Goal: Task Accomplishment & Management: Manage account settings

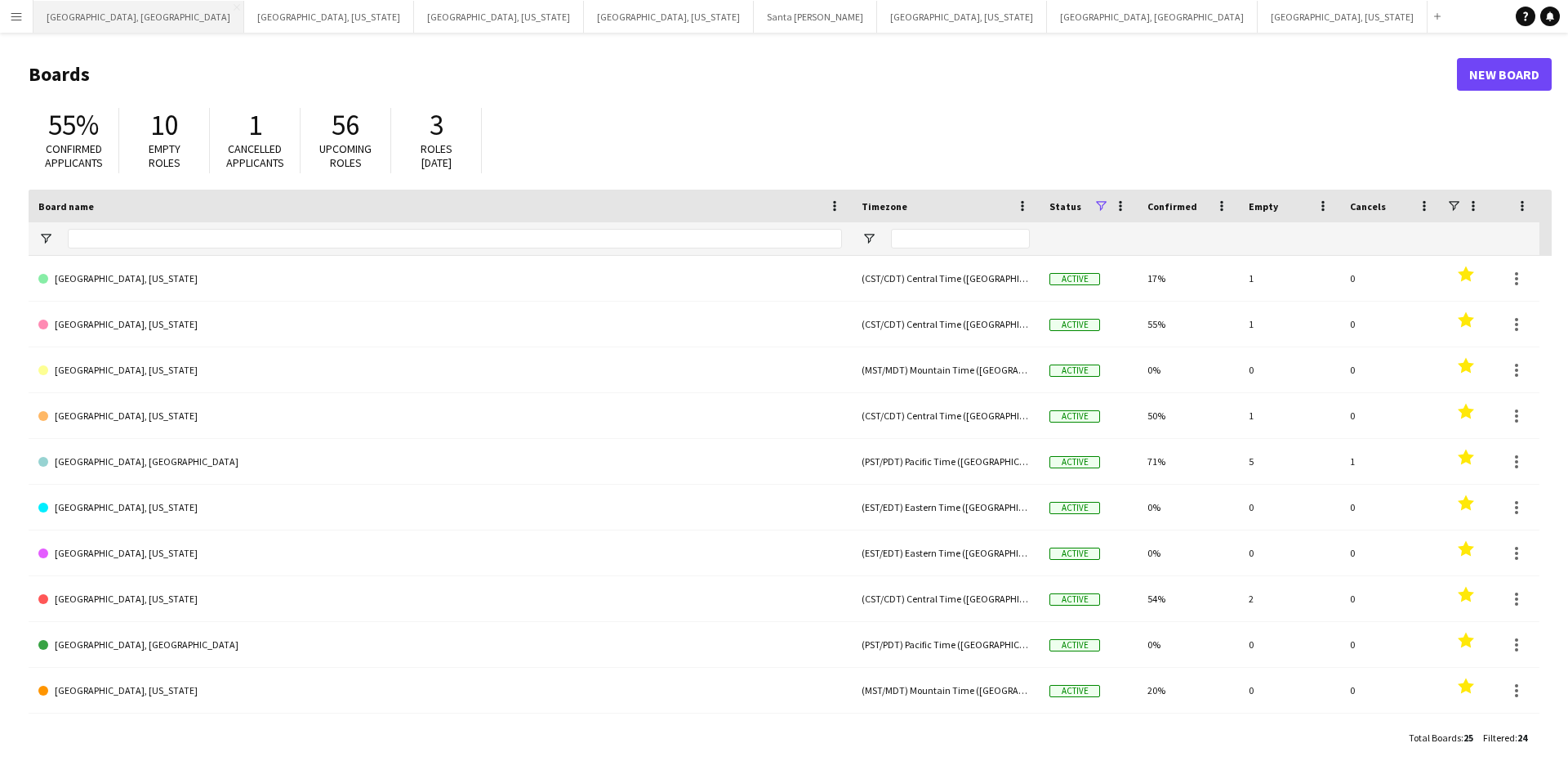
click at [92, 21] on button "[GEOGRAPHIC_DATA], [GEOGRAPHIC_DATA] Close" at bounding box center [138, 17] width 211 height 31
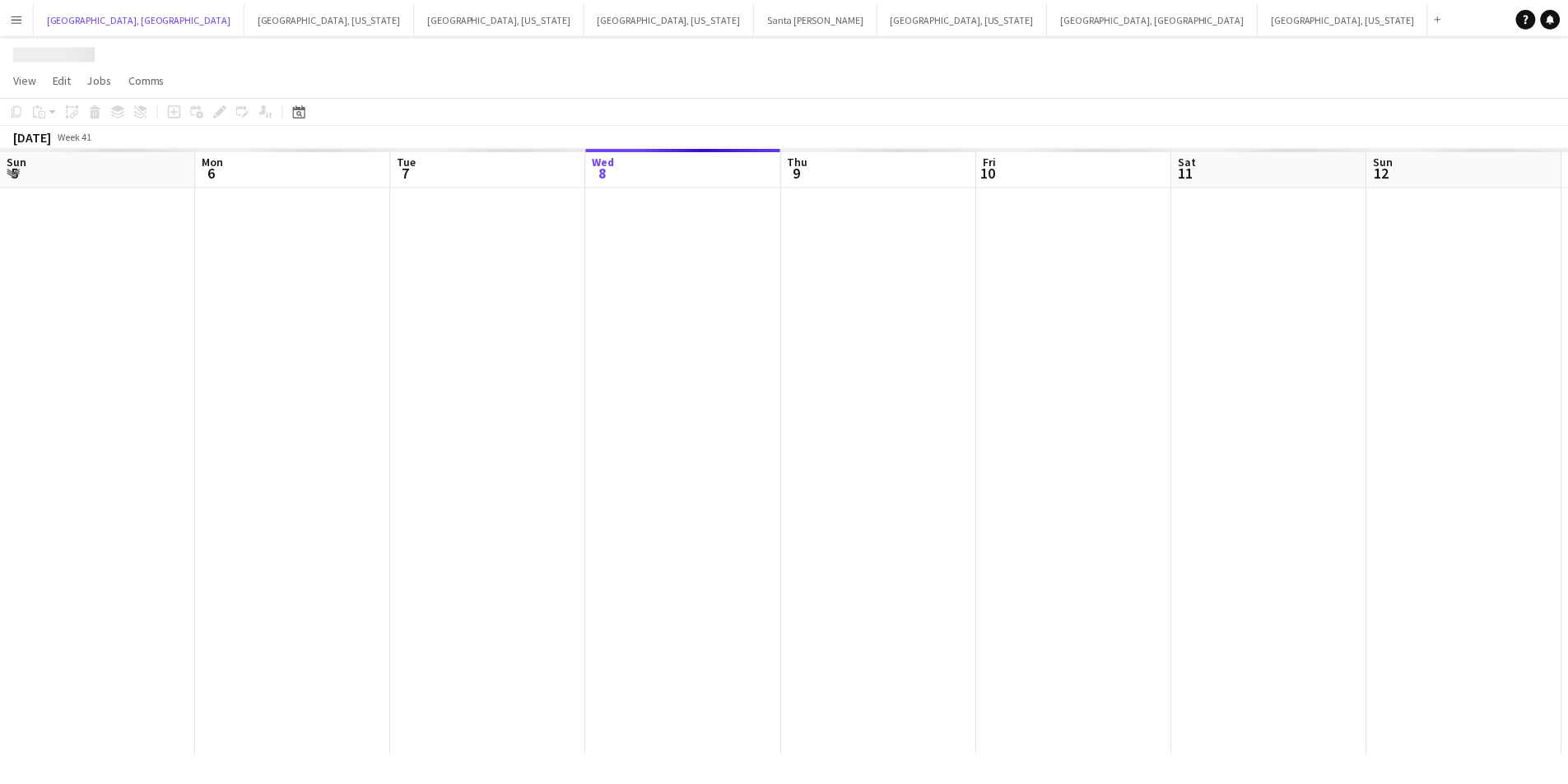
scroll to position [0, 394]
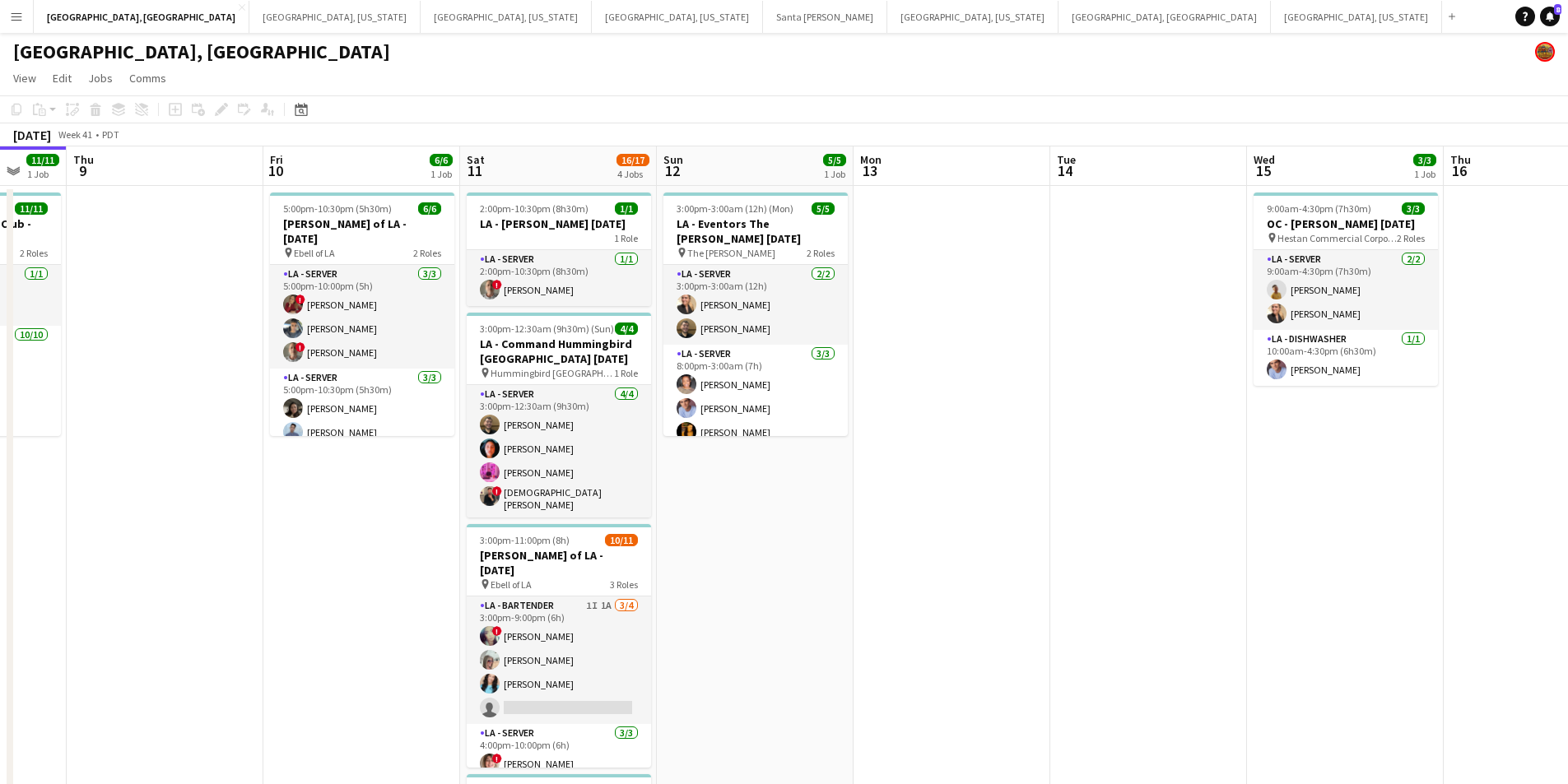
drag, startPoint x: 1280, startPoint y: 530, endPoint x: 363, endPoint y: 589, distance: 918.9
click at [363, 589] on app-calendar-viewport "Mon 6 Tue 7 Wed 8 11/11 1 Job Thu 9 Fri 10 6/6 1 Job Sat 11 16/17 4 Jobs Sun 12…" at bounding box center [784, 548] width 1568 height 803
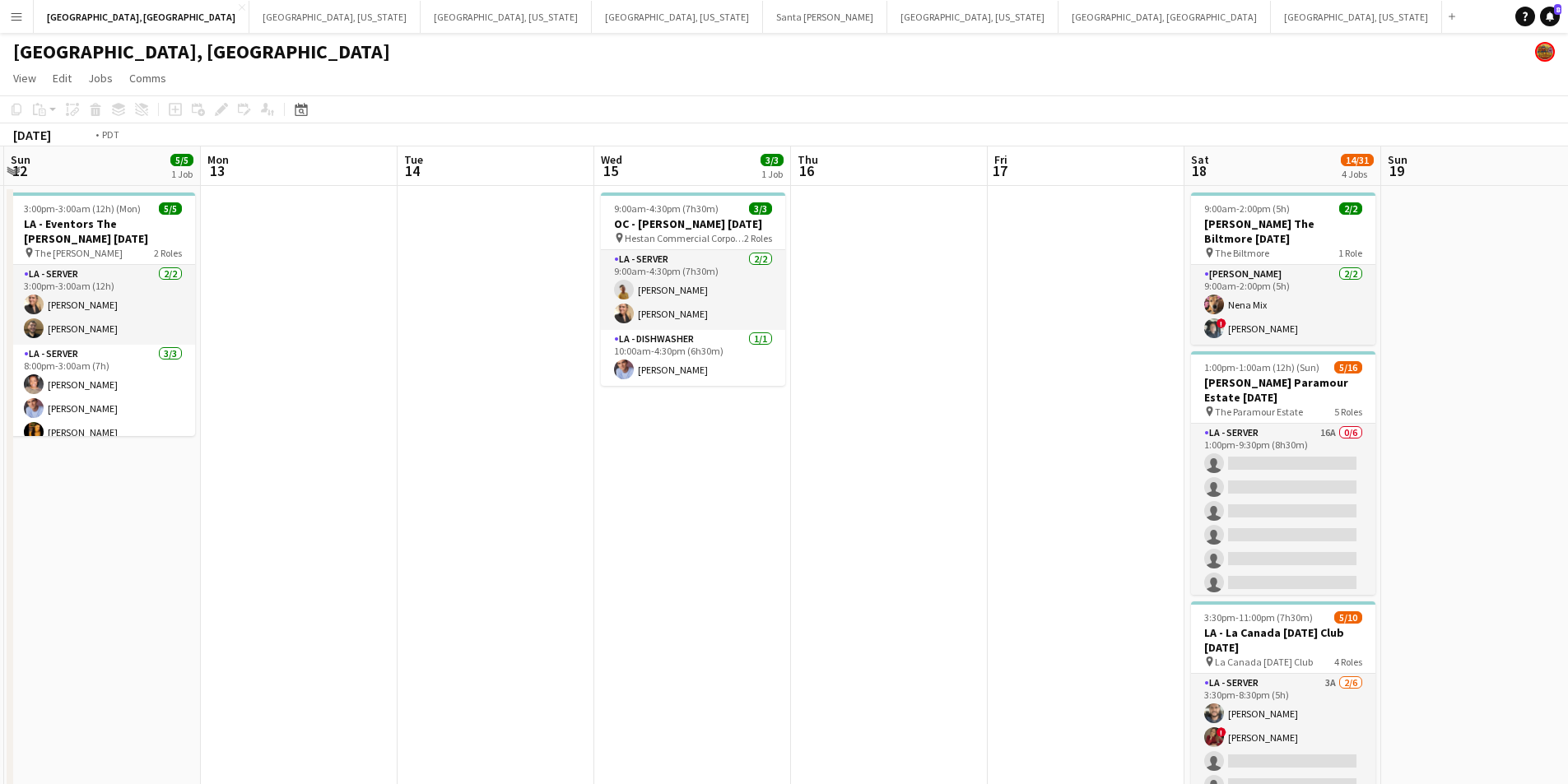
scroll to position [0, 565]
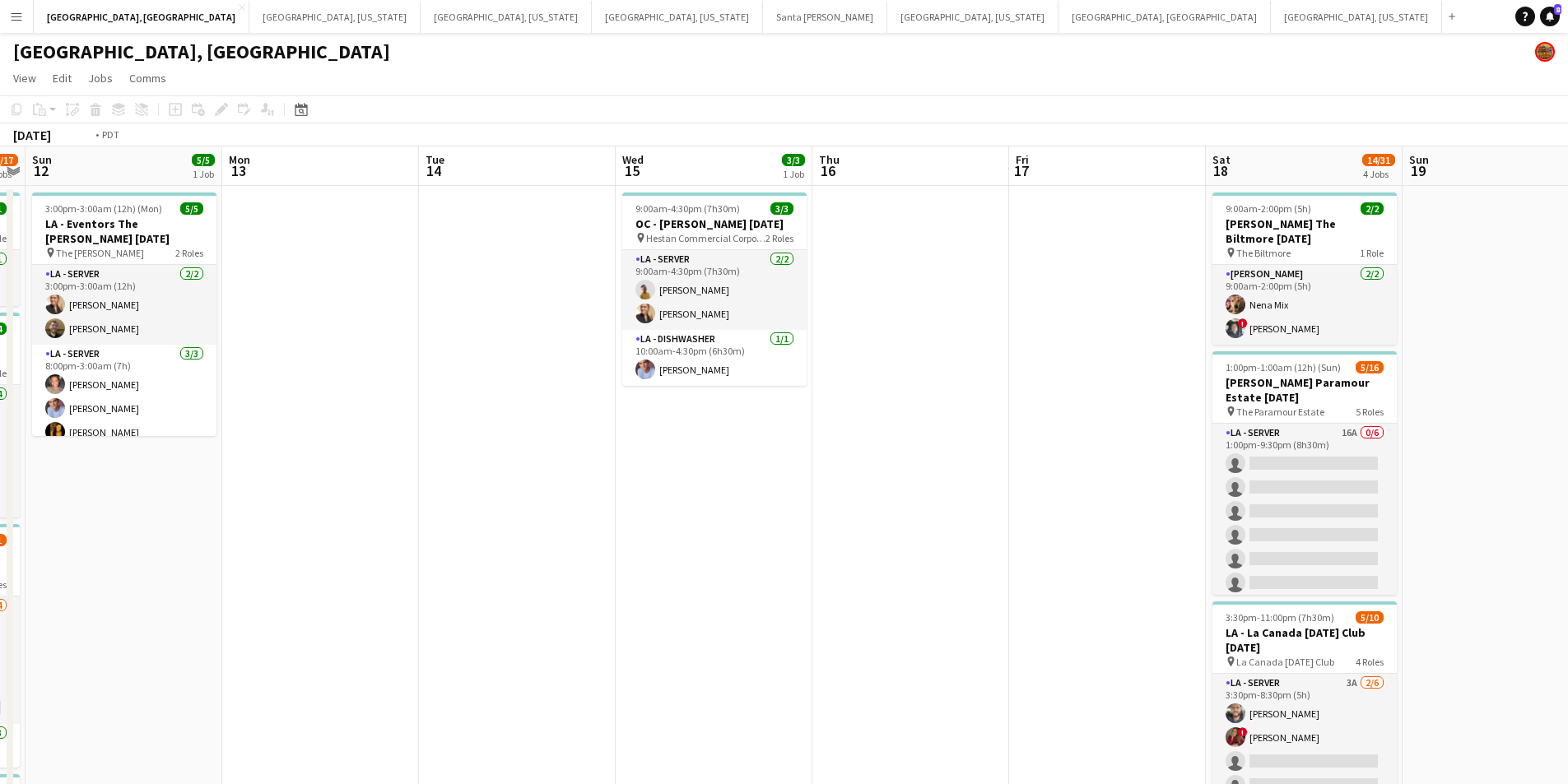
drag, startPoint x: 940, startPoint y: 574, endPoint x: 507, endPoint y: 580, distance: 433.0
click at [507, 580] on app-calendar-viewport "Thu 9 Fri 10 6/6 1 Job Sat 11 16/17 4 Jobs Sun 12 5/5 1 Job Mon 13 Tue 14 Wed 1…" at bounding box center [784, 604] width 1568 height 916
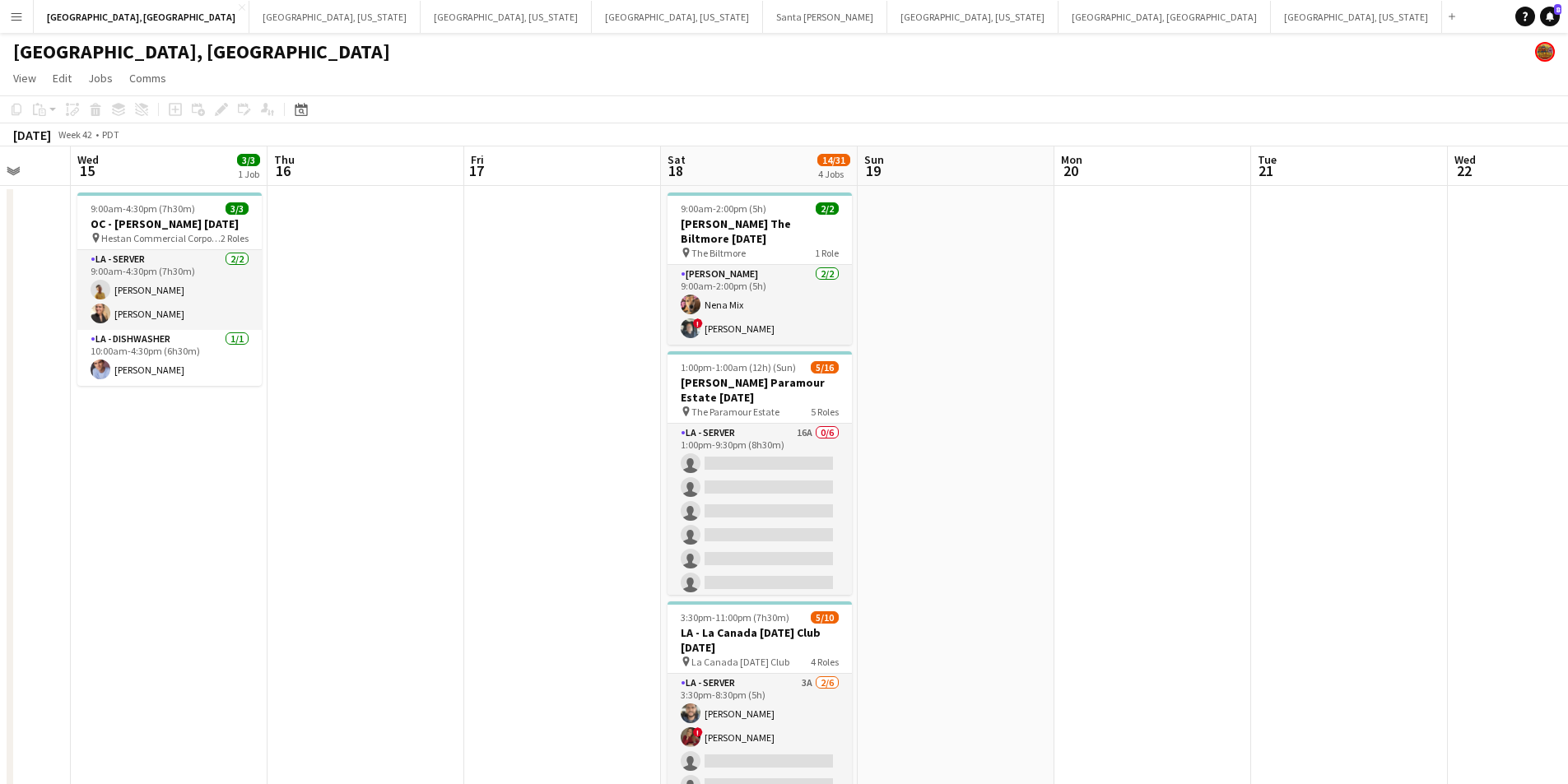
drag, startPoint x: 648, startPoint y: 520, endPoint x: 489, endPoint y: 530, distance: 159.3
click at [495, 528] on app-calendar-viewport "Sun 12 5/5 1 Job Mon 13 Tue 14 Wed 15 3/3 1 Job Thu 16 Fri 17 Sat 18 14/31 4 Jo…" at bounding box center [784, 604] width 1568 height 916
click at [738, 227] on h3 "[PERSON_NAME] The Biltmore [DATE]" at bounding box center [758, 231] width 184 height 30
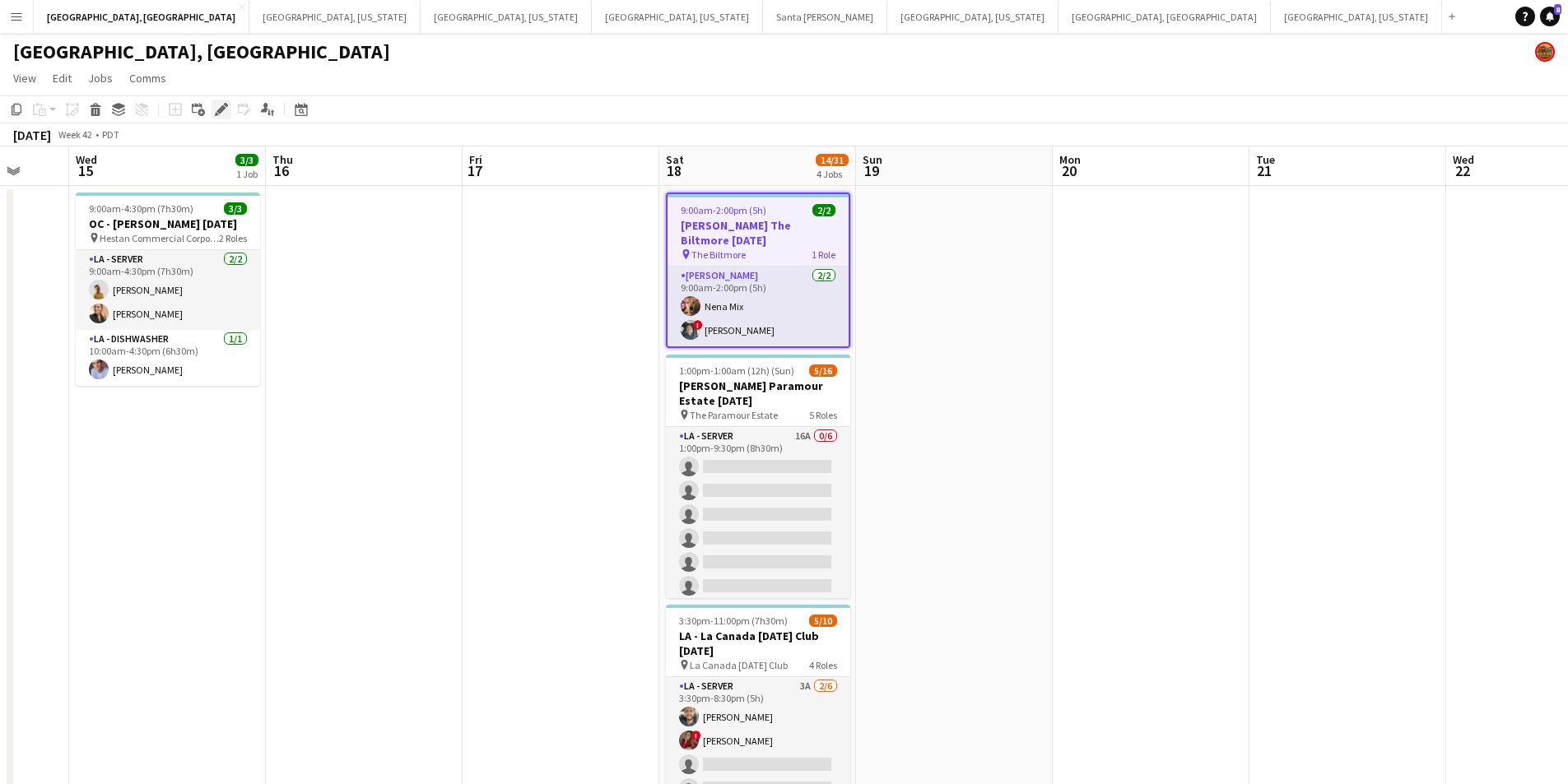
click at [217, 105] on icon "Edit" at bounding box center [221, 109] width 13 height 13
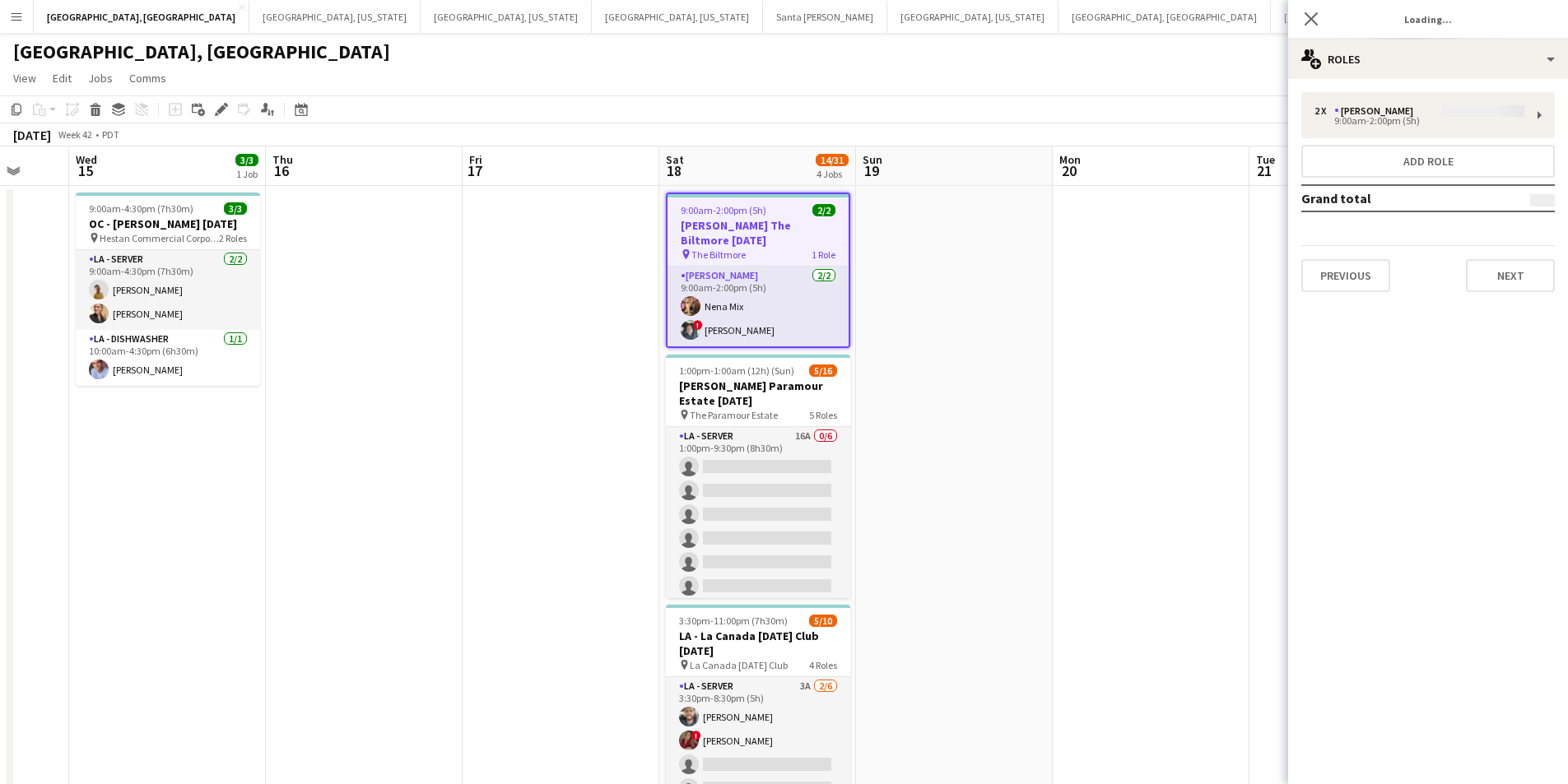
type input "**********"
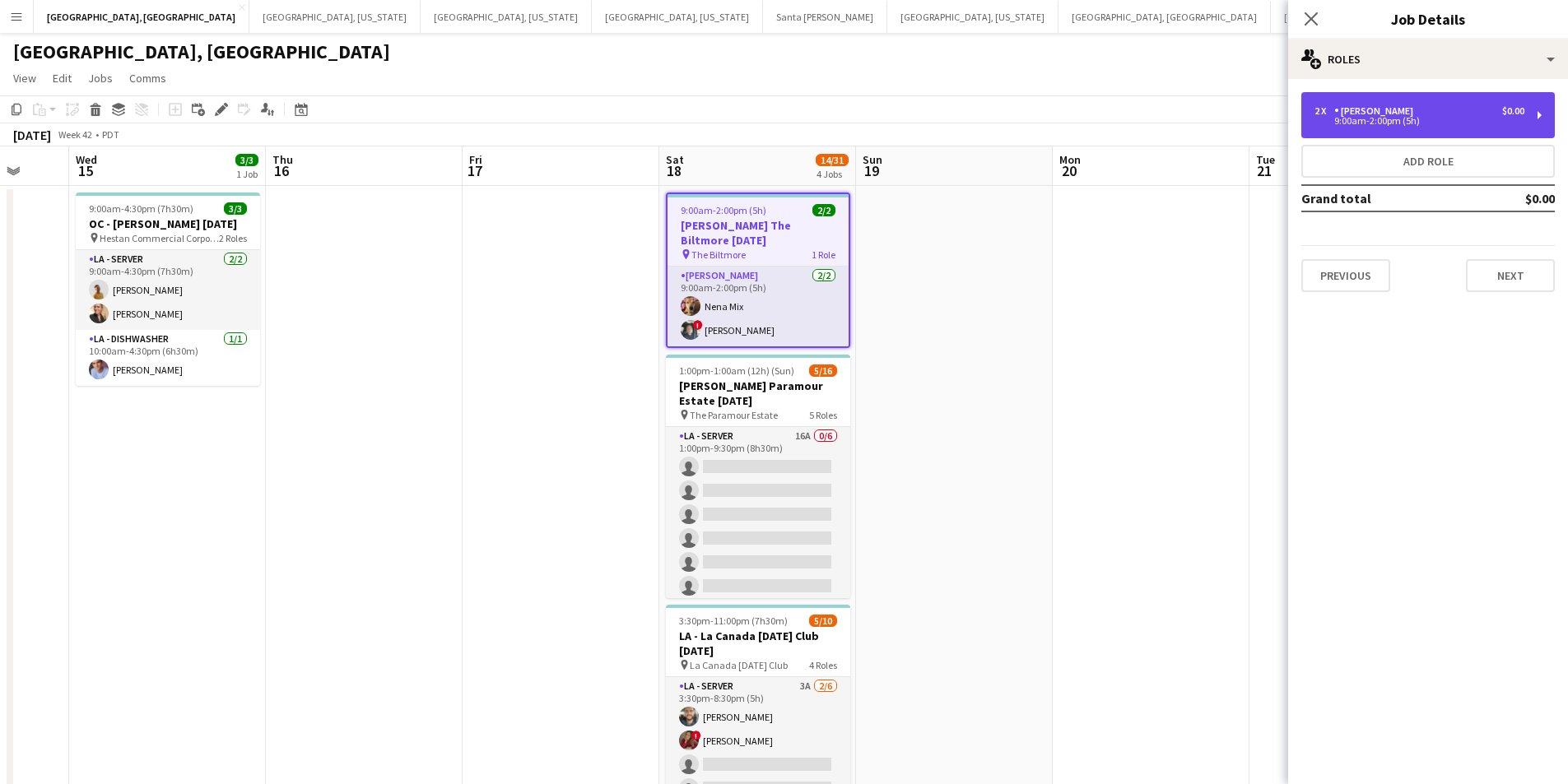
click at [1475, 127] on div "2 x [PERSON_NAME] $0.00 9:00am-2:00pm (5h)" at bounding box center [1428, 115] width 253 height 46
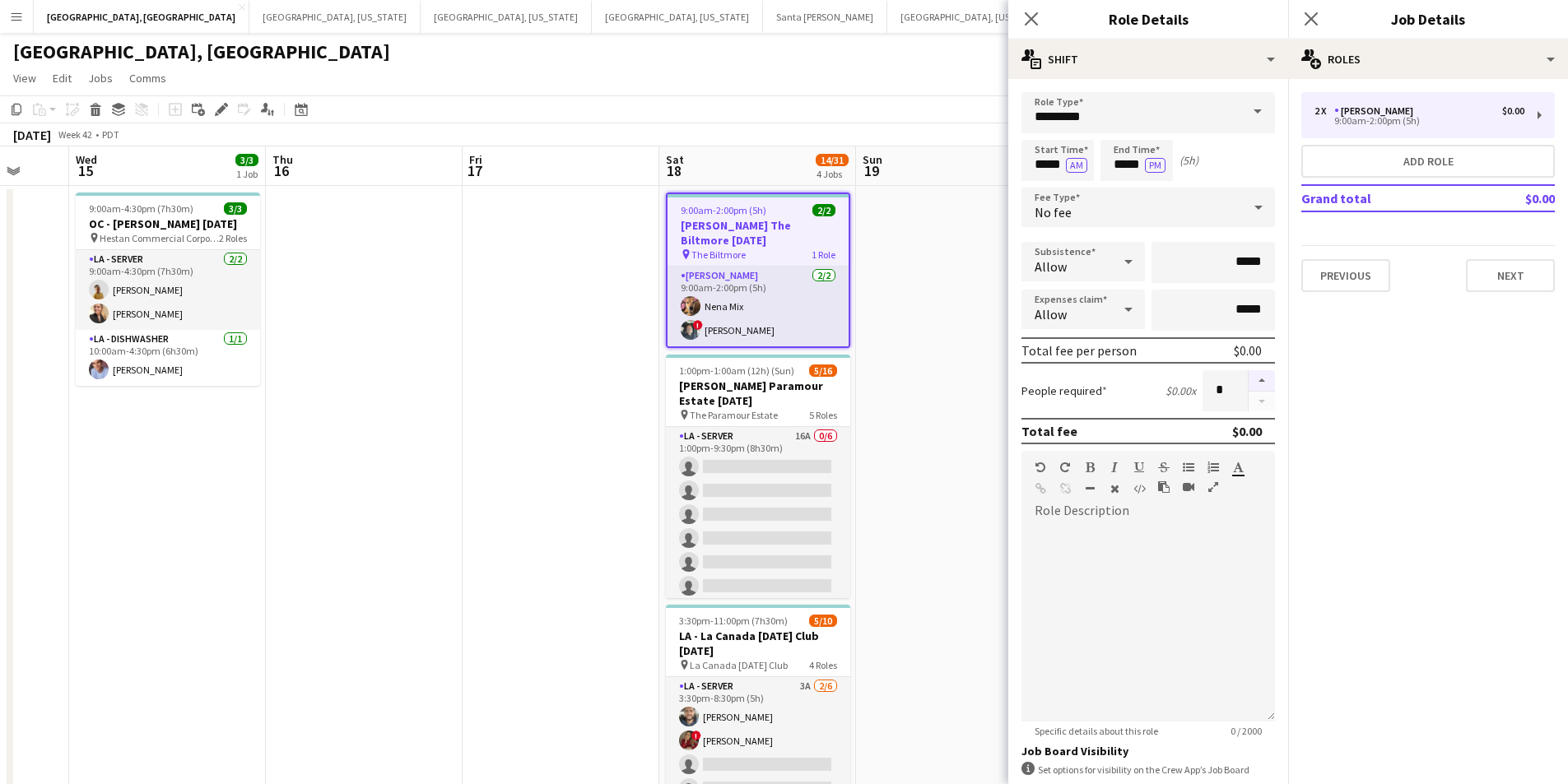
click at [1248, 379] on button "button" at bounding box center [1261, 381] width 27 height 22
type input "*"
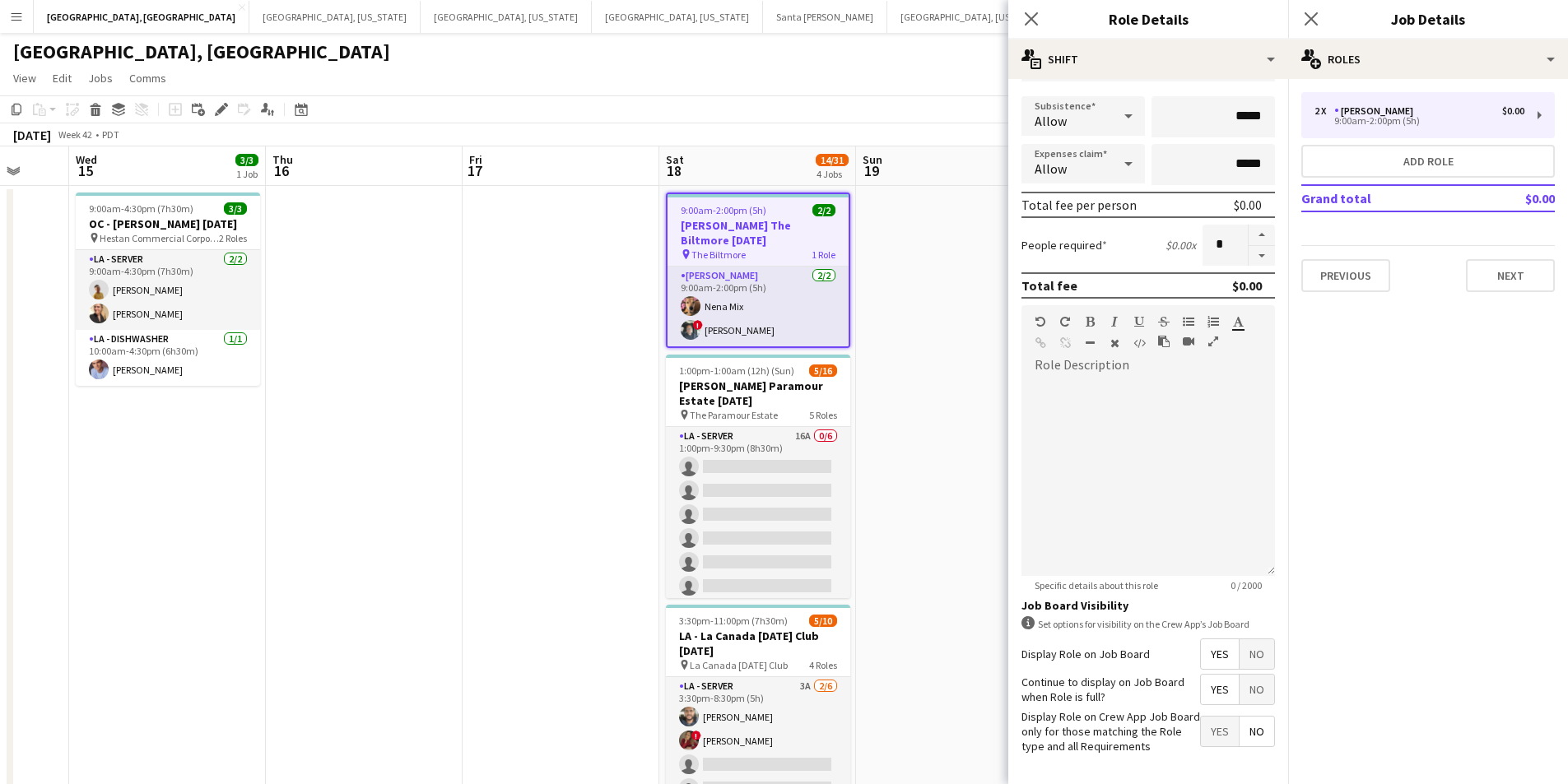
scroll to position [209, 0]
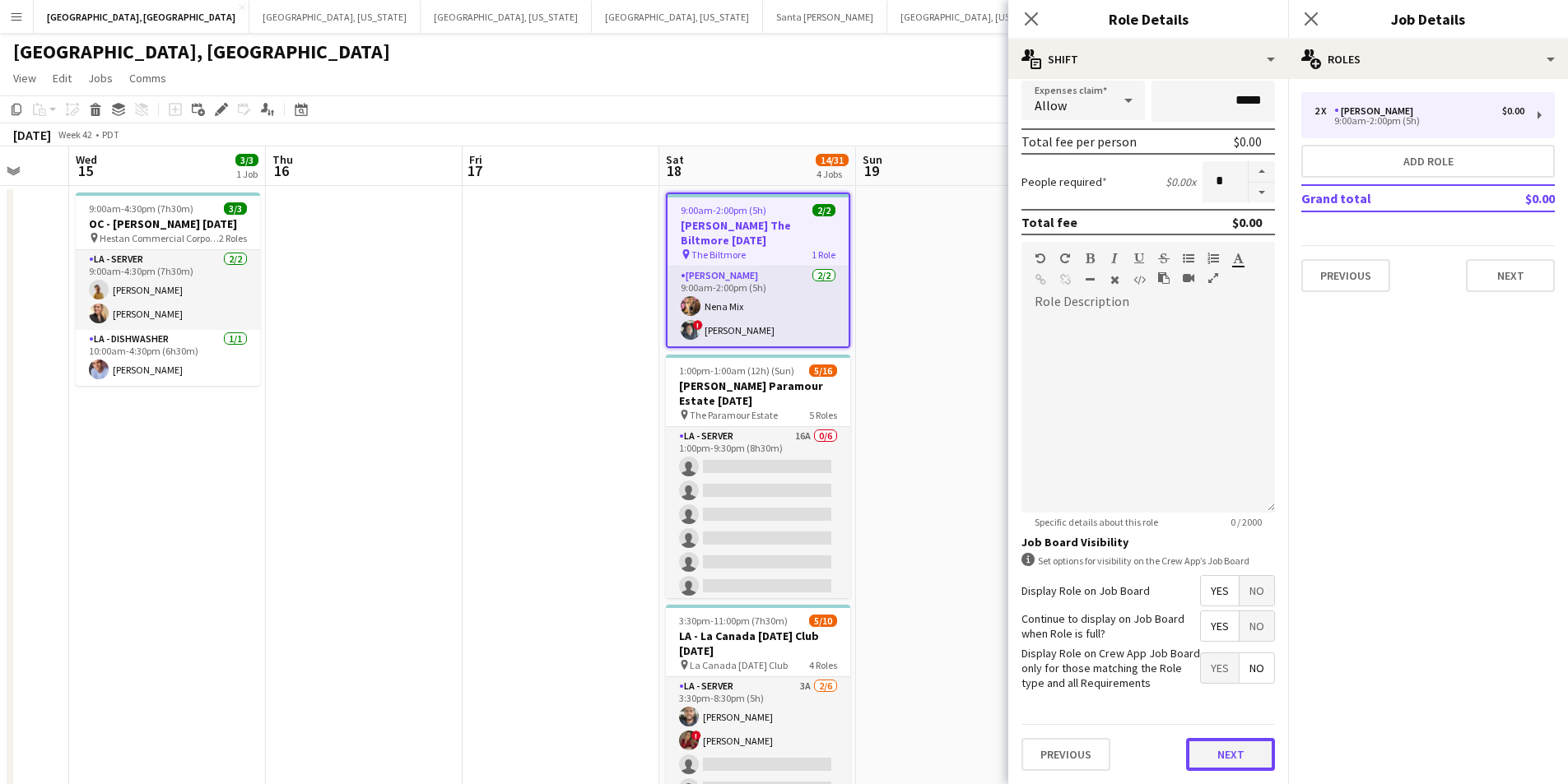
click at [1229, 742] on button "Next" at bounding box center [1231, 753] width 89 height 33
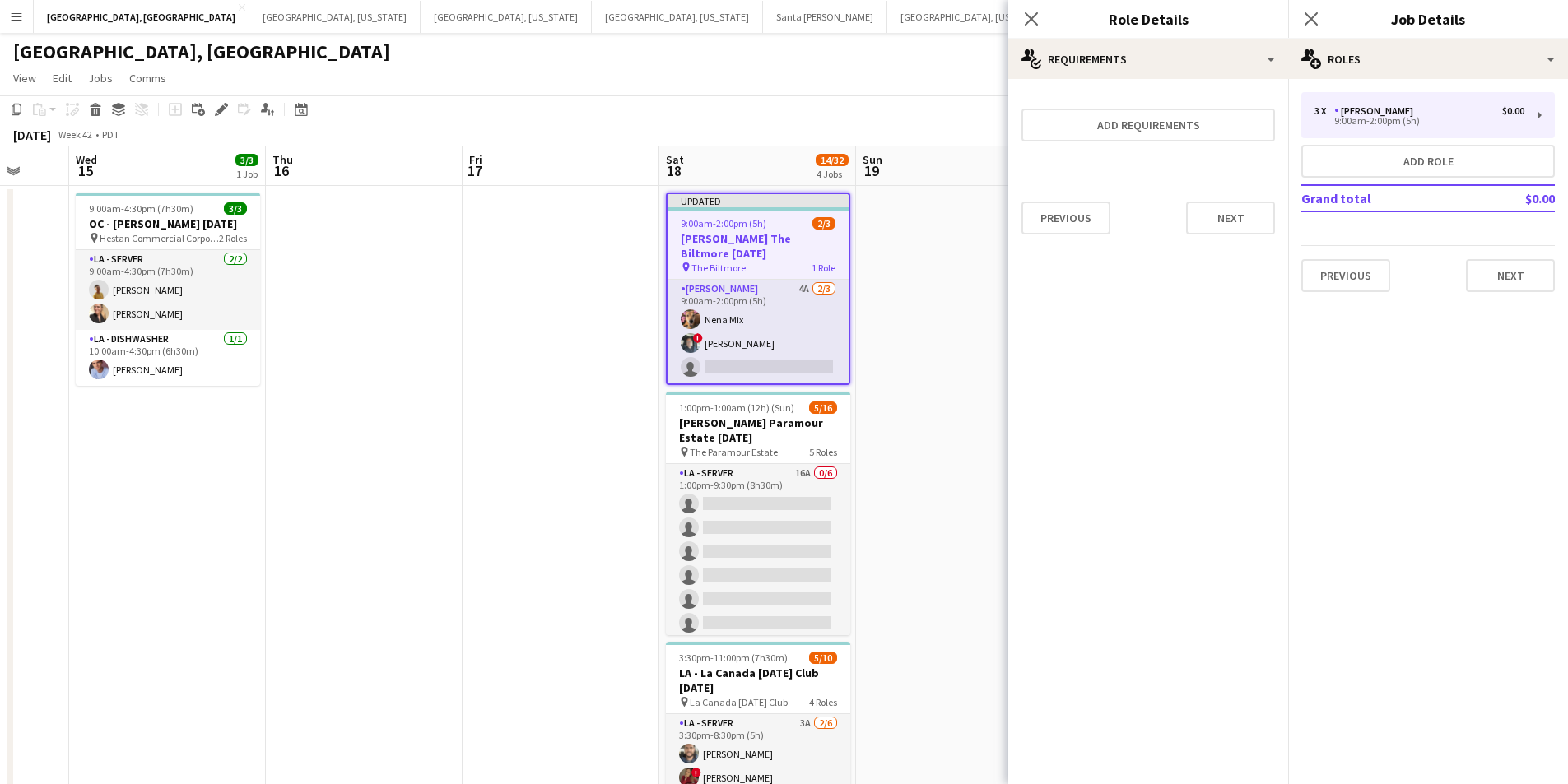
scroll to position [0, 0]
click at [1243, 208] on button "Next" at bounding box center [1231, 218] width 89 height 33
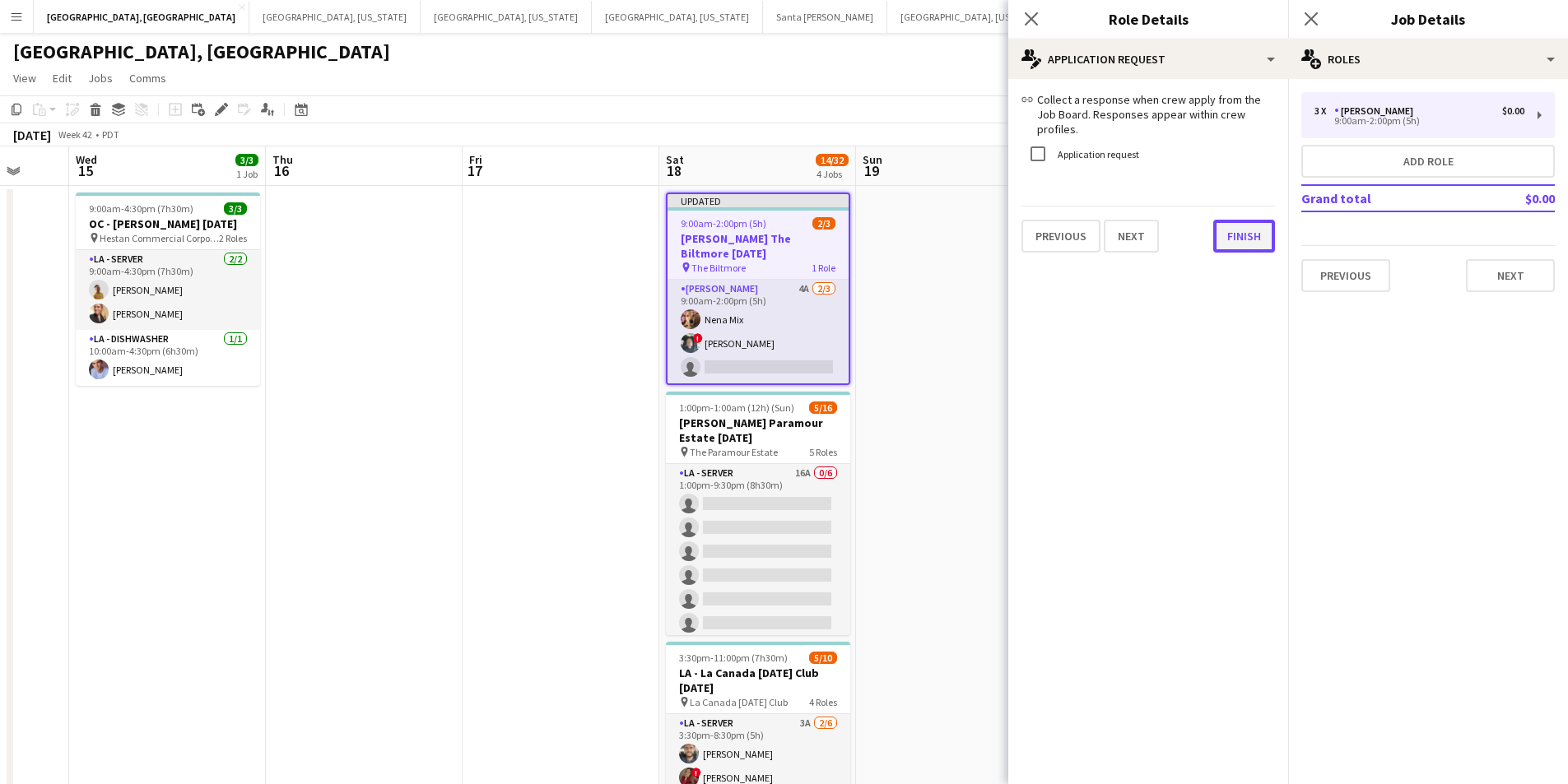
click at [1246, 237] on button "Finish" at bounding box center [1244, 235] width 61 height 33
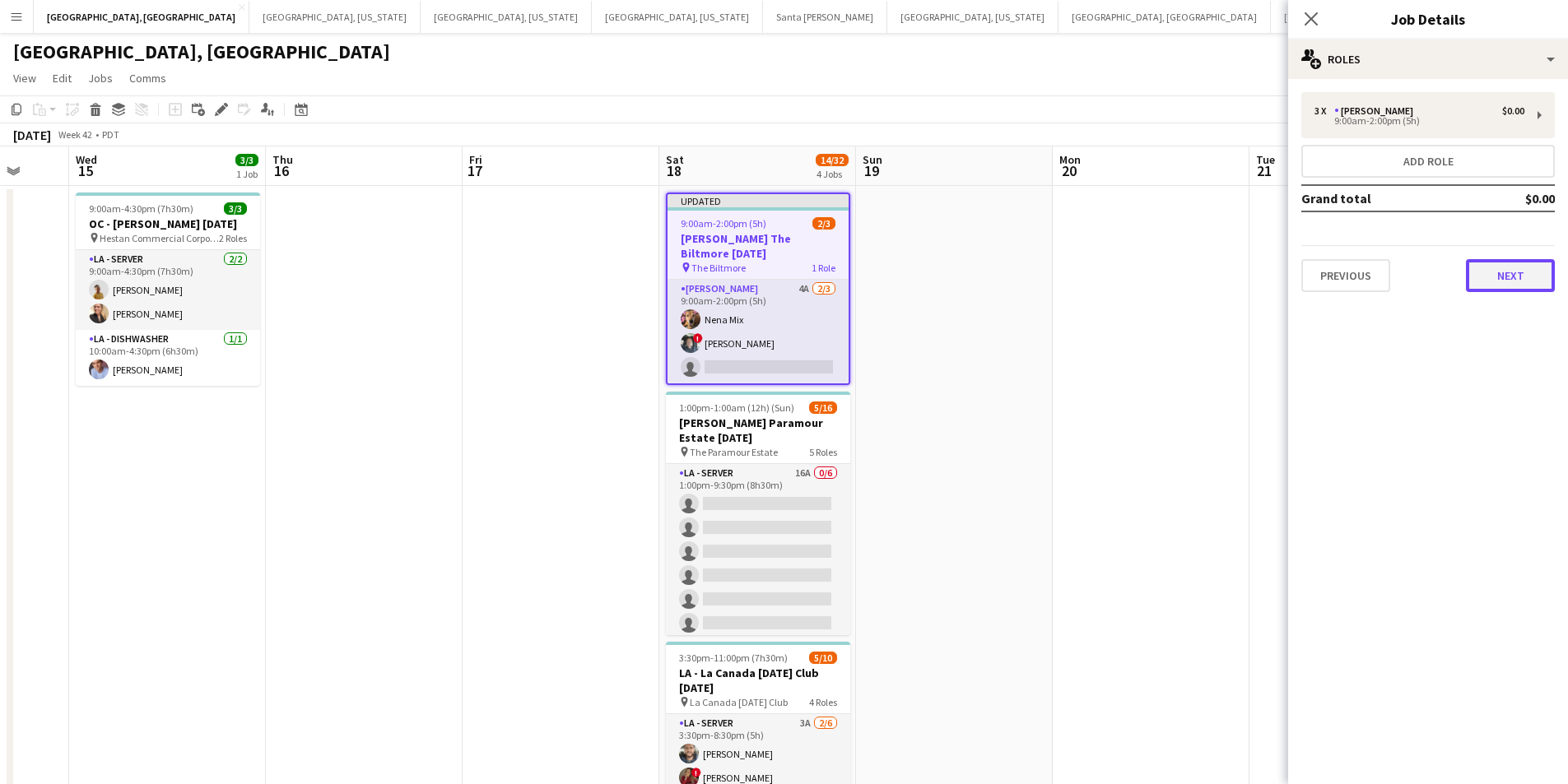
click at [1499, 271] on button "Next" at bounding box center [1510, 275] width 89 height 33
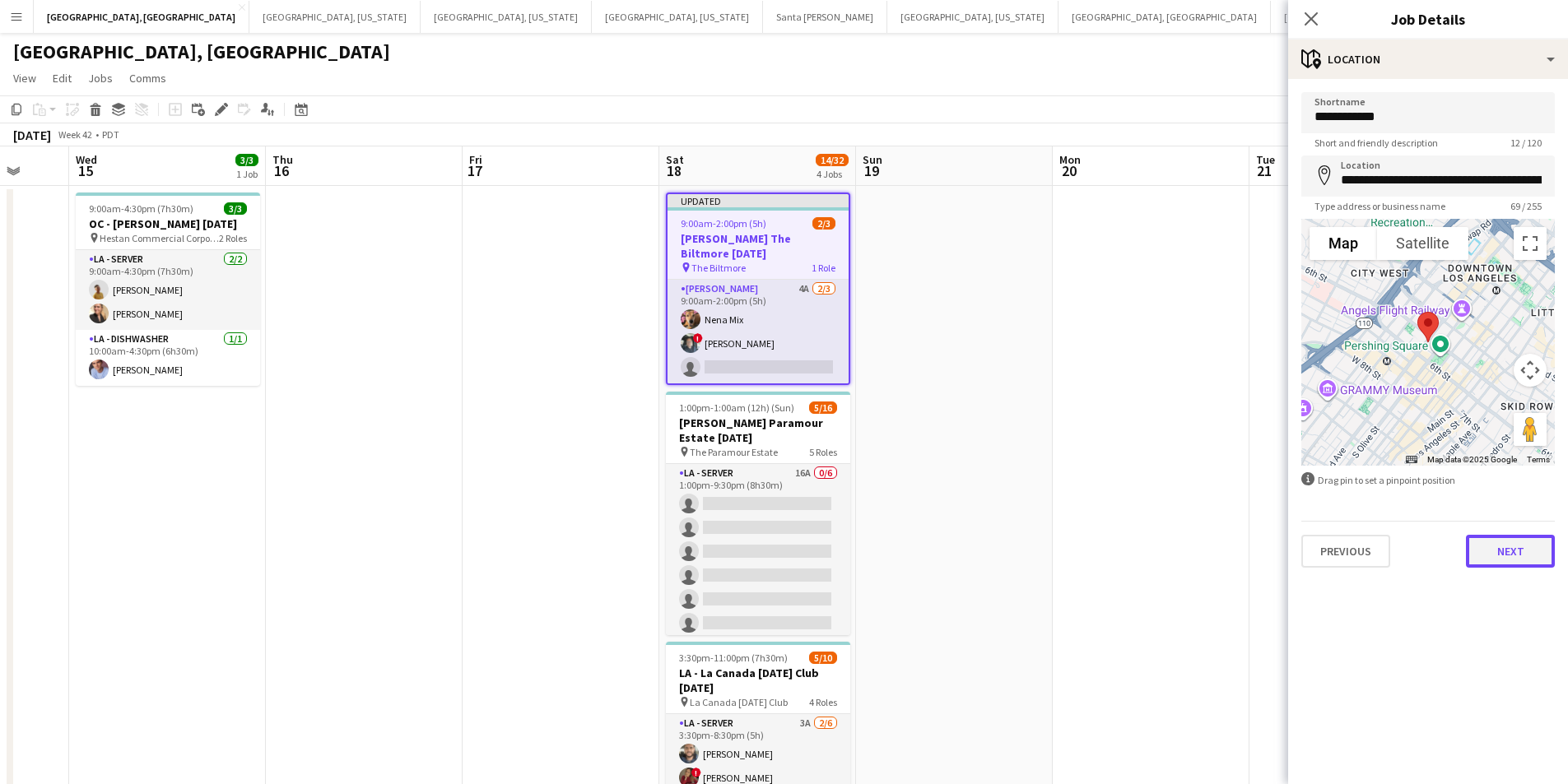
click at [1522, 549] on button "Next" at bounding box center [1510, 551] width 89 height 33
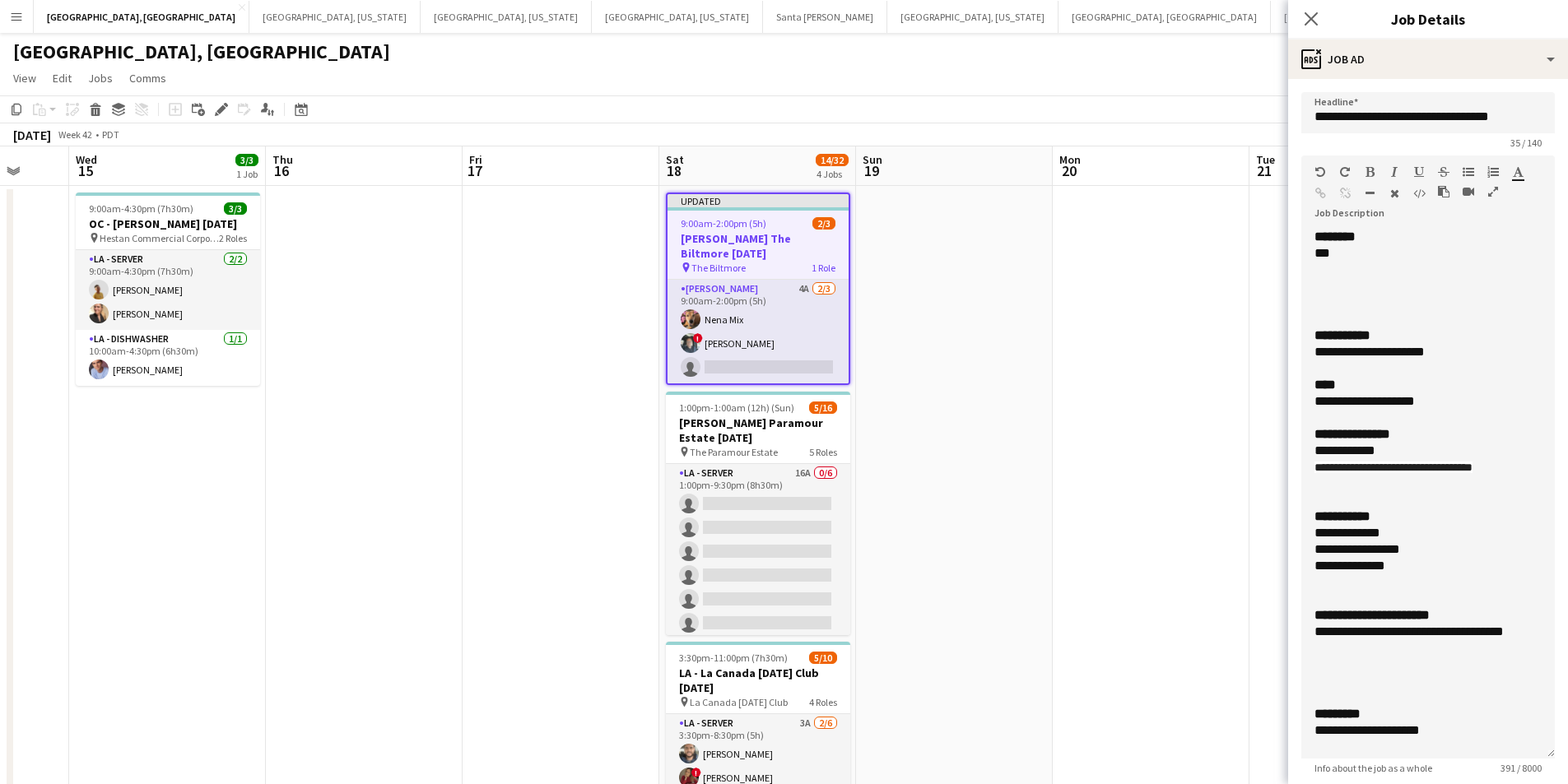
drag, startPoint x: 1528, startPoint y: 338, endPoint x: 1556, endPoint y: 796, distance: 458.9
click at [1556, 783] on html "Menu Boards Boards Boards All jobs Status Workforce Workforce My Workforce Recr…" at bounding box center [784, 550] width 1568 height 1099
click at [1320, 653] on div "**********" at bounding box center [1415, 639] width 203 height 33
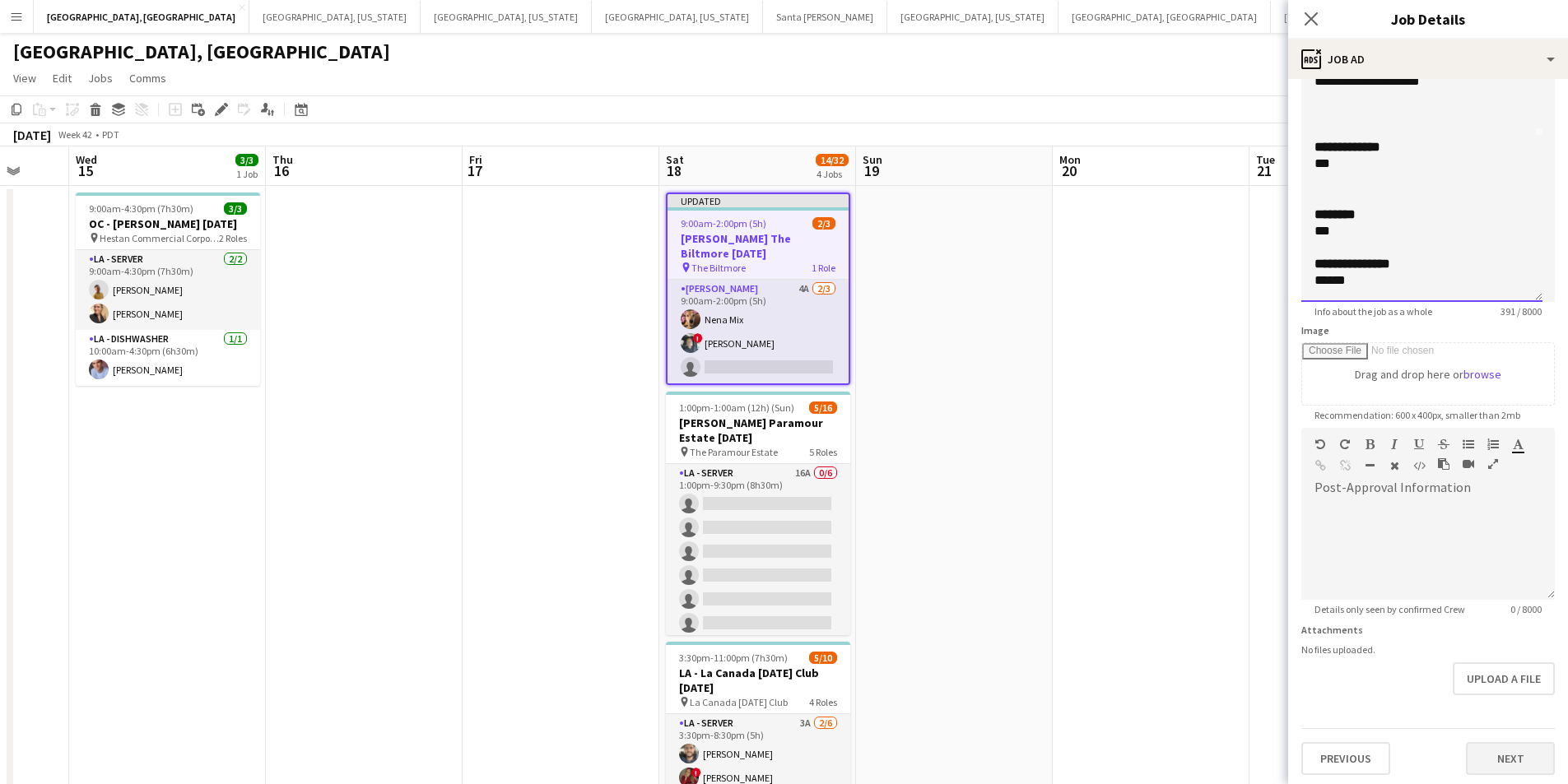
scroll to position [487, 0]
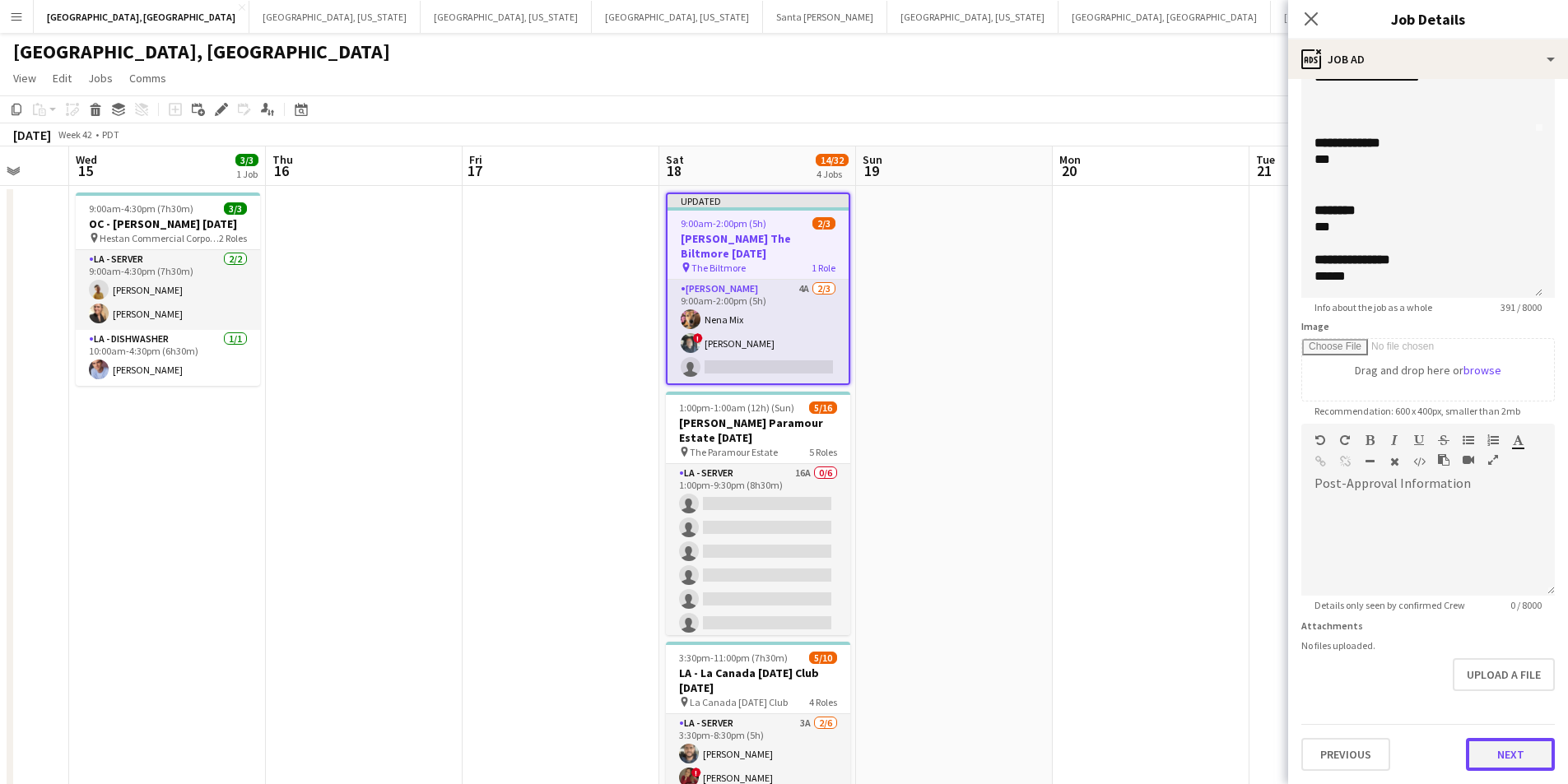
click at [1490, 758] on button "Next" at bounding box center [1510, 753] width 89 height 33
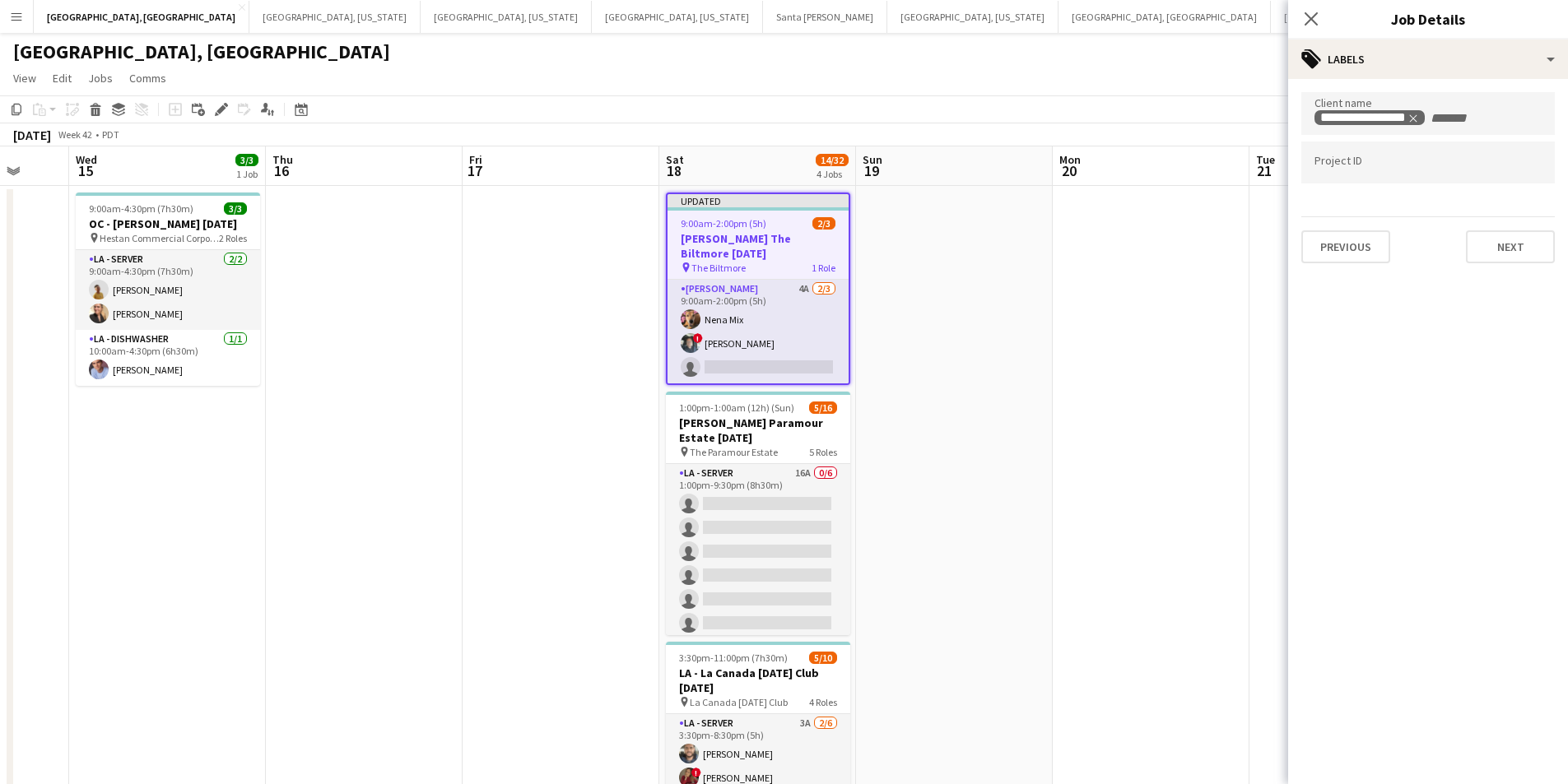
scroll to position [0, 0]
click at [1512, 255] on button "Next" at bounding box center [1510, 246] width 89 height 33
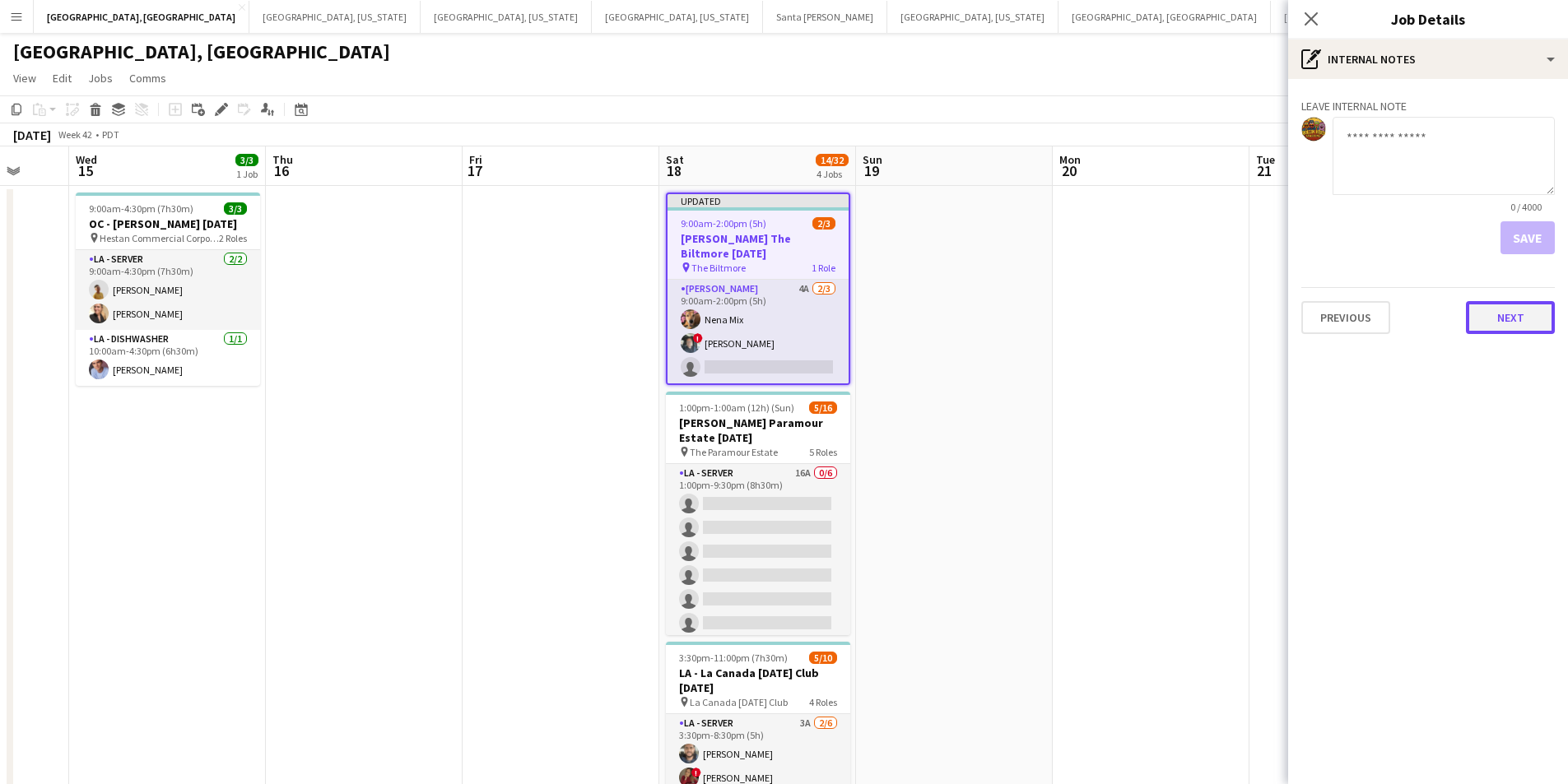
click at [1524, 320] on button "Next" at bounding box center [1510, 316] width 89 height 33
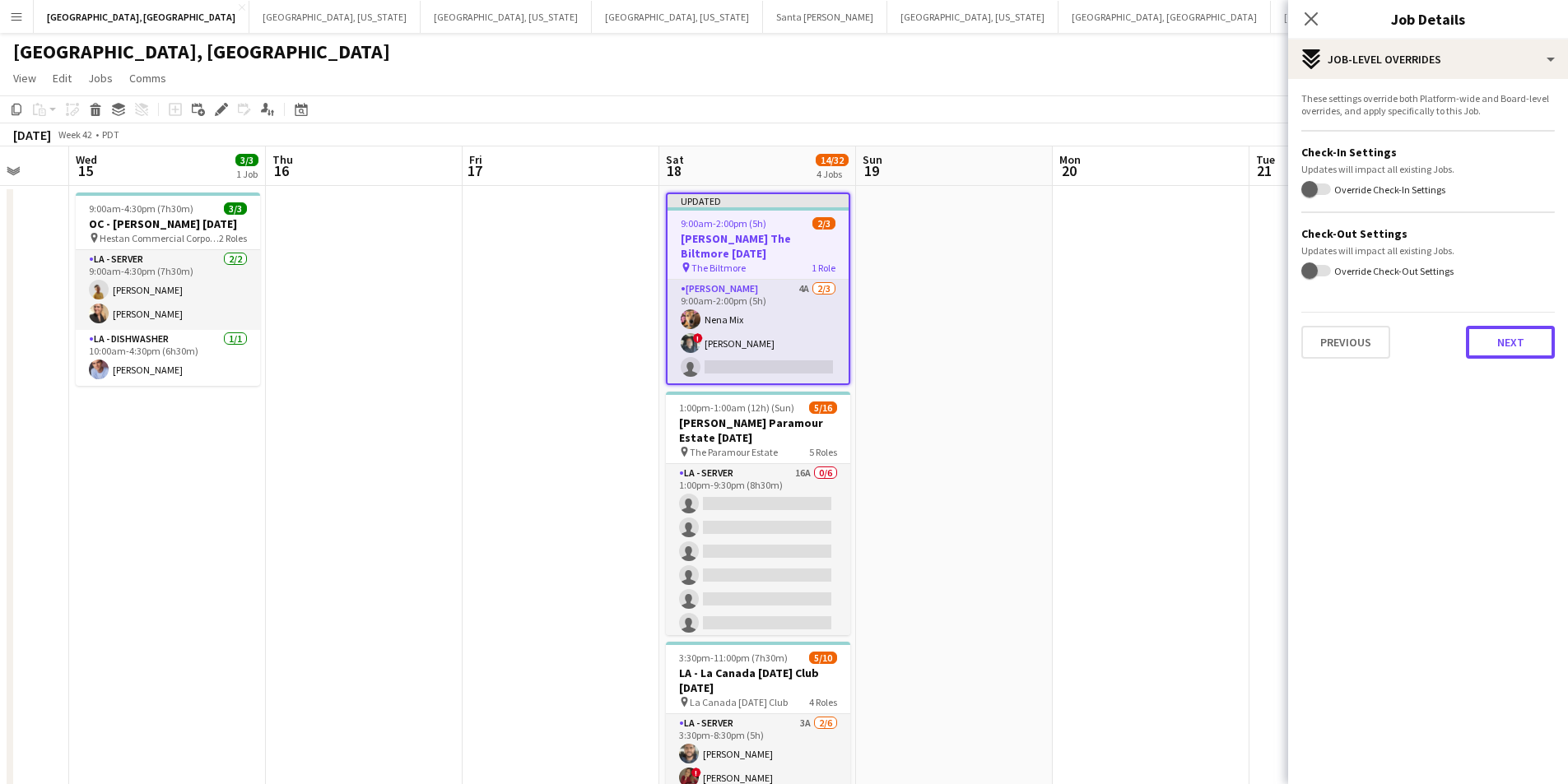
drag, startPoint x: 1513, startPoint y: 350, endPoint x: 1509, endPoint y: 340, distance: 10.8
click at [1514, 347] on button "Next" at bounding box center [1510, 341] width 89 height 33
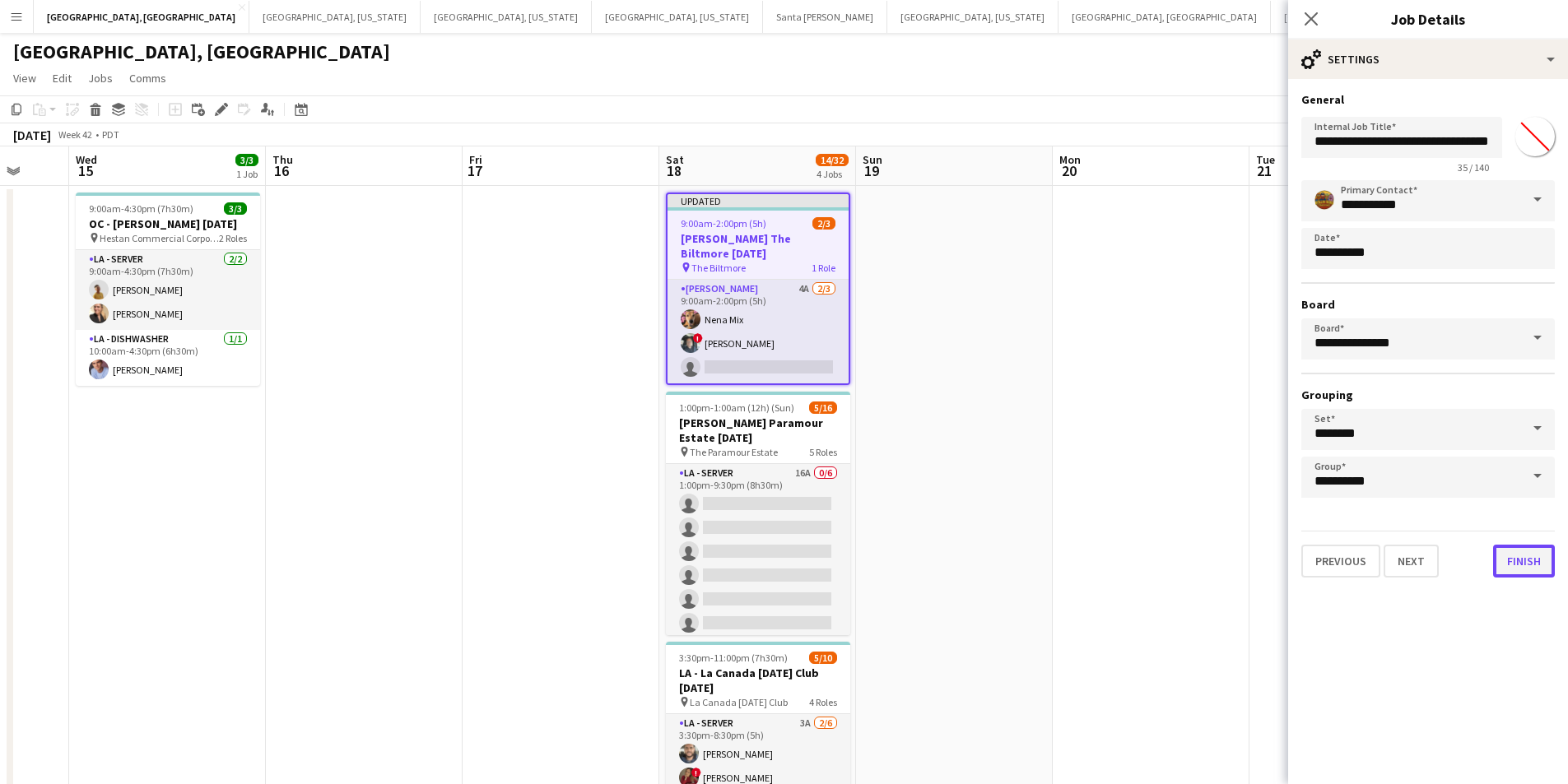
click at [1523, 561] on button "Finish" at bounding box center [1523, 561] width 61 height 33
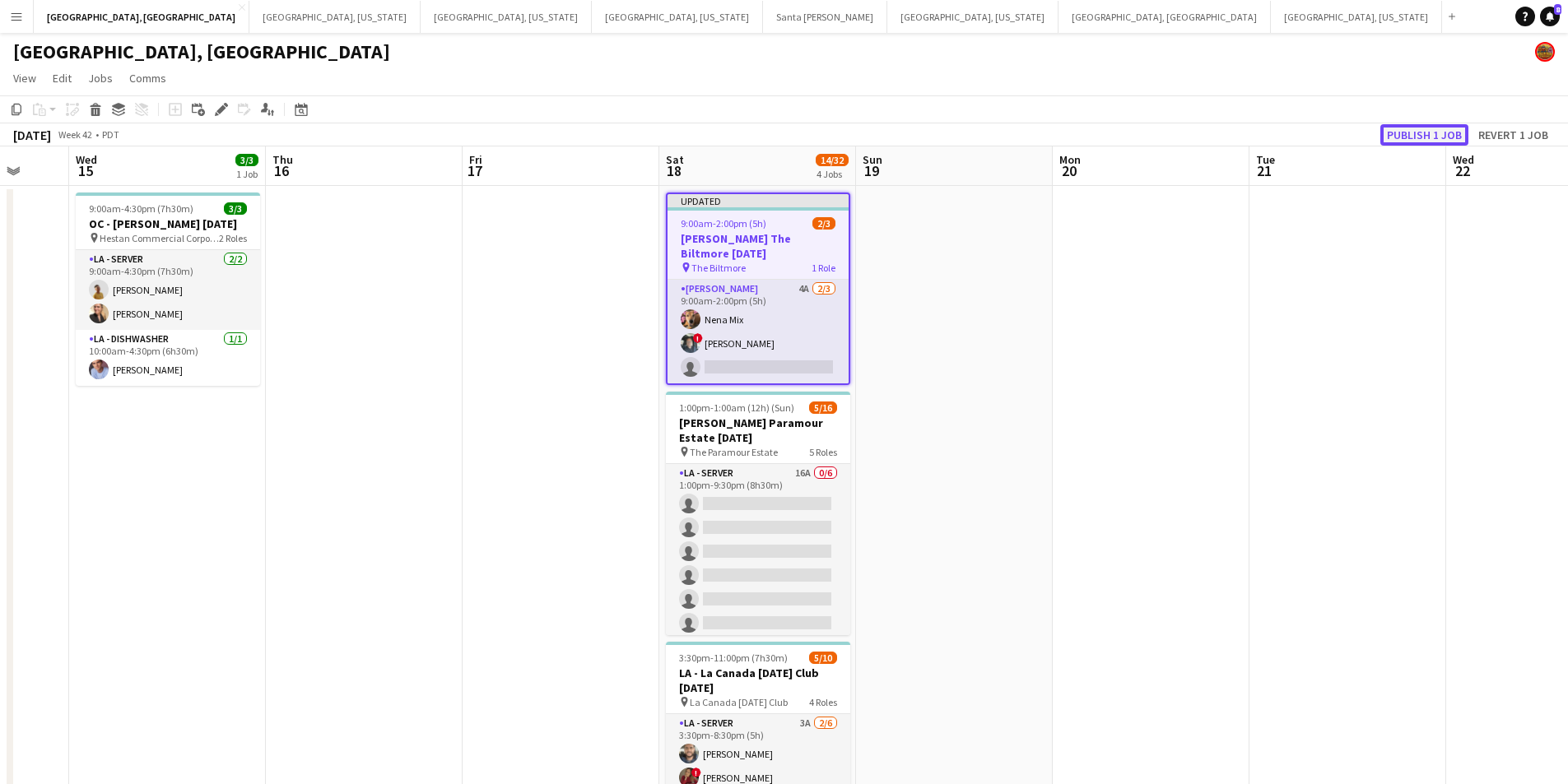
click at [1430, 133] on button "Publish 1 job" at bounding box center [1424, 135] width 88 height 22
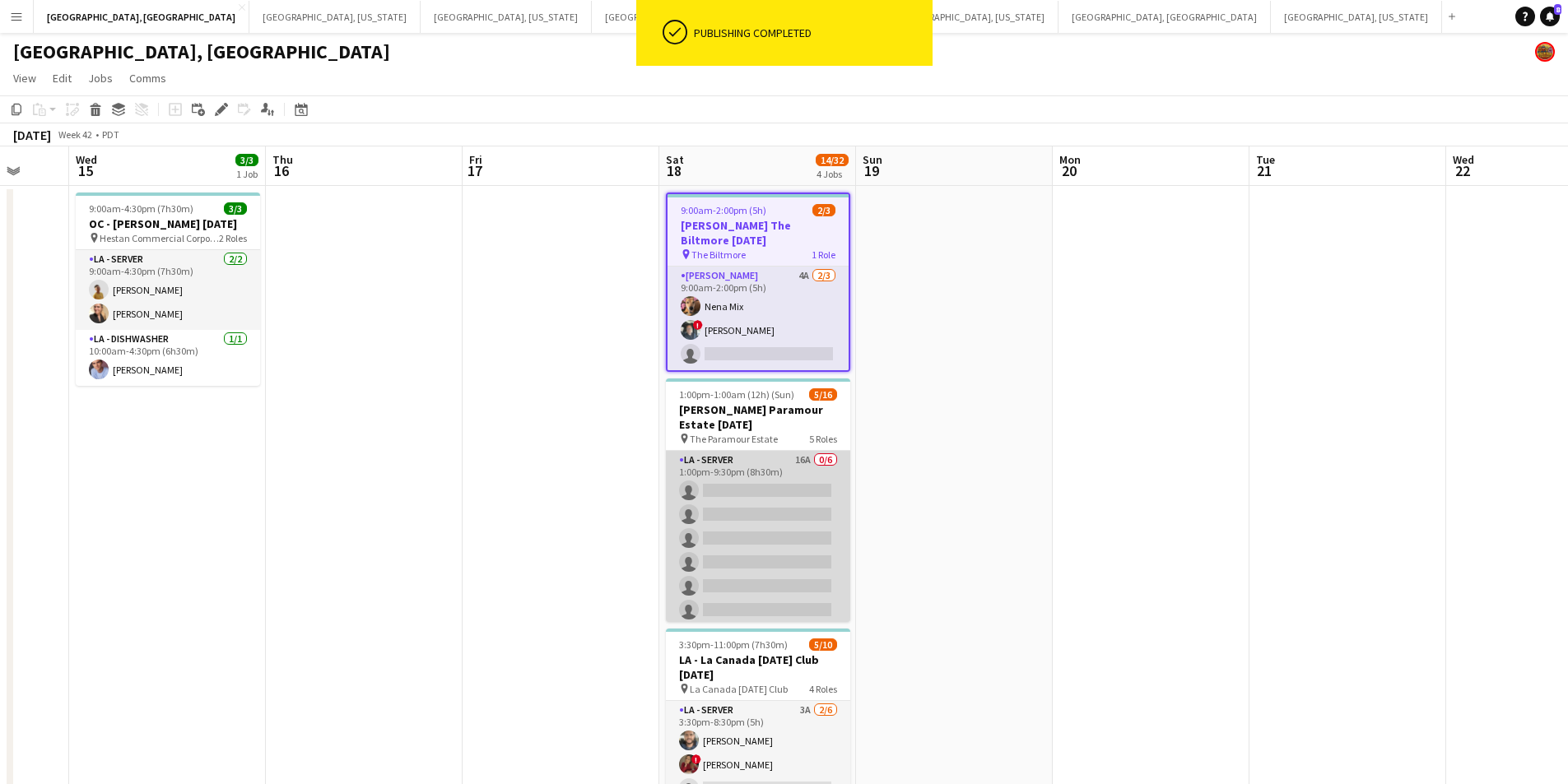
scroll to position [247, 0]
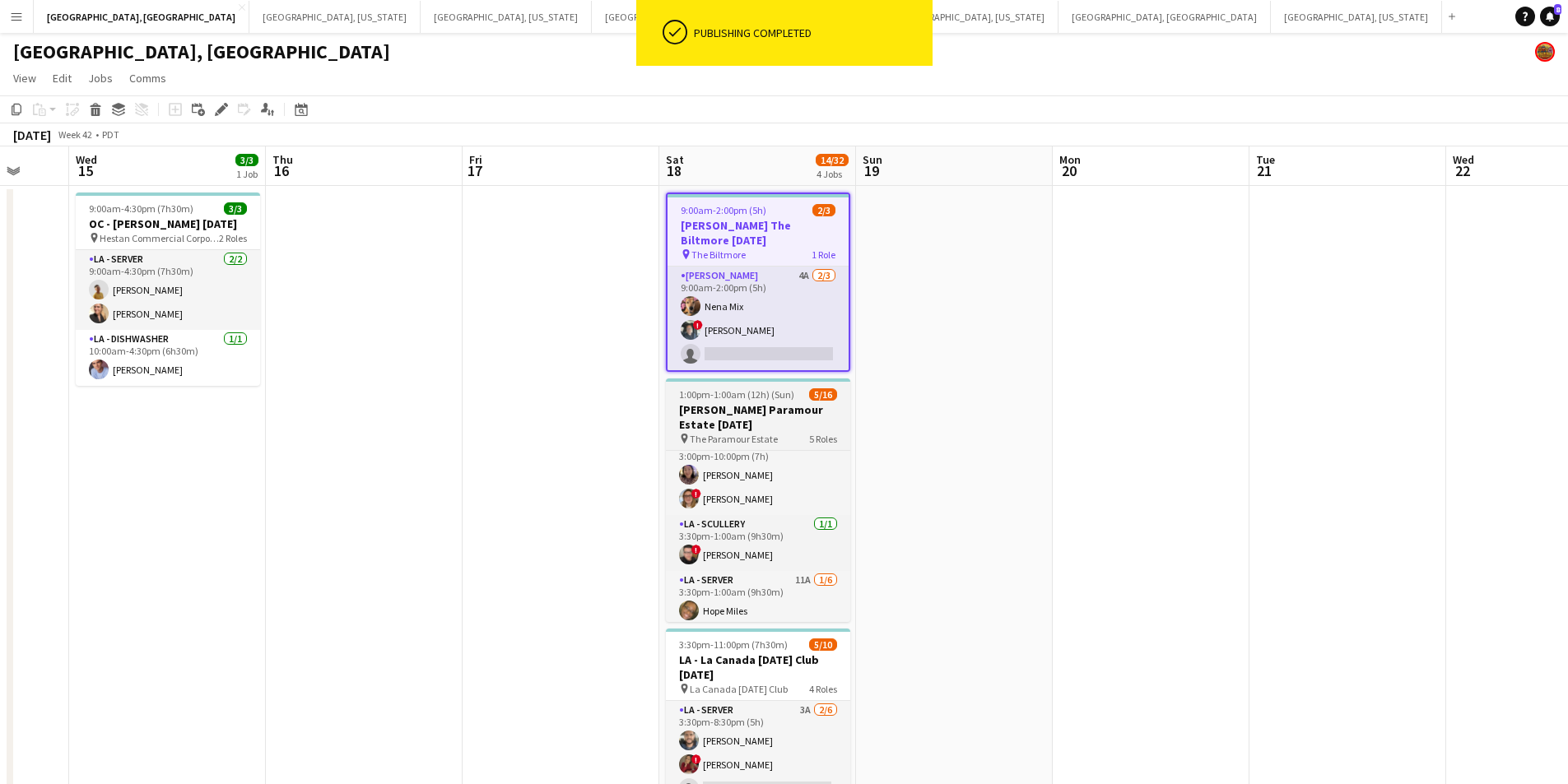
click at [782, 417] on h3 "[PERSON_NAME] Paramour Estate [DATE]" at bounding box center [758, 417] width 184 height 30
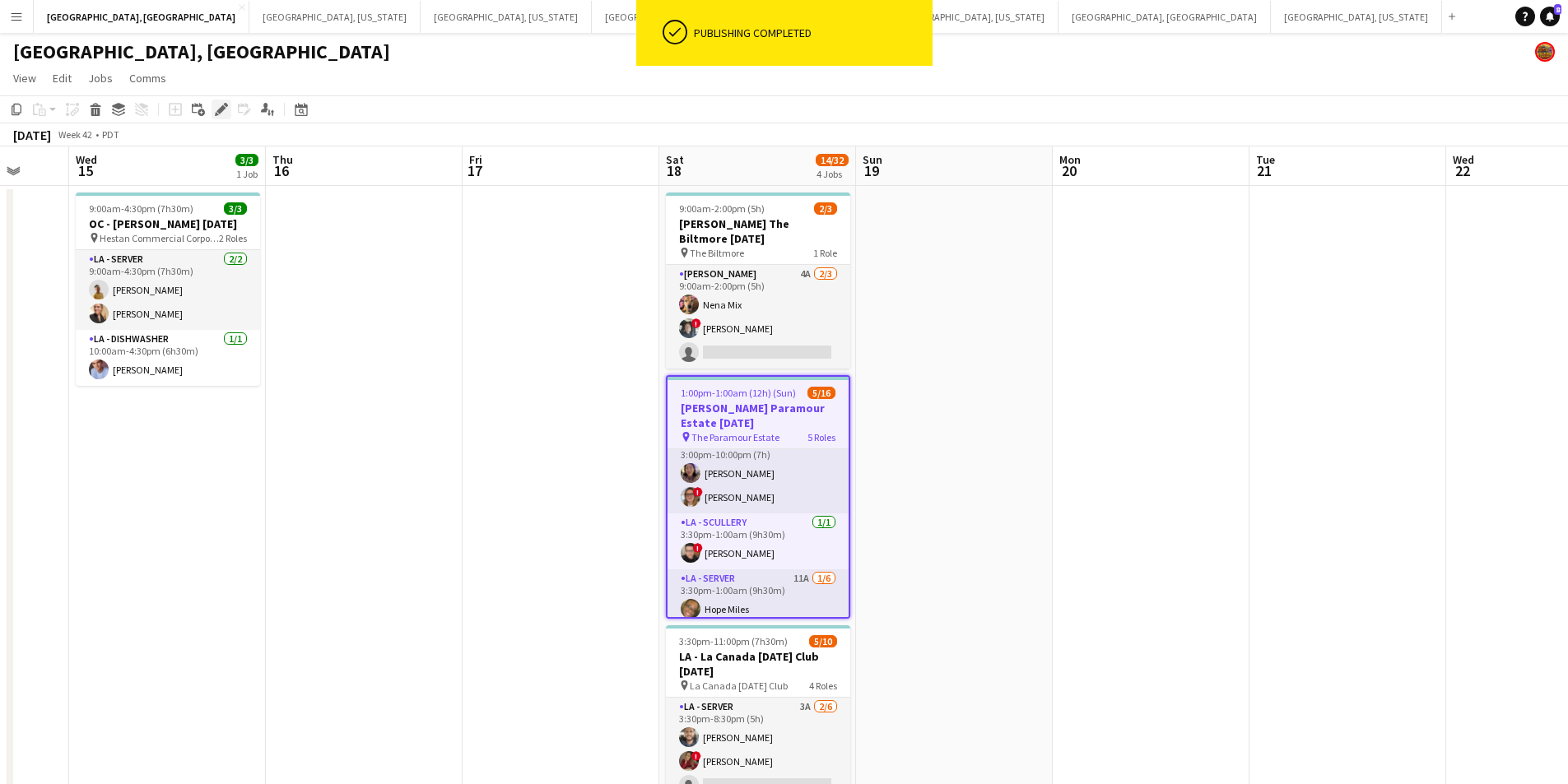
click at [213, 108] on div "Edit" at bounding box center [222, 110] width 20 height 20
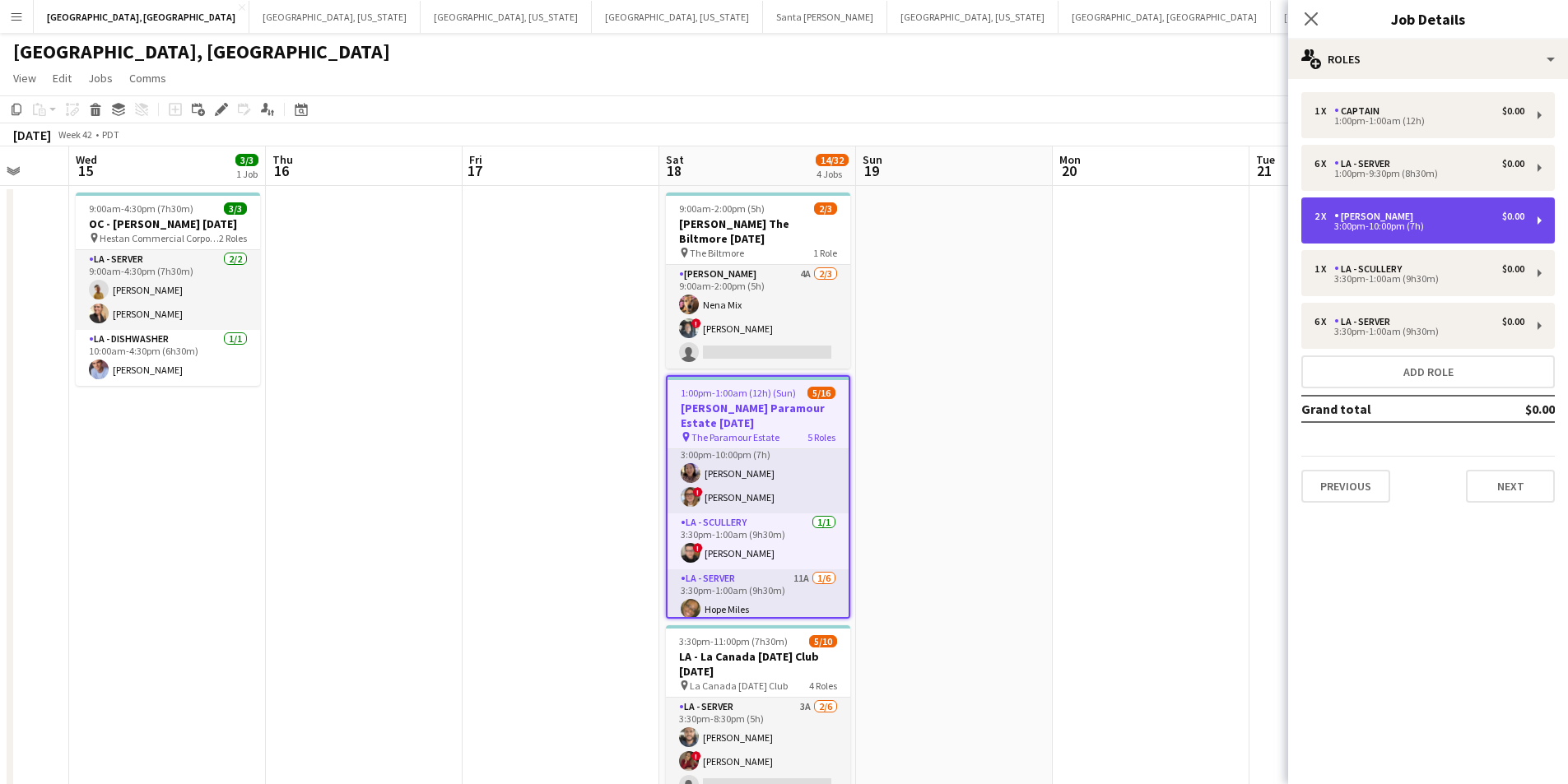
click at [1447, 227] on div "3:00pm-10:00pm (7h)" at bounding box center [1419, 226] width 210 height 8
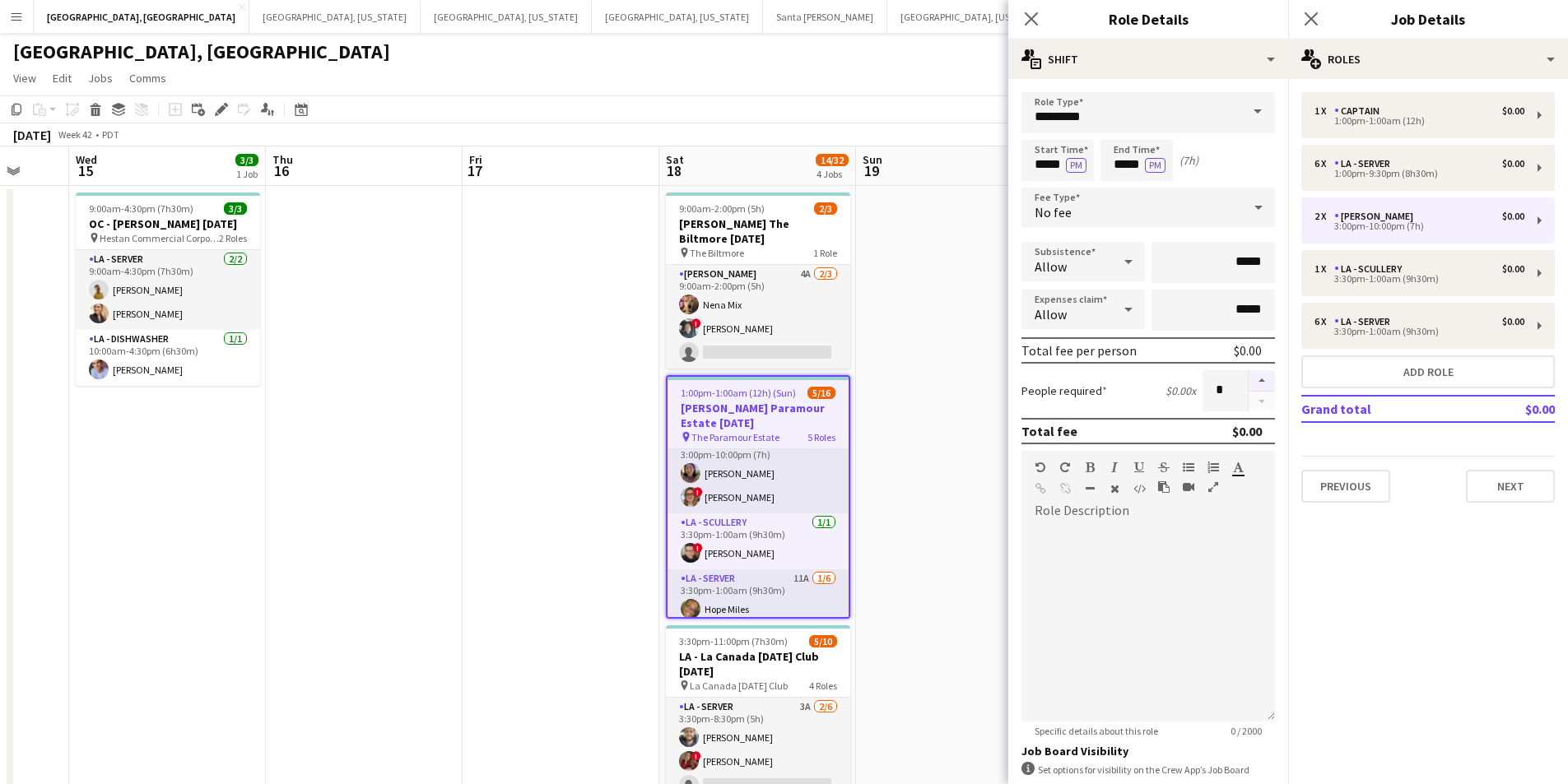
click at [1248, 377] on button "button" at bounding box center [1261, 381] width 27 height 22
type input "*"
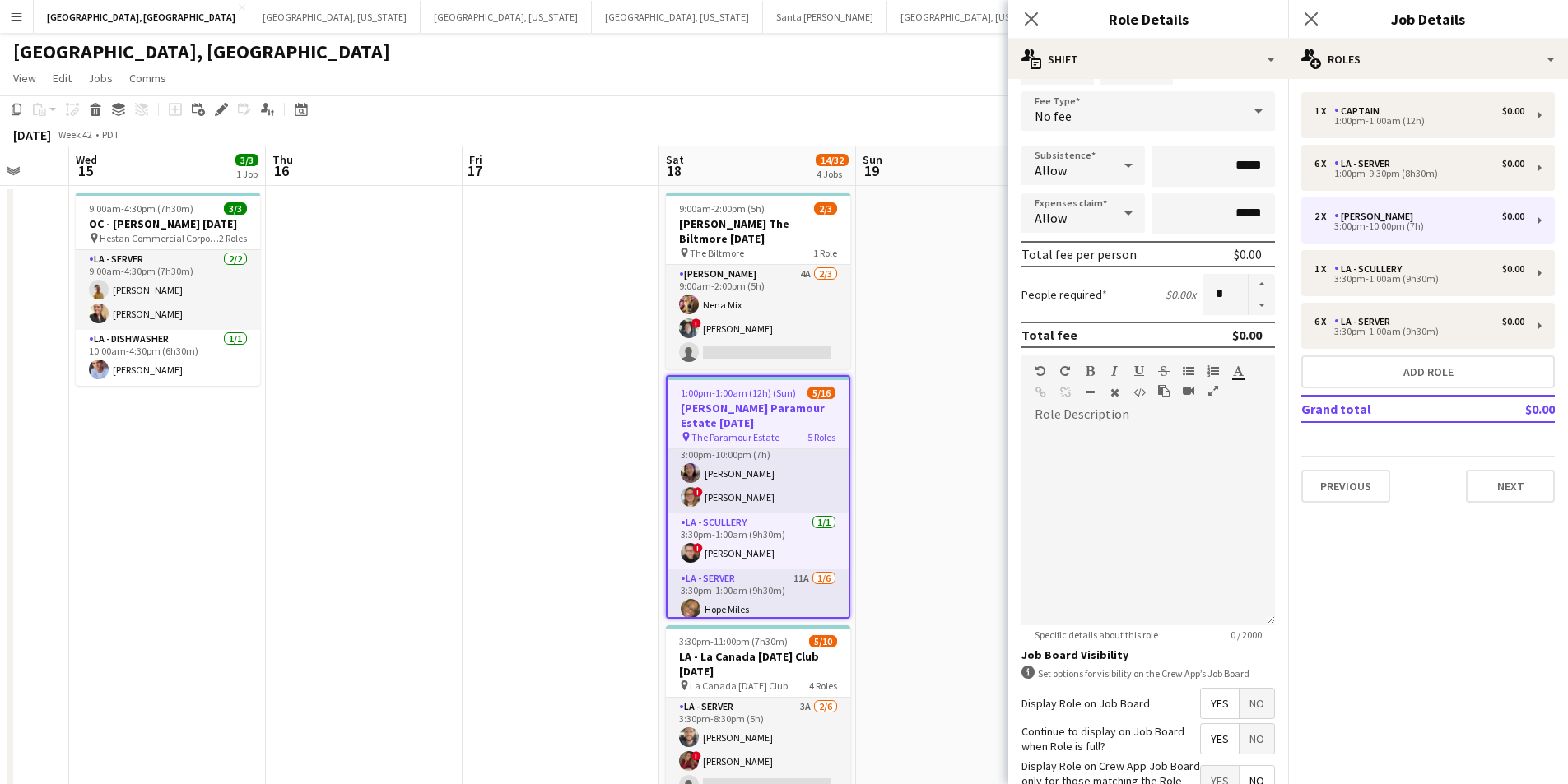
scroll to position [209, 0]
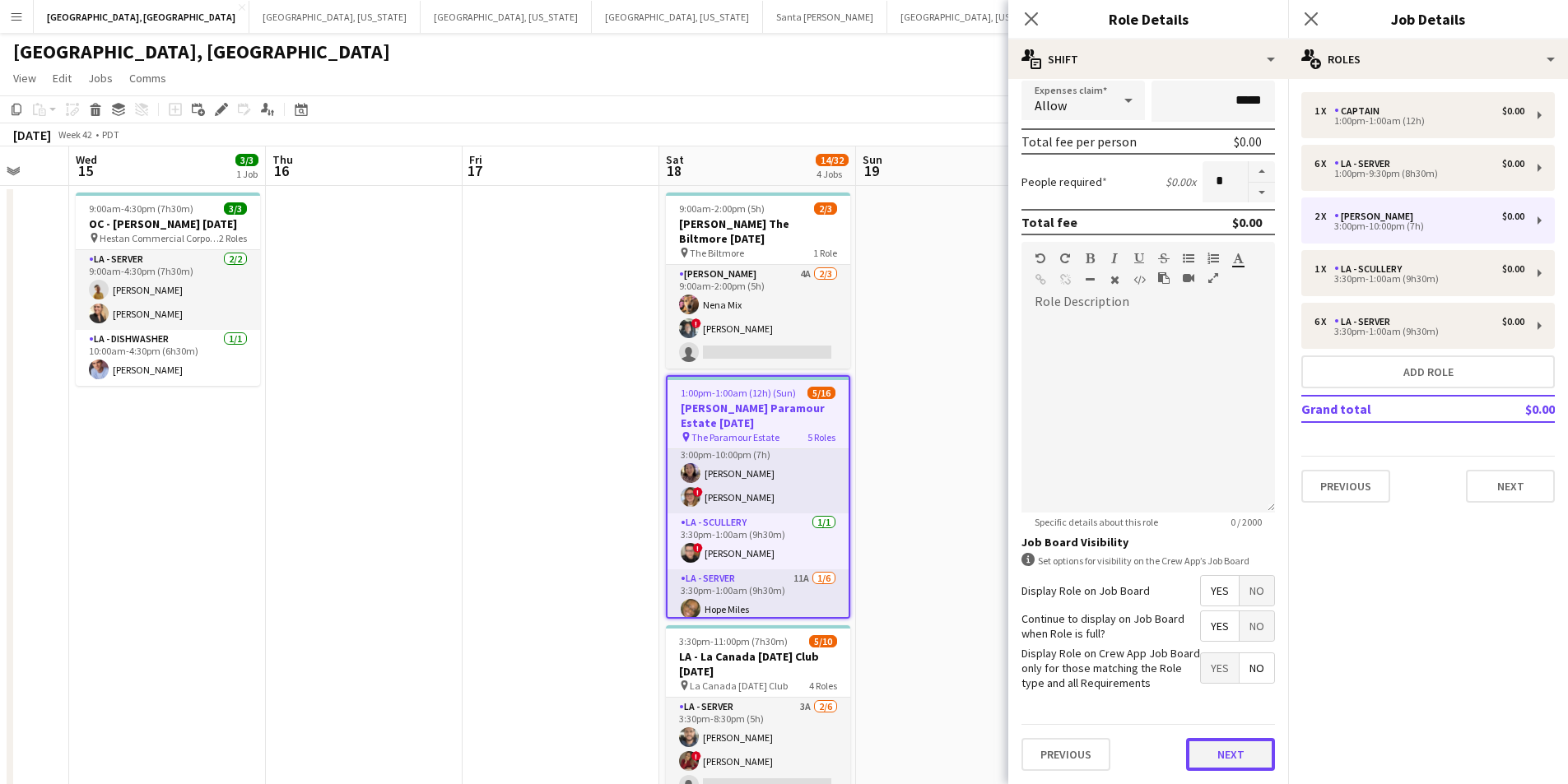
click at [1236, 740] on button "Next" at bounding box center [1231, 753] width 89 height 33
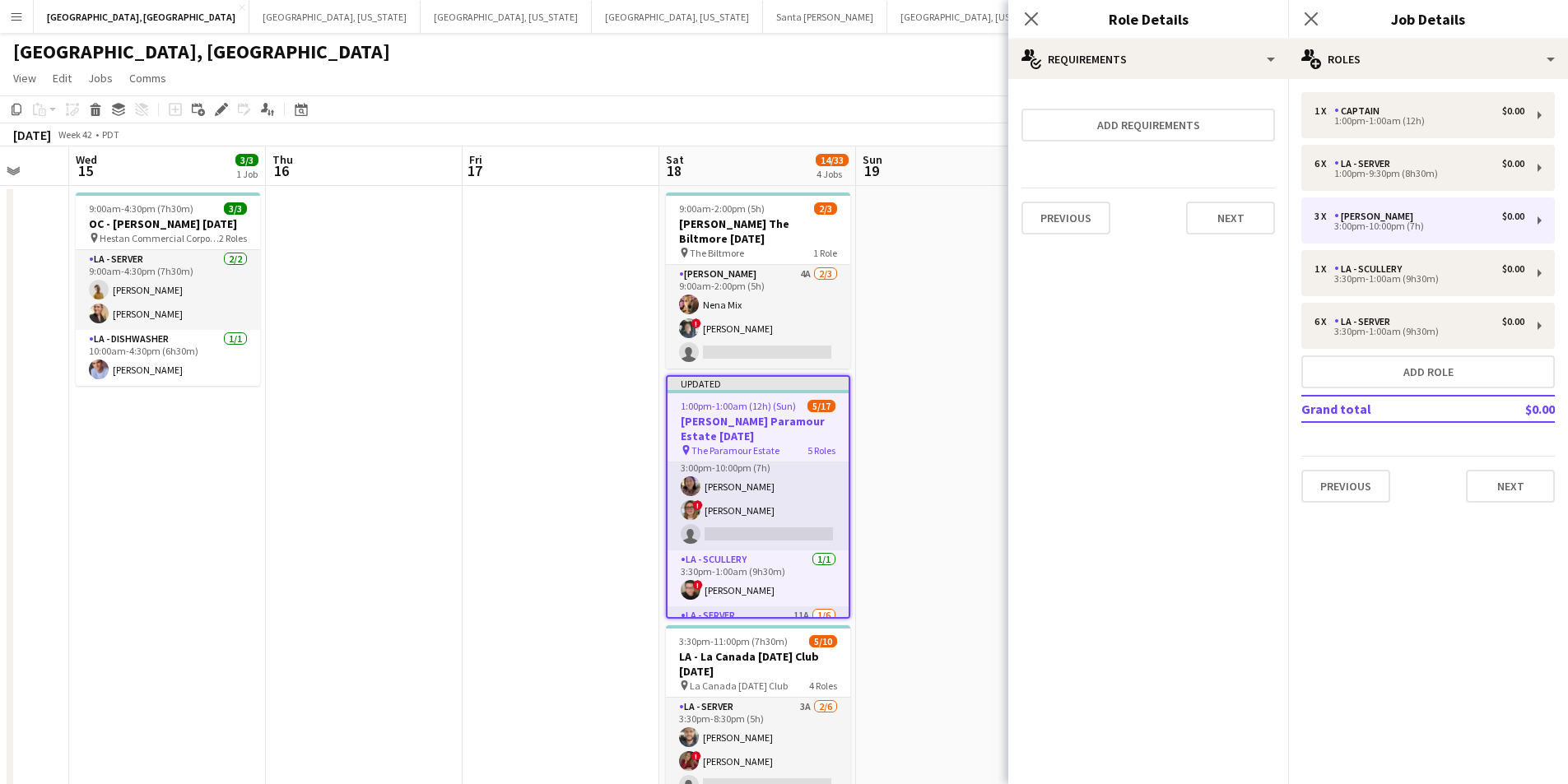
scroll to position [0, 0]
click at [1252, 223] on button "Next" at bounding box center [1231, 218] width 89 height 33
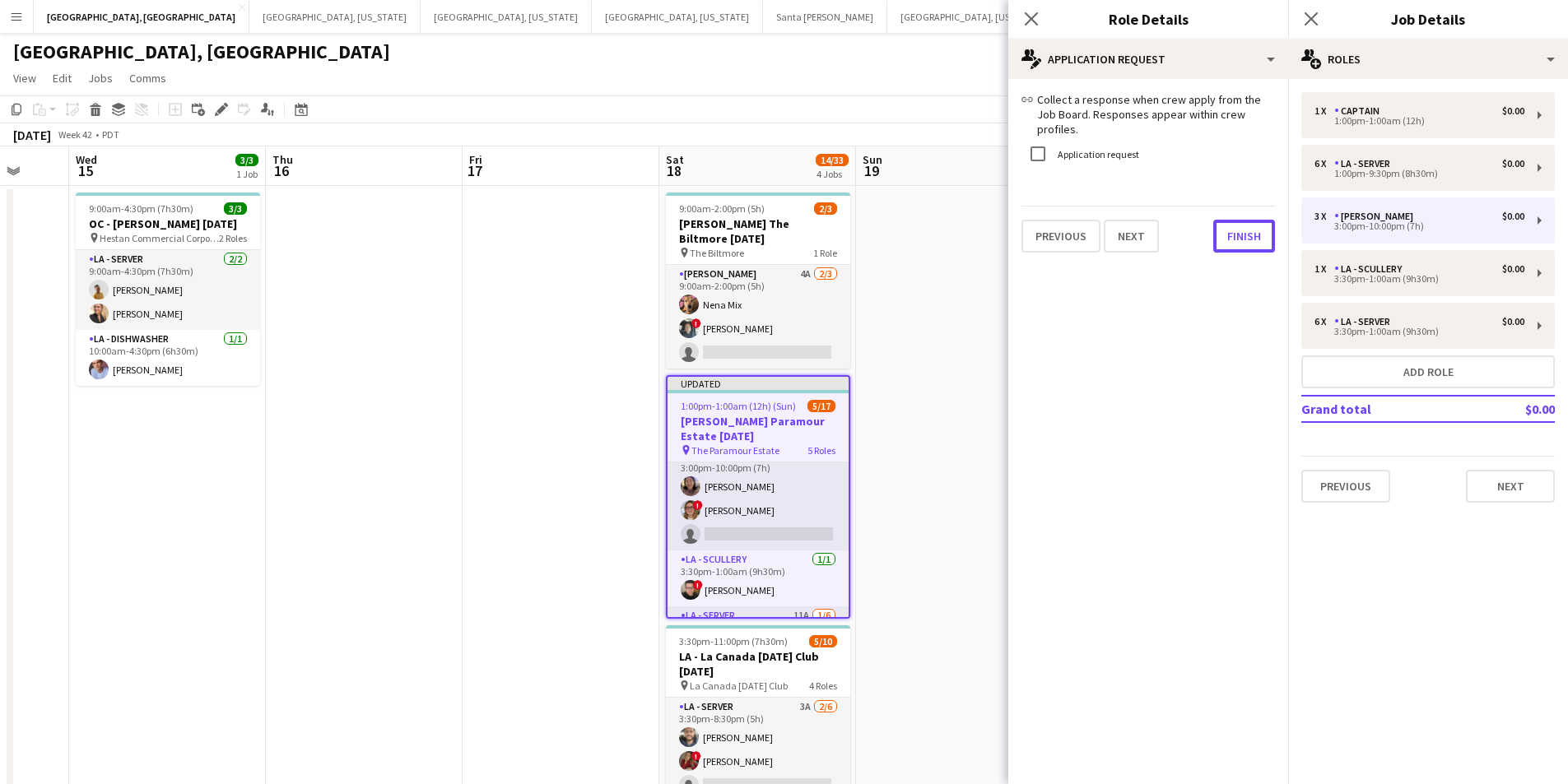
click at [1252, 223] on button "Finish" at bounding box center [1244, 235] width 61 height 33
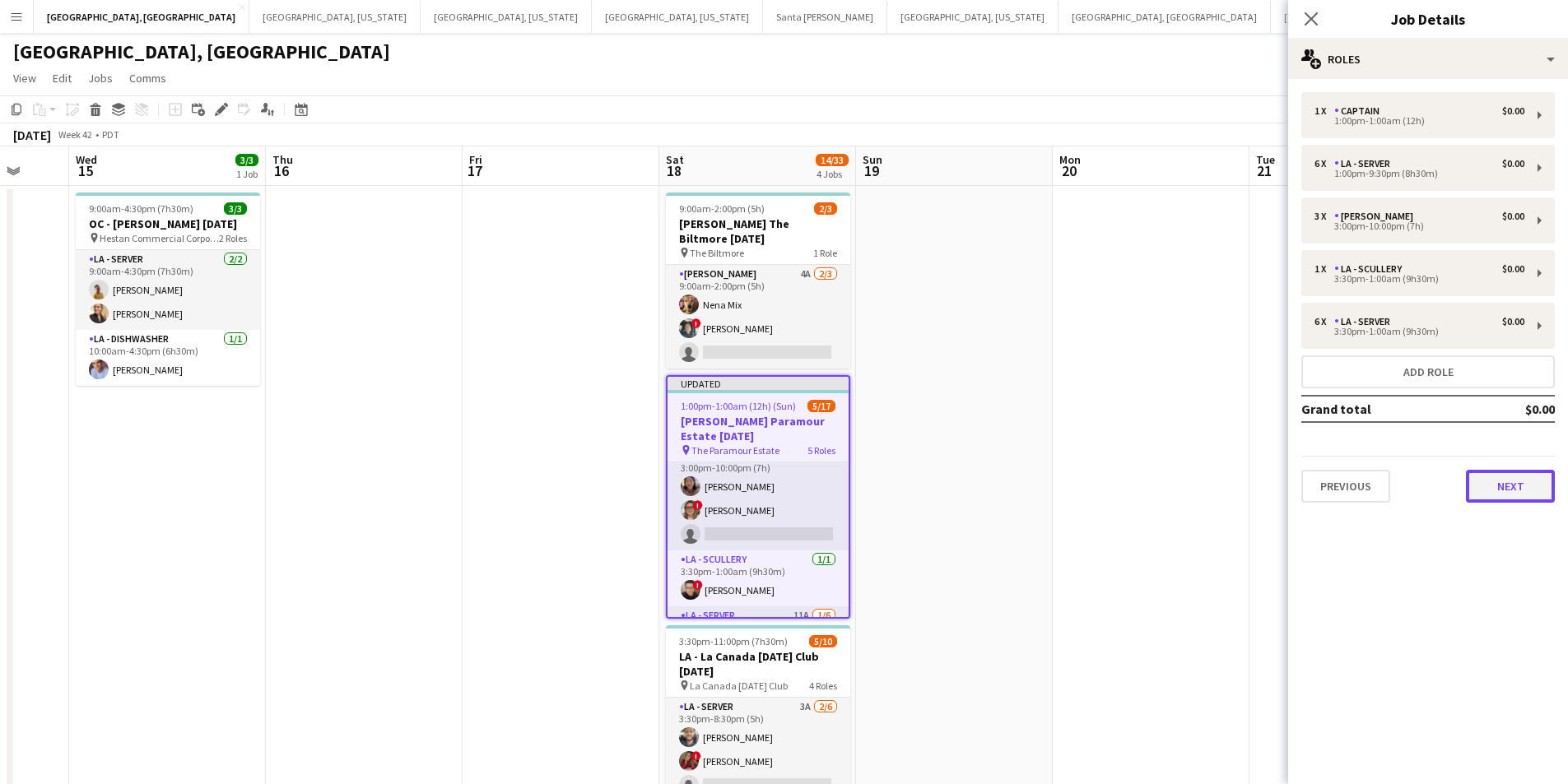
click at [1519, 479] on button "Next" at bounding box center [1510, 485] width 89 height 33
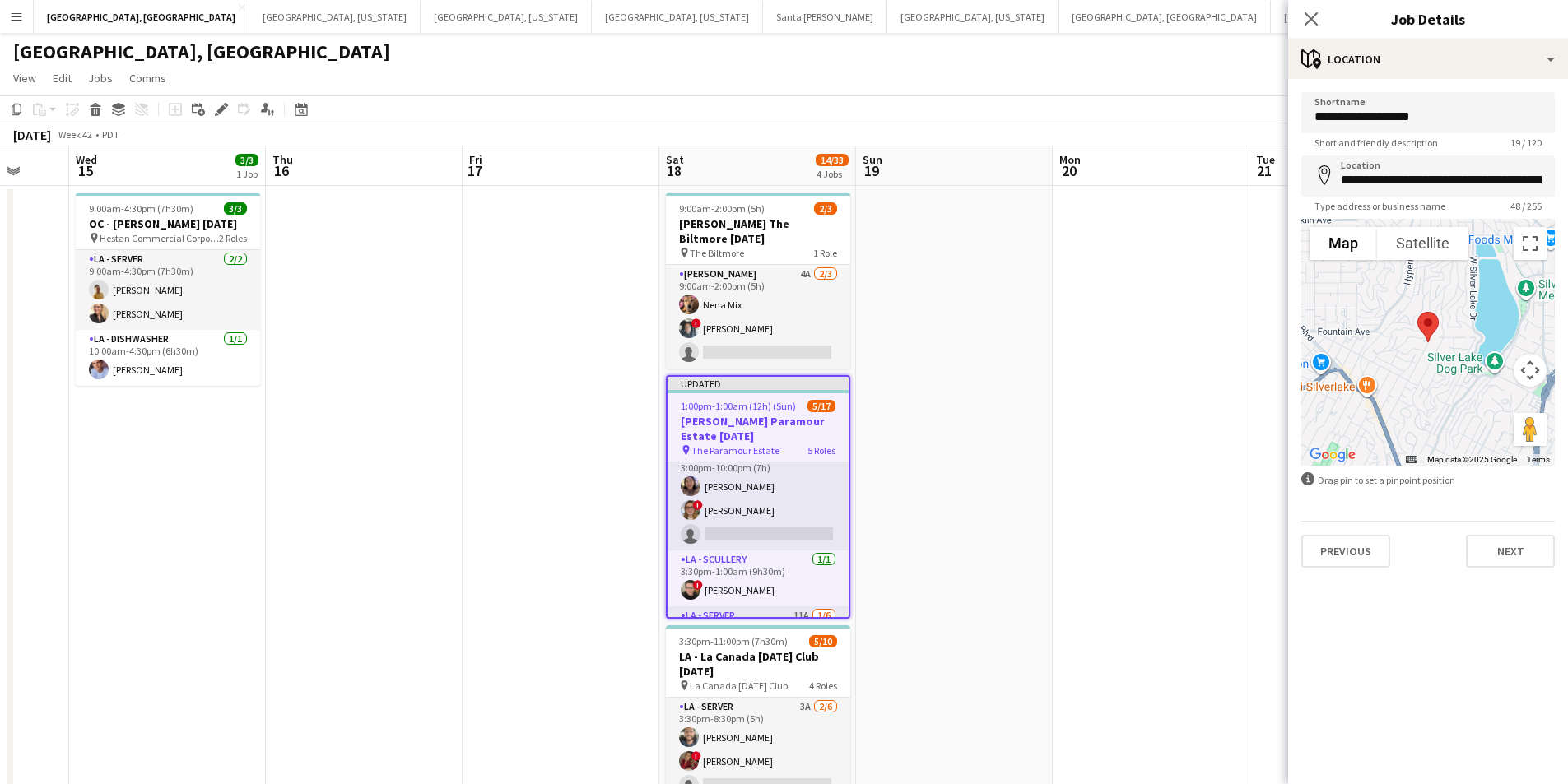
click at [1508, 569] on div "**********" at bounding box center [1428, 329] width 280 height 501
click at [1508, 560] on button "Next" at bounding box center [1510, 551] width 89 height 33
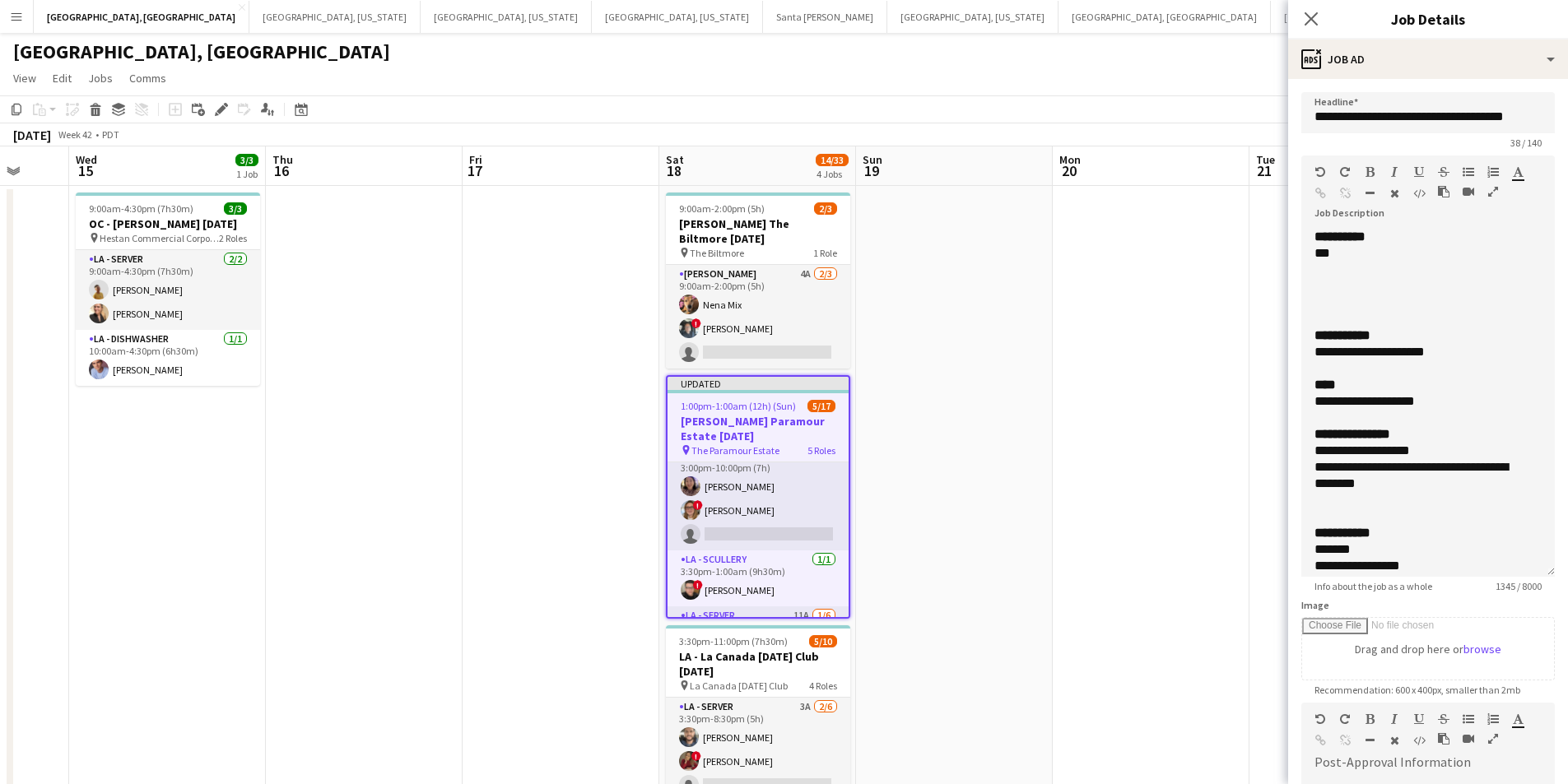
drag, startPoint x: 1531, startPoint y: 320, endPoint x: 1502, endPoint y: 542, distance: 223.9
click at [1568, 589] on html "Menu Boards Boards Boards All jobs Status Workforce Workforce My Workforce Recr…" at bounding box center [784, 543] width 1568 height 1087
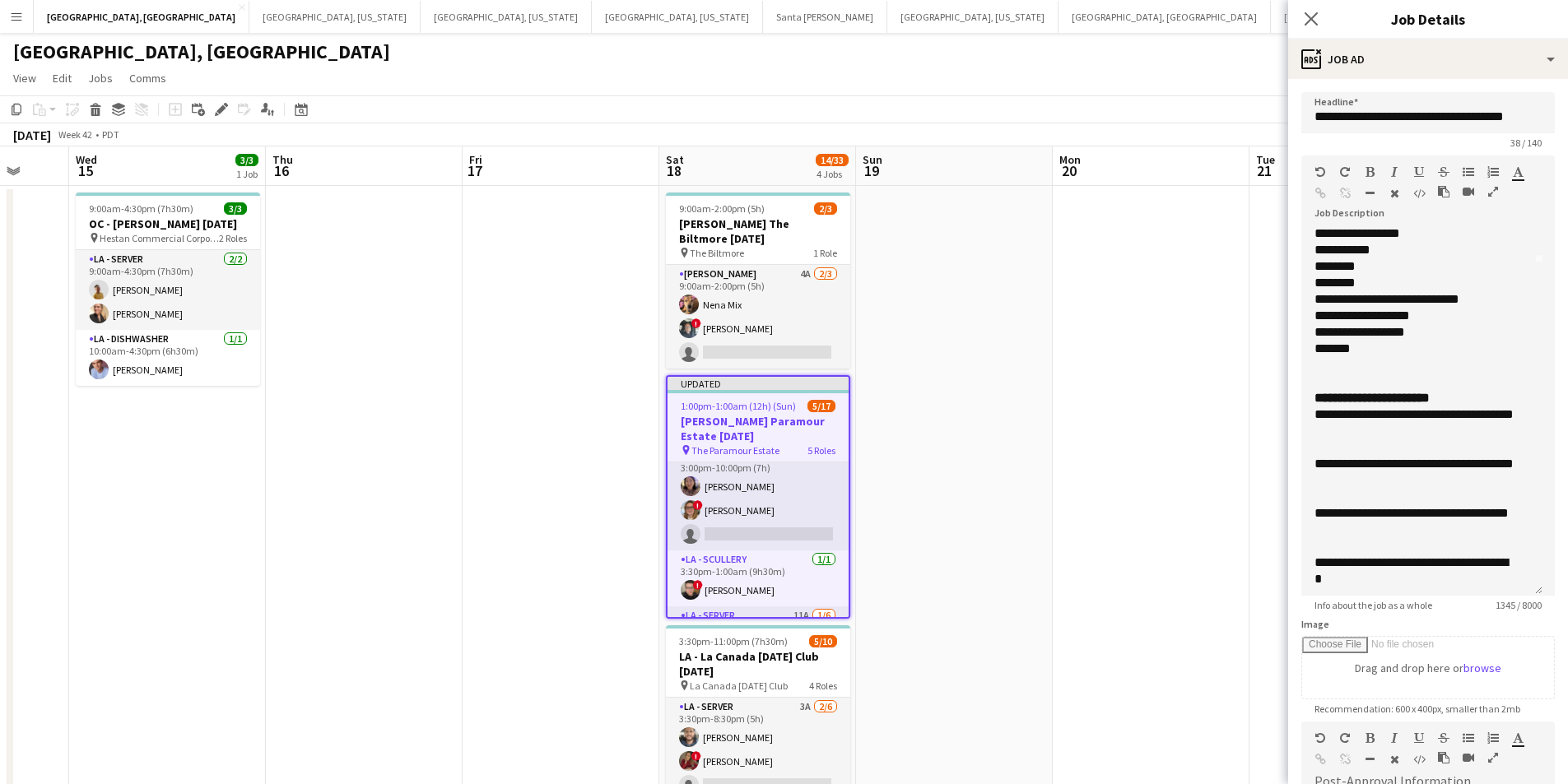
scroll to position [411, 0]
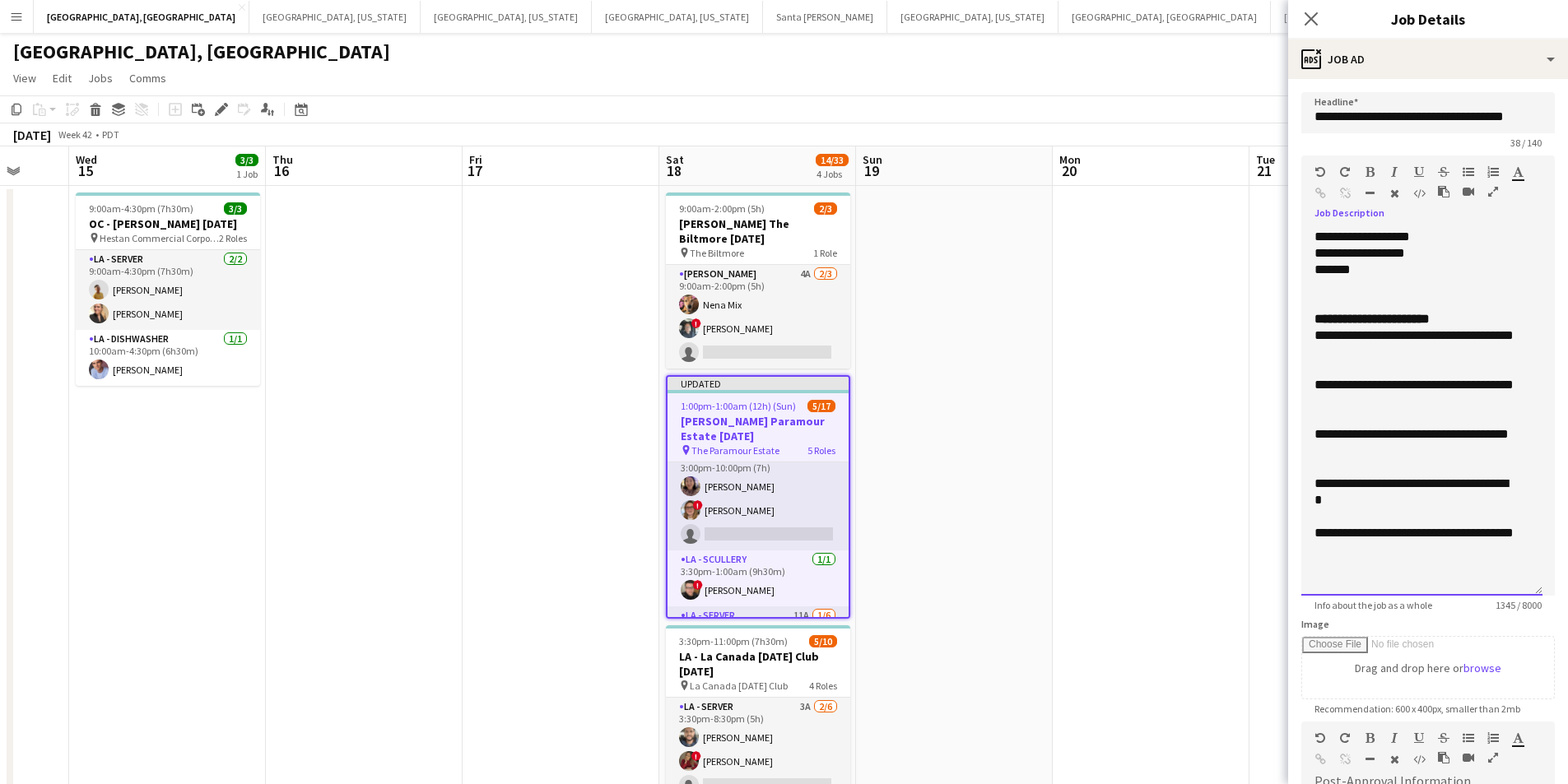
click at [1319, 432] on div "**********" at bounding box center [1415, 442] width 203 height 33
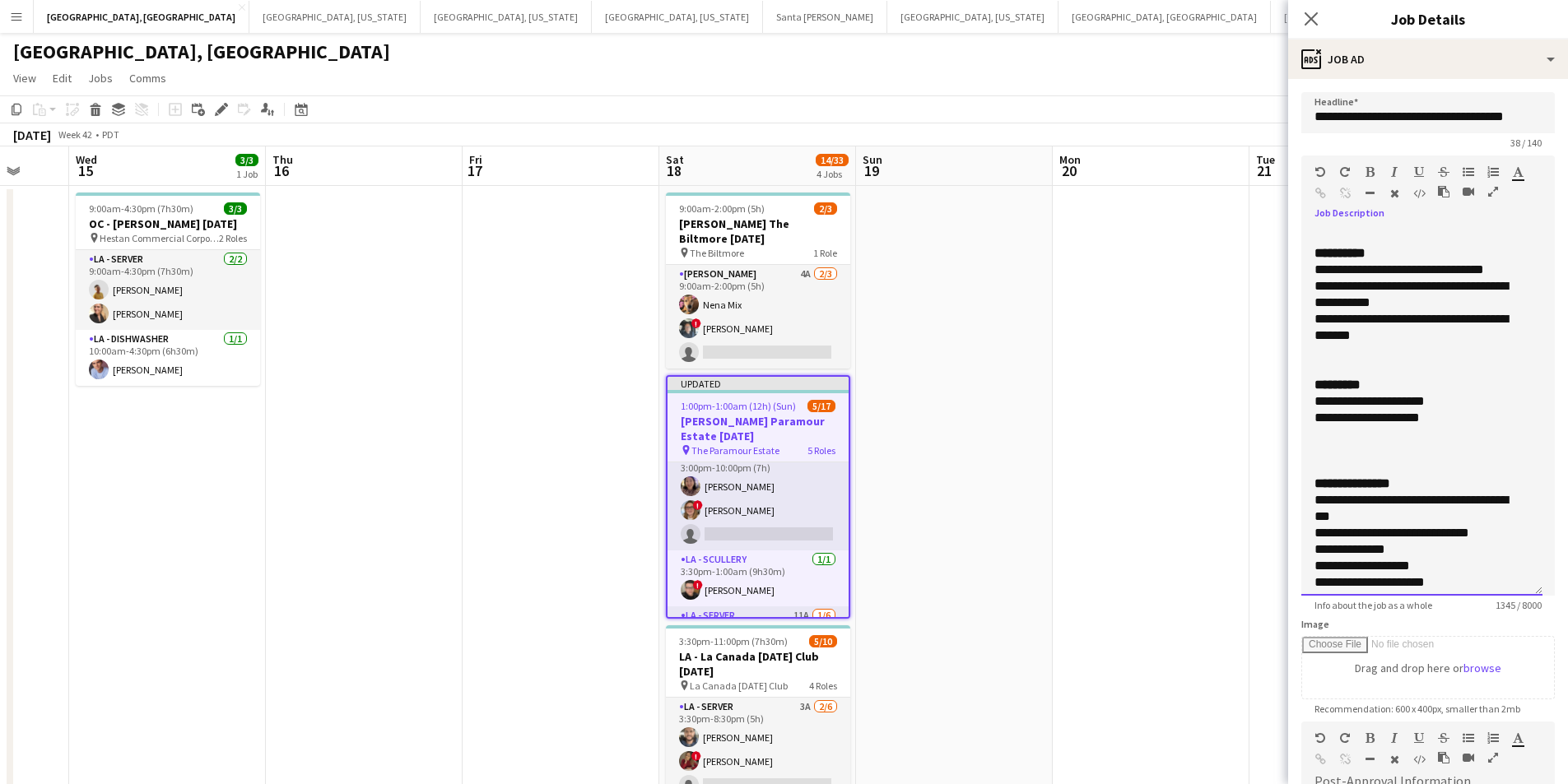
scroll to position [298, 0]
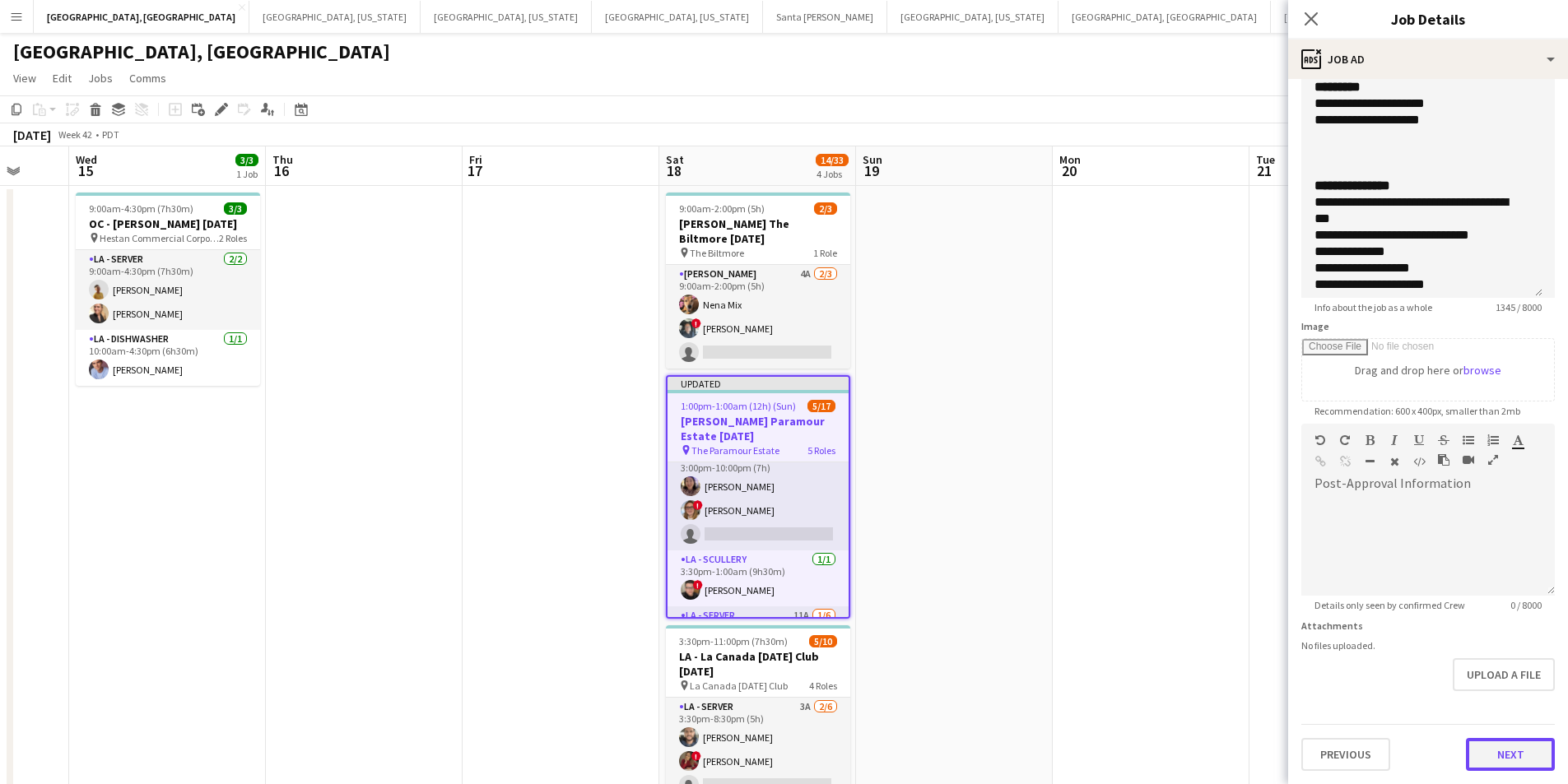
click at [1477, 760] on button "Next" at bounding box center [1510, 753] width 89 height 33
type input "*******"
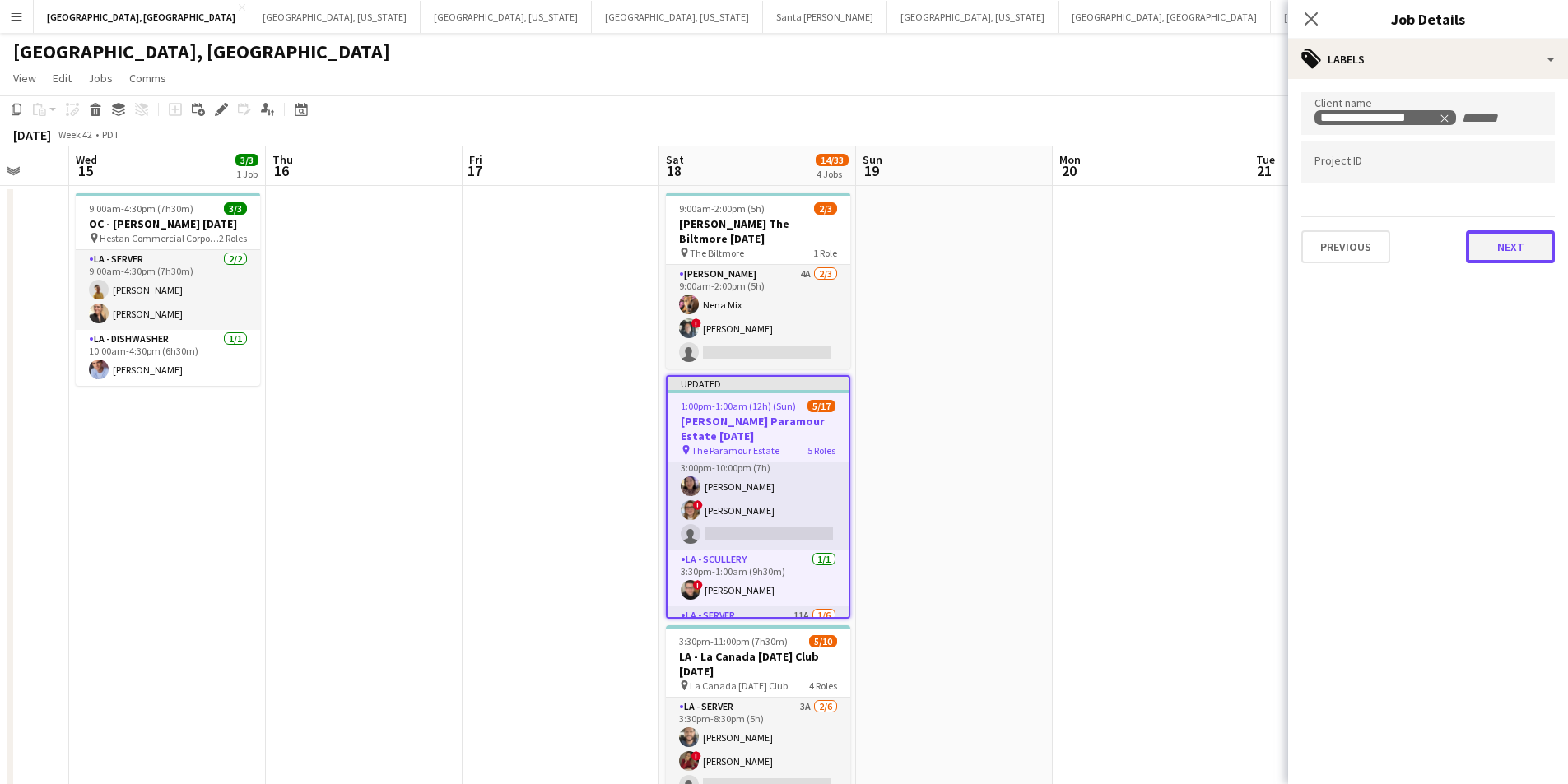
click at [1469, 250] on button "Next" at bounding box center [1510, 246] width 89 height 33
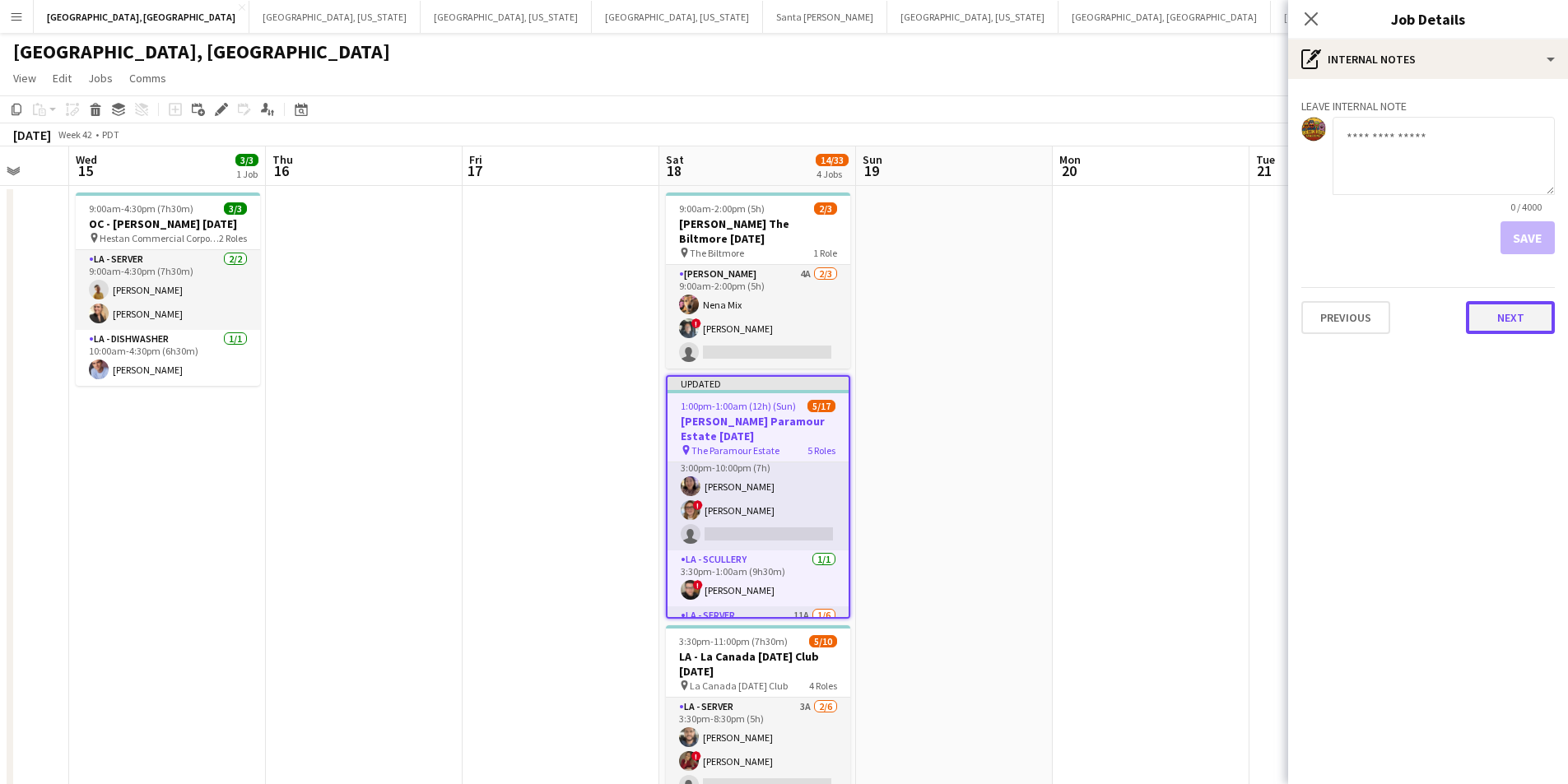
click at [1510, 319] on button "Next" at bounding box center [1510, 316] width 89 height 33
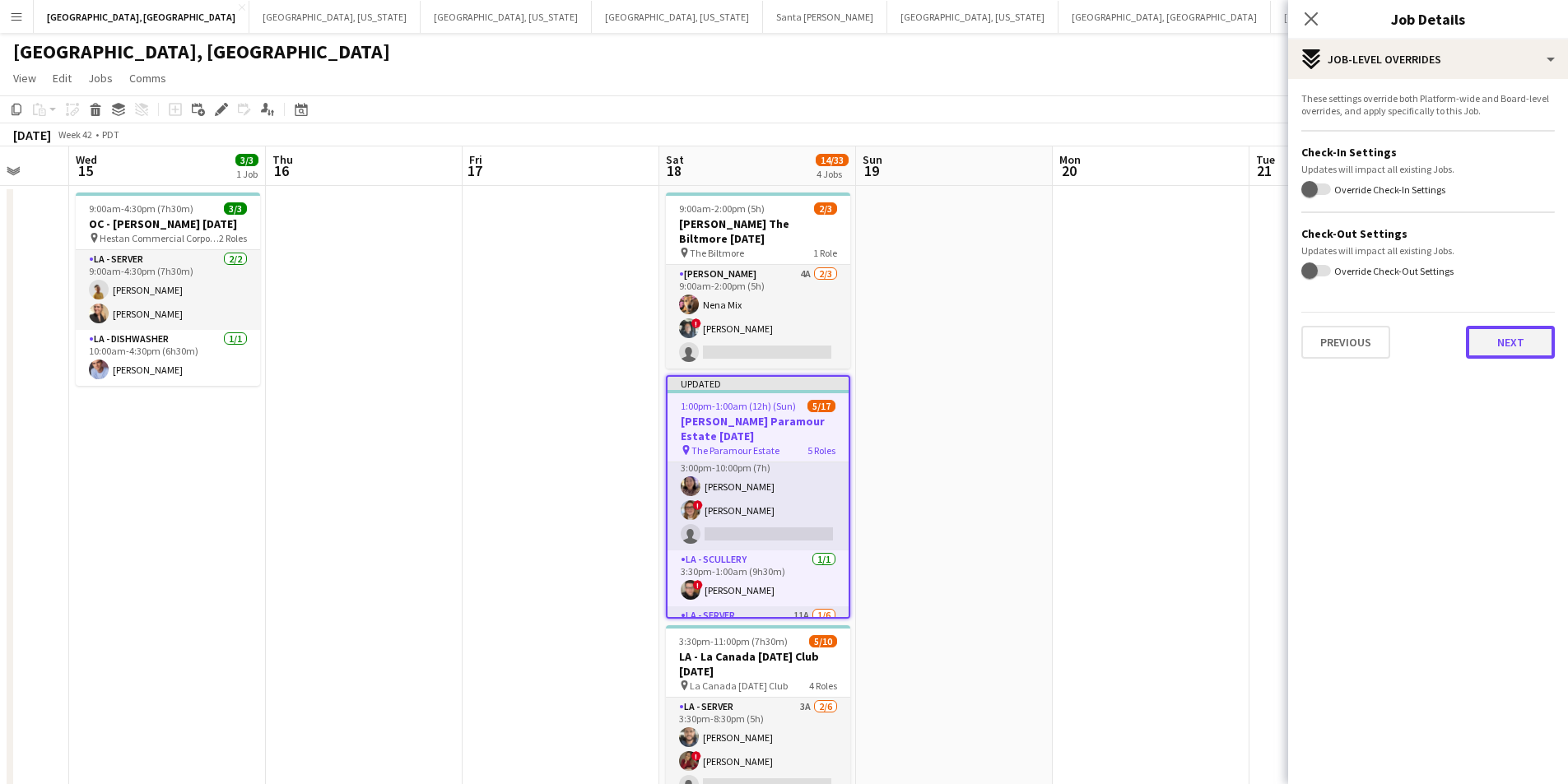
click at [1511, 345] on button "Next" at bounding box center [1510, 341] width 89 height 33
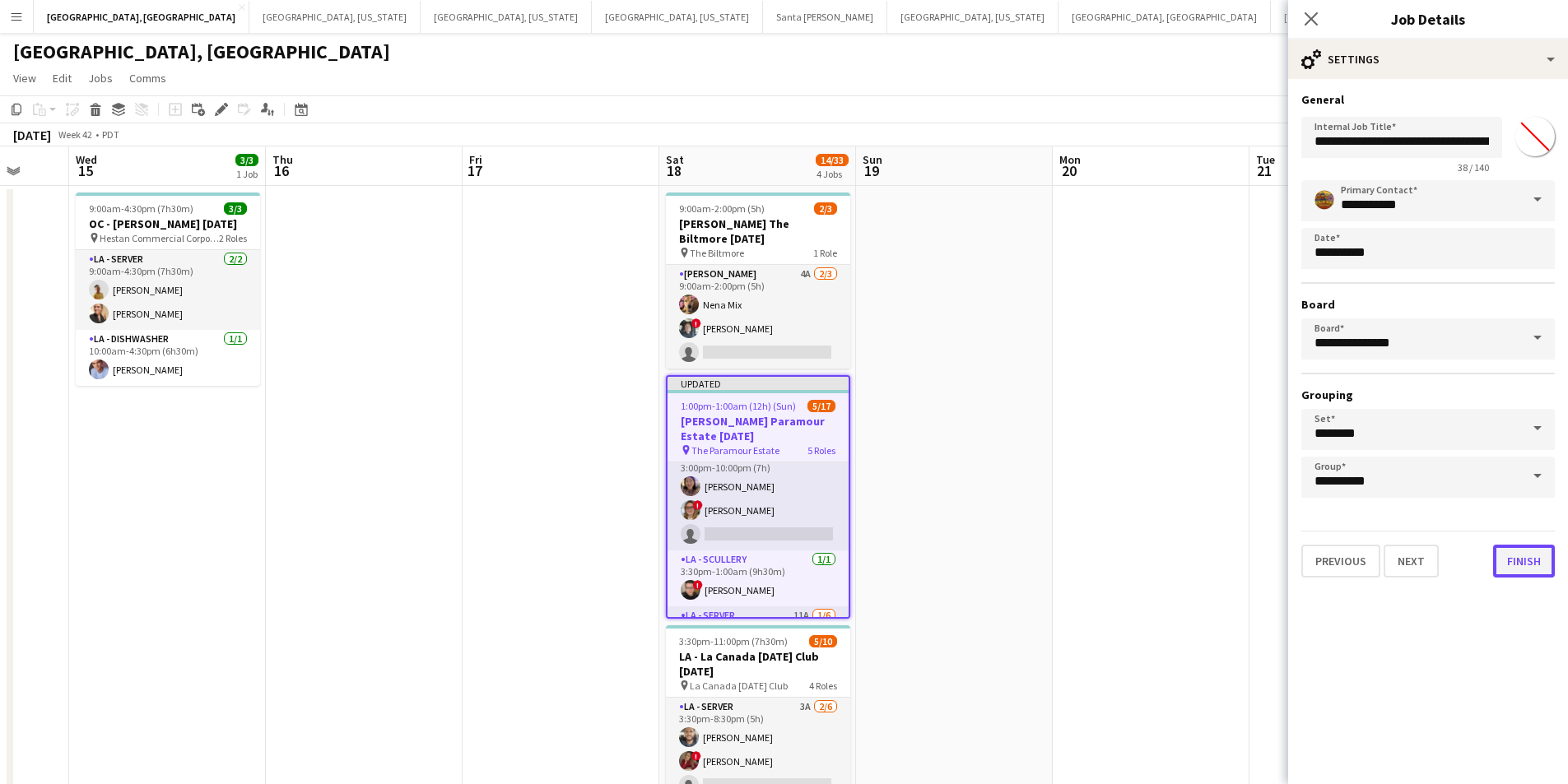
click at [1523, 566] on button "Finish" at bounding box center [1523, 561] width 61 height 33
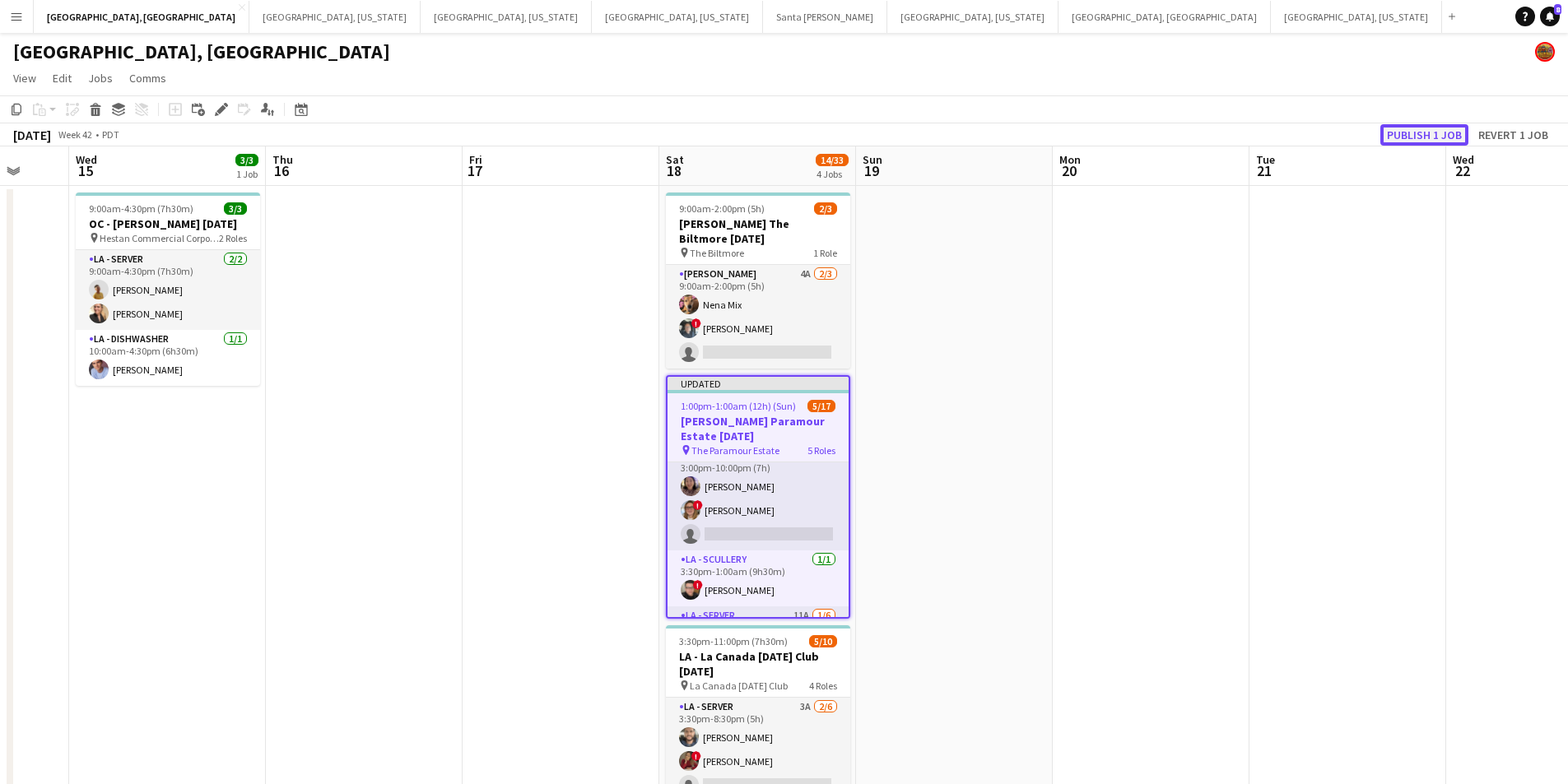
click at [1437, 130] on button "Publish 1 job" at bounding box center [1424, 135] width 88 height 22
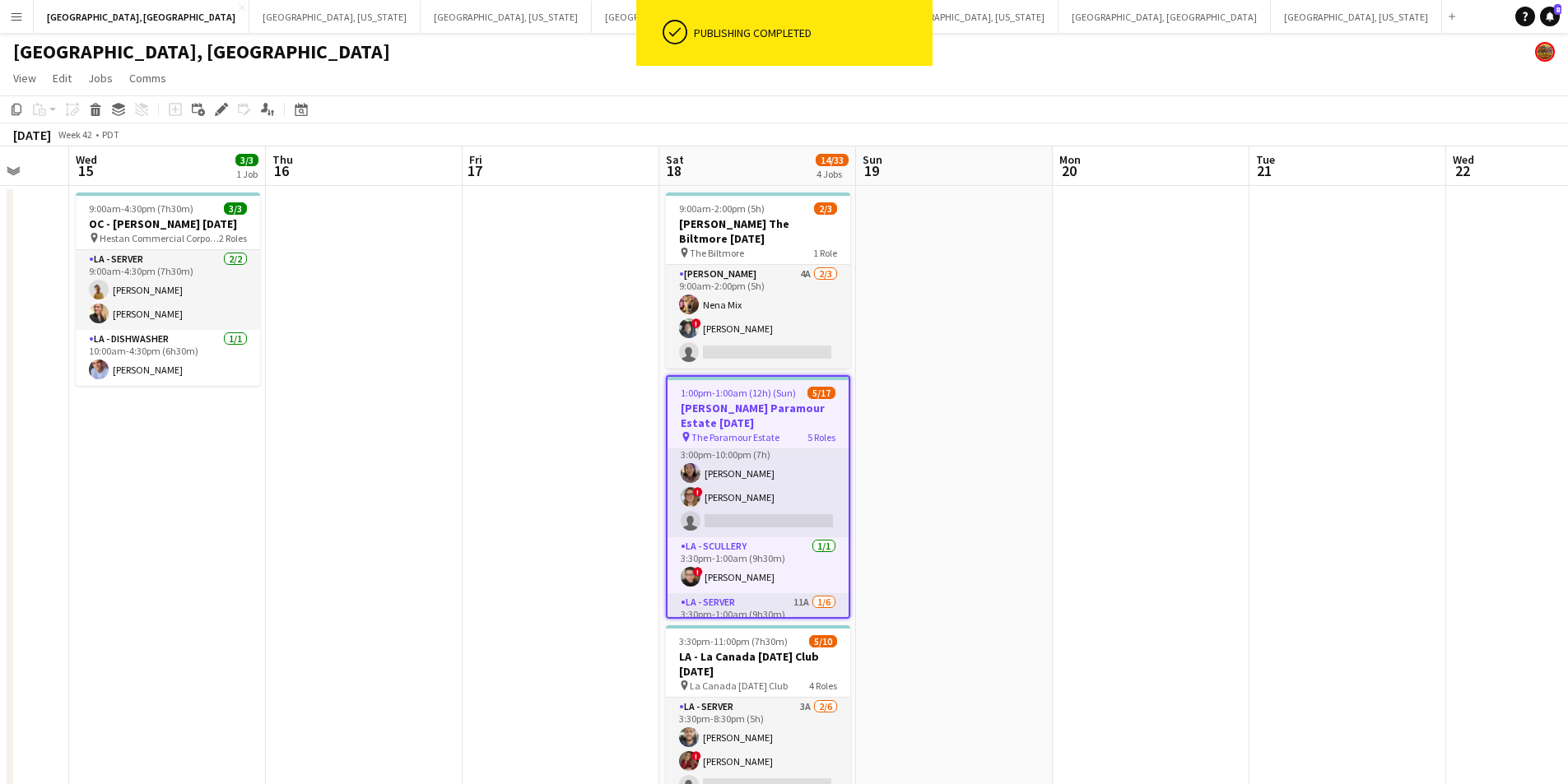
click at [753, 506] on app-card-role "[PERSON_NAME] 1A [DATE] 3:00pm-10:00pm (7h) [PERSON_NAME] ! [PERSON_NAME] singl…" at bounding box center [758, 484] width 181 height 104
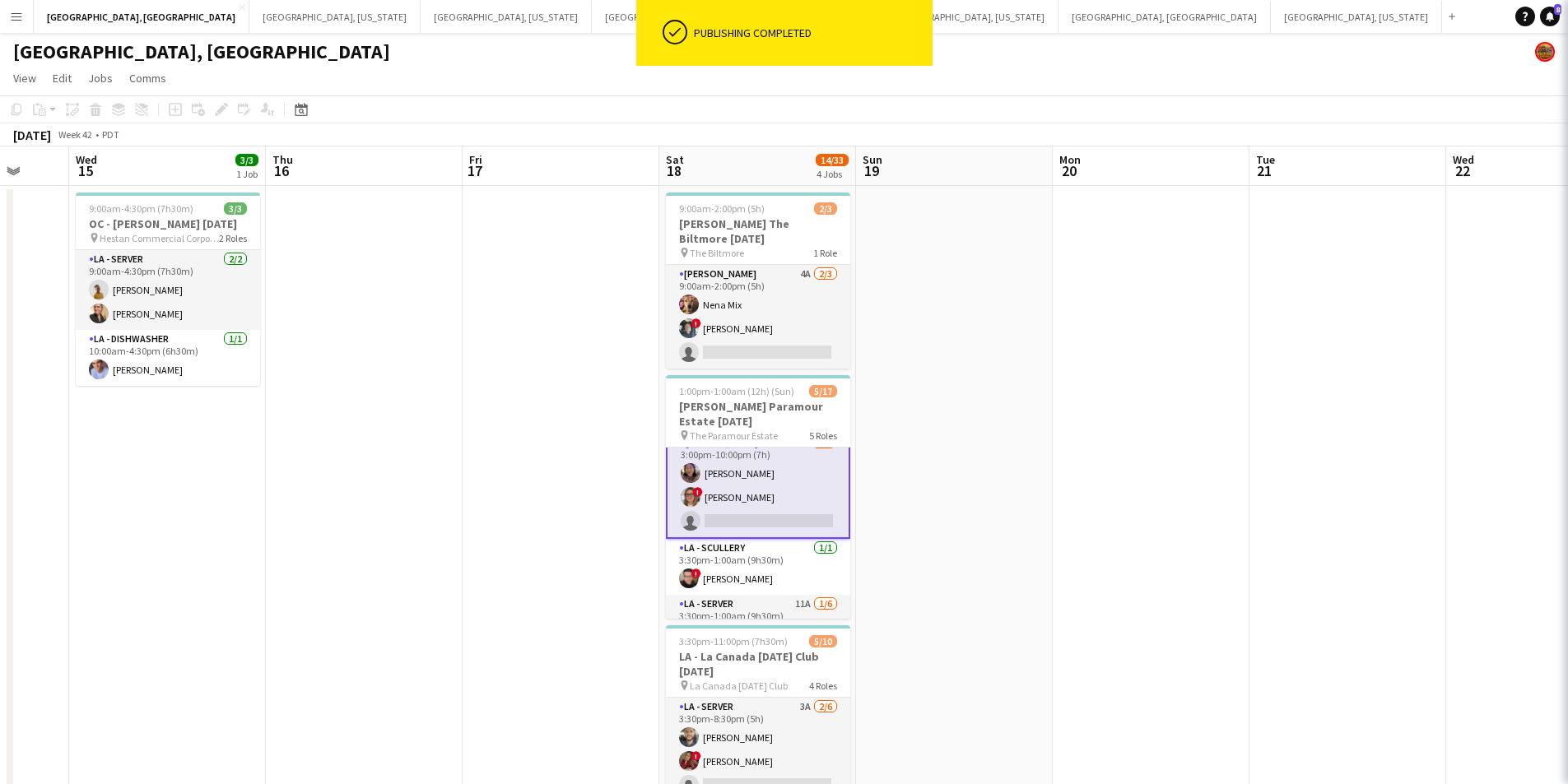
scroll to position [248, 0]
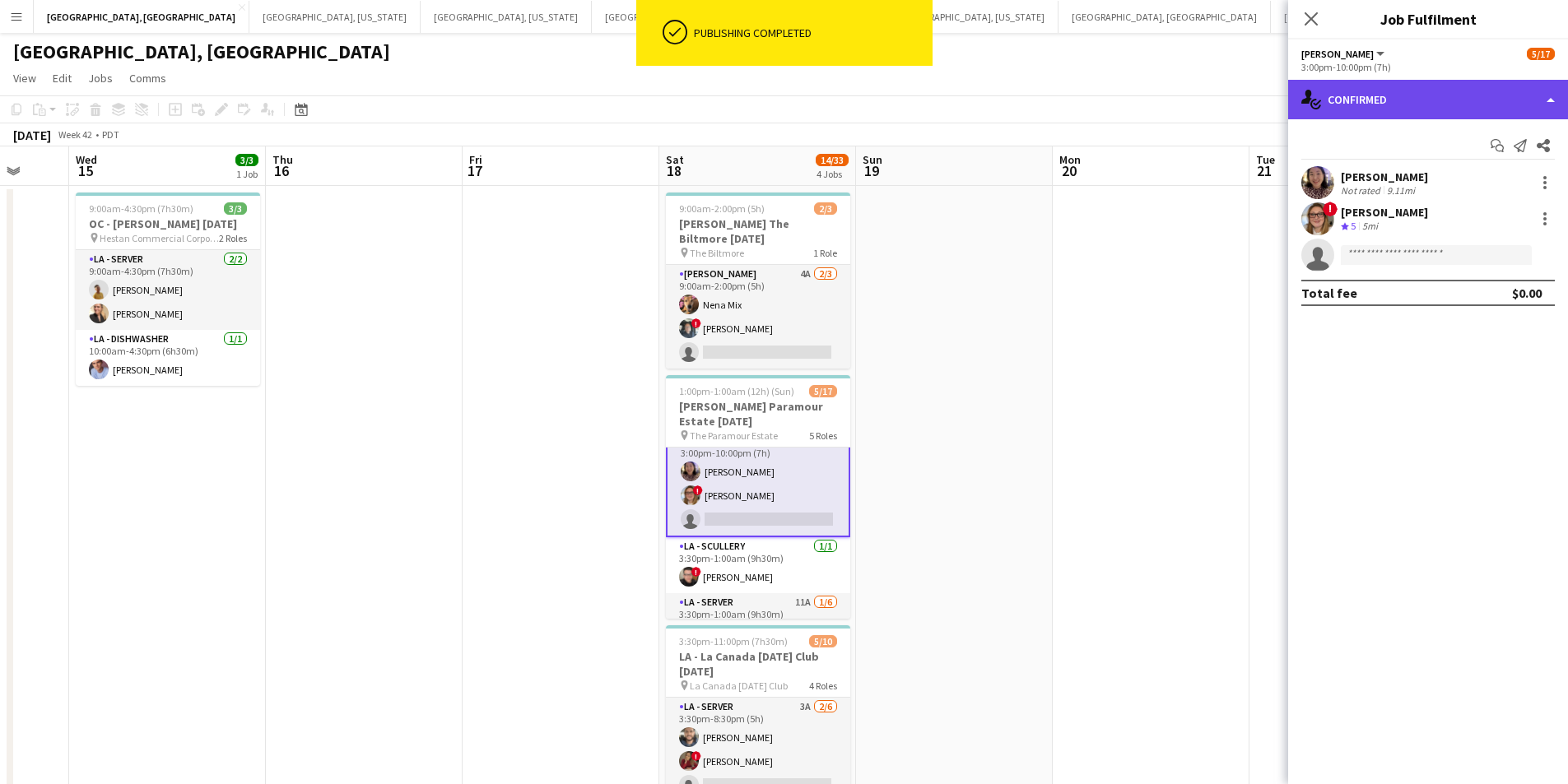
click at [1544, 105] on div "single-neutral-actions-check-2 Confirmed" at bounding box center [1428, 100] width 280 height 40
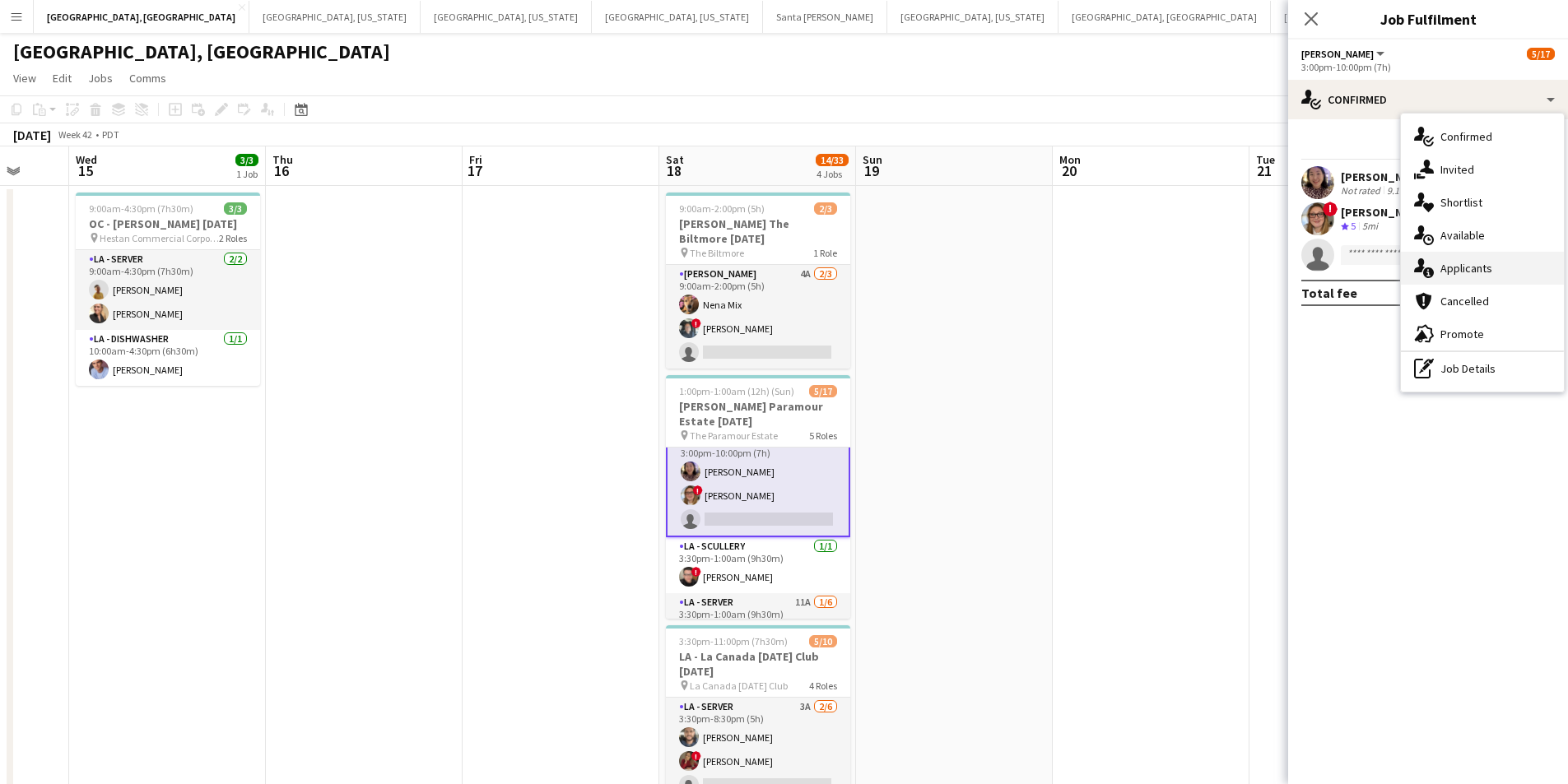
click at [1482, 274] on span "Applicants" at bounding box center [1466, 268] width 51 height 15
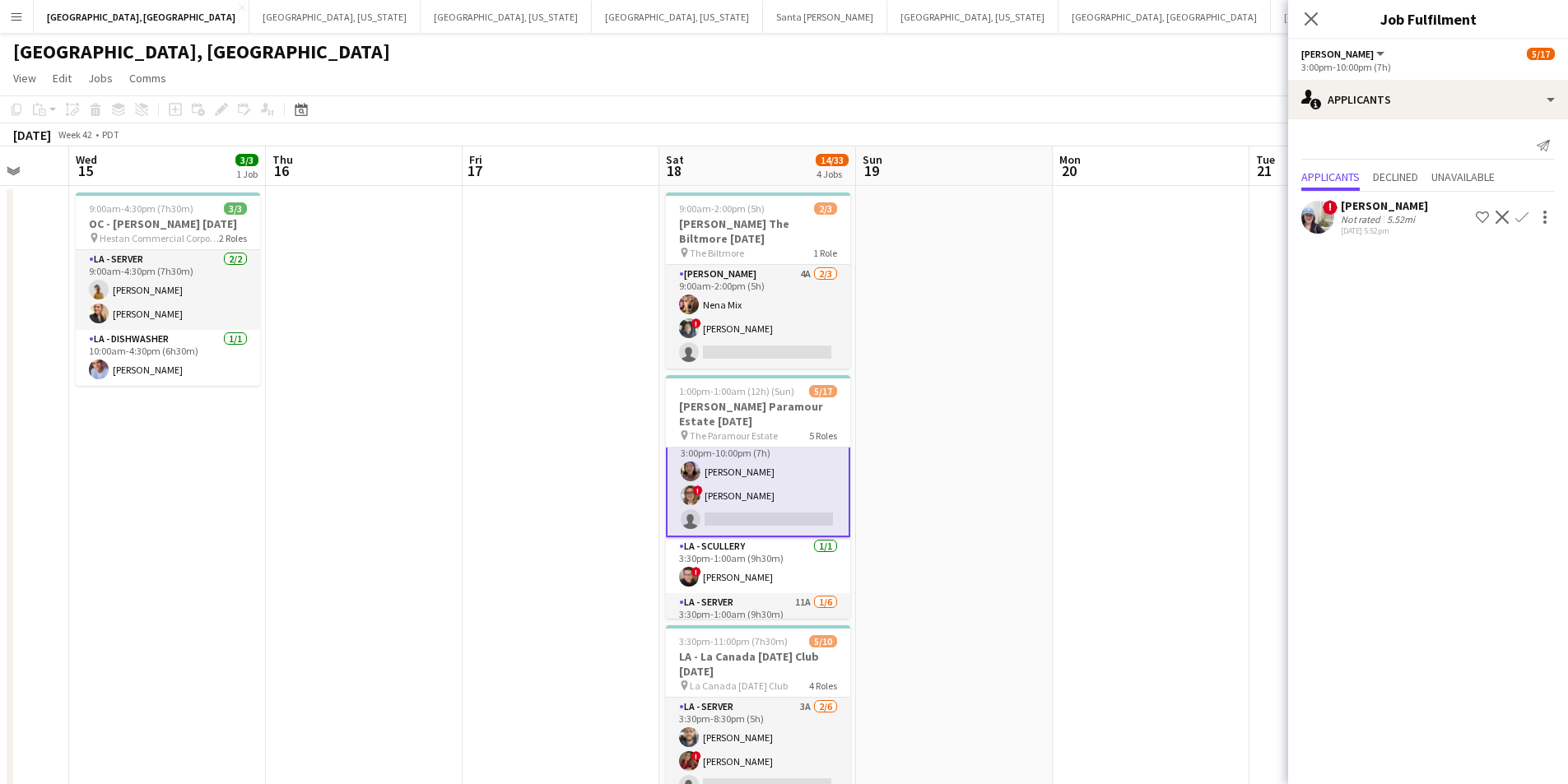
drag, startPoint x: 1310, startPoint y: 27, endPoint x: 1237, endPoint y: 49, distance: 76.2
click at [1310, 26] on icon "Close pop-in" at bounding box center [1310, 18] width 13 height 13
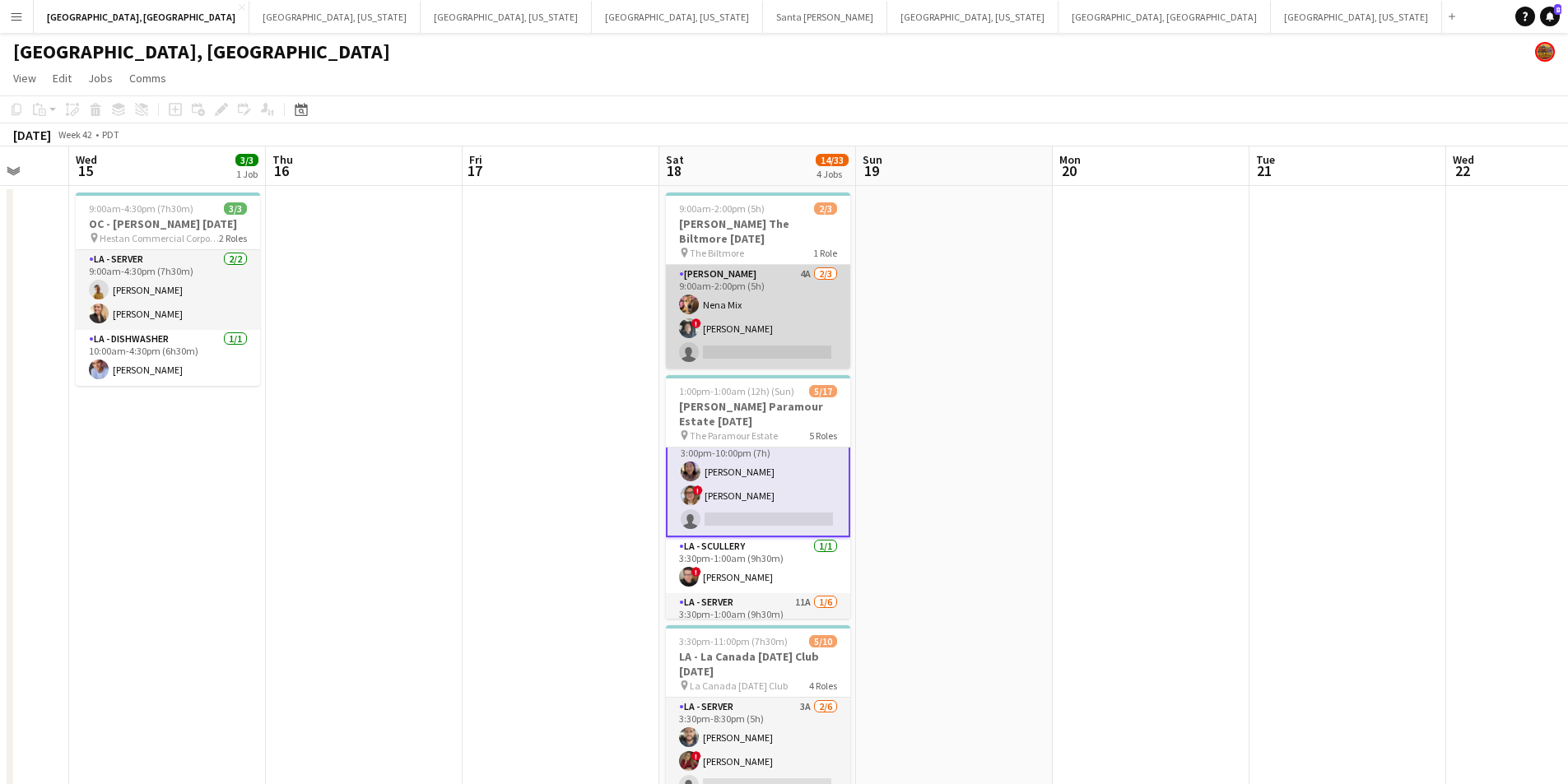
click at [764, 331] on app-card-role "[PERSON_NAME] 4A [DATE] 9:00am-2:00pm (5h) Nena Mix ! [PERSON_NAME] single-neut…" at bounding box center [758, 316] width 184 height 104
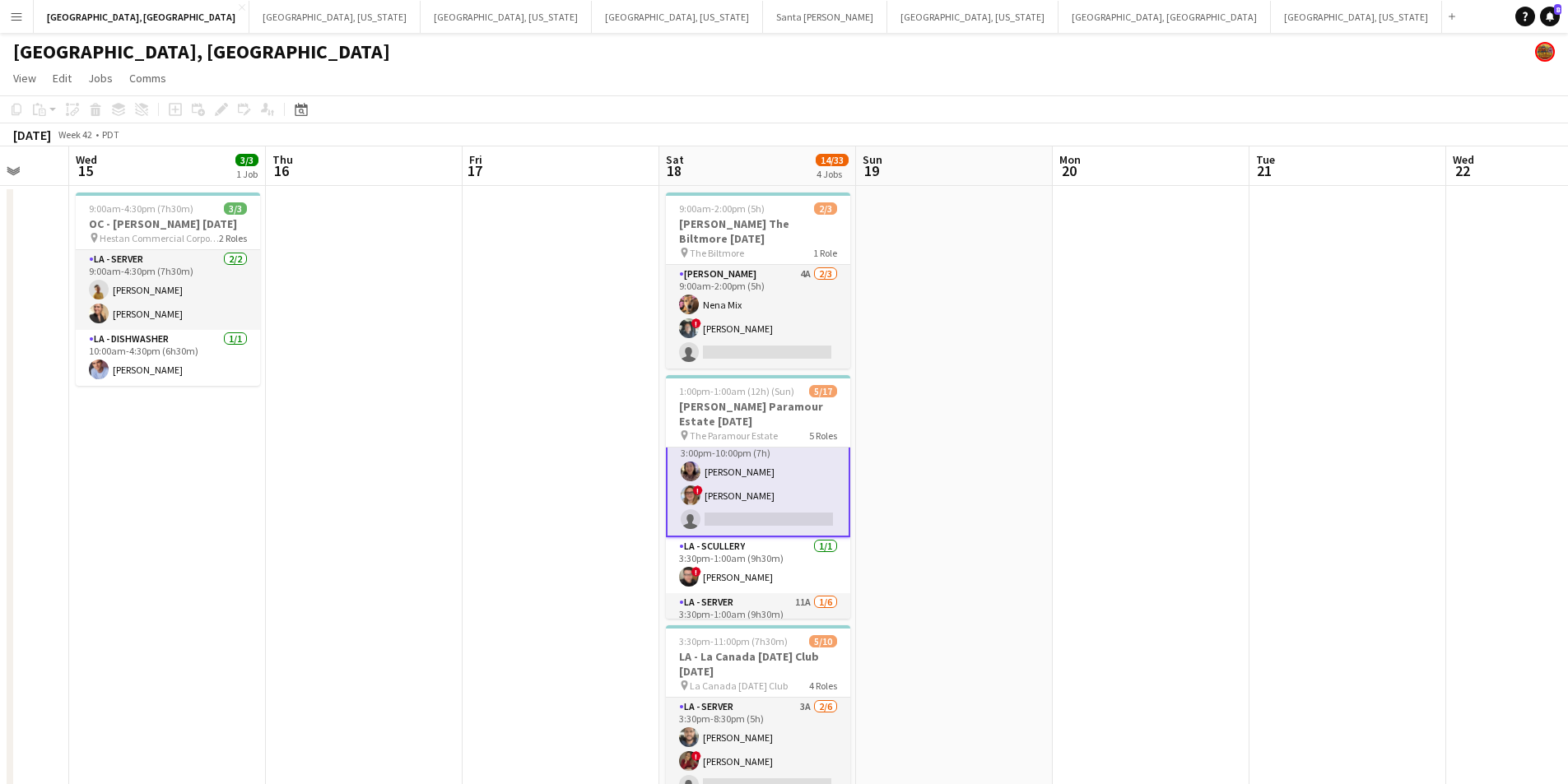
scroll to position [247, 0]
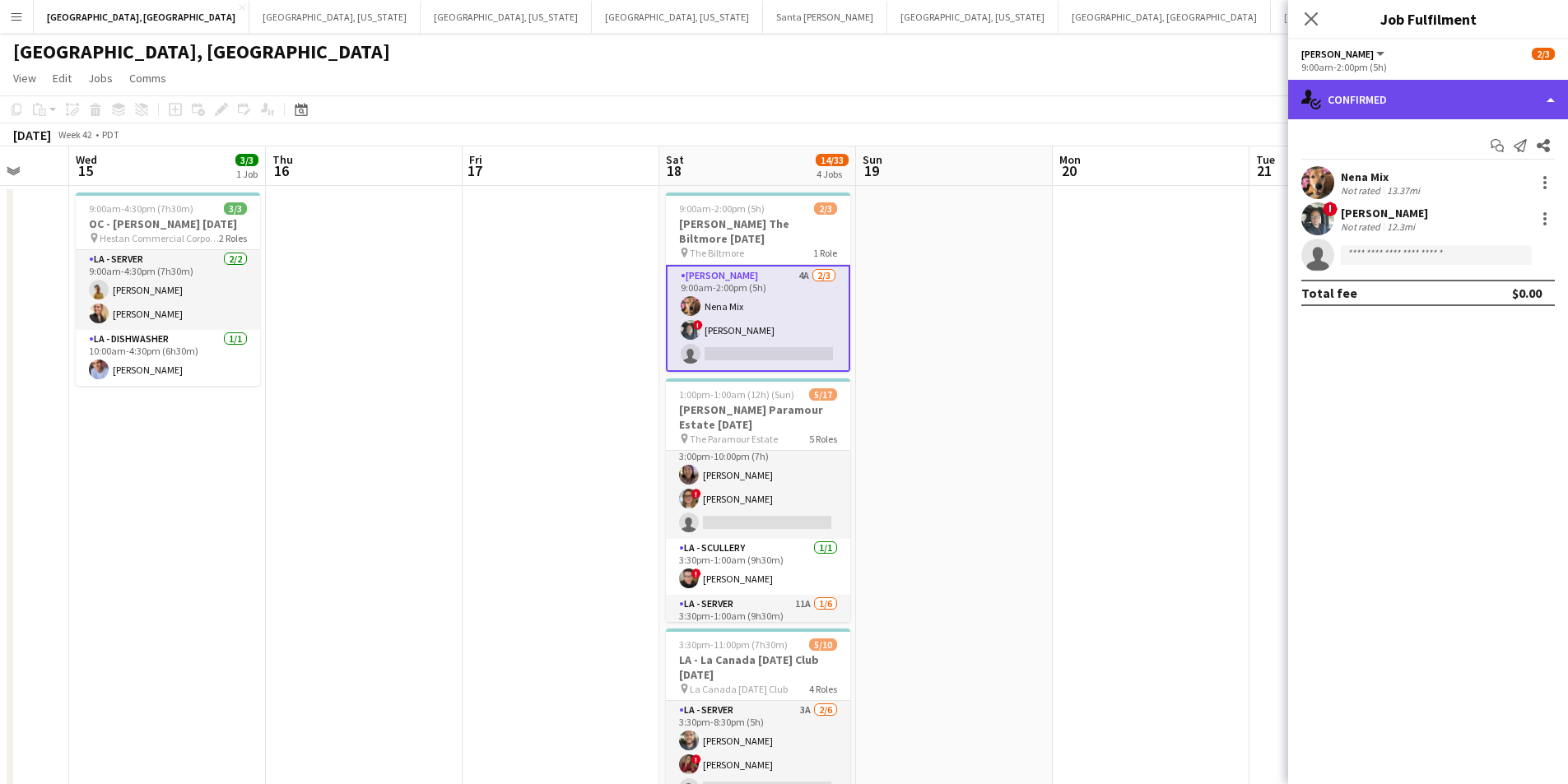
click at [1543, 100] on div "single-neutral-actions-check-2 Confirmed" at bounding box center [1428, 100] width 280 height 40
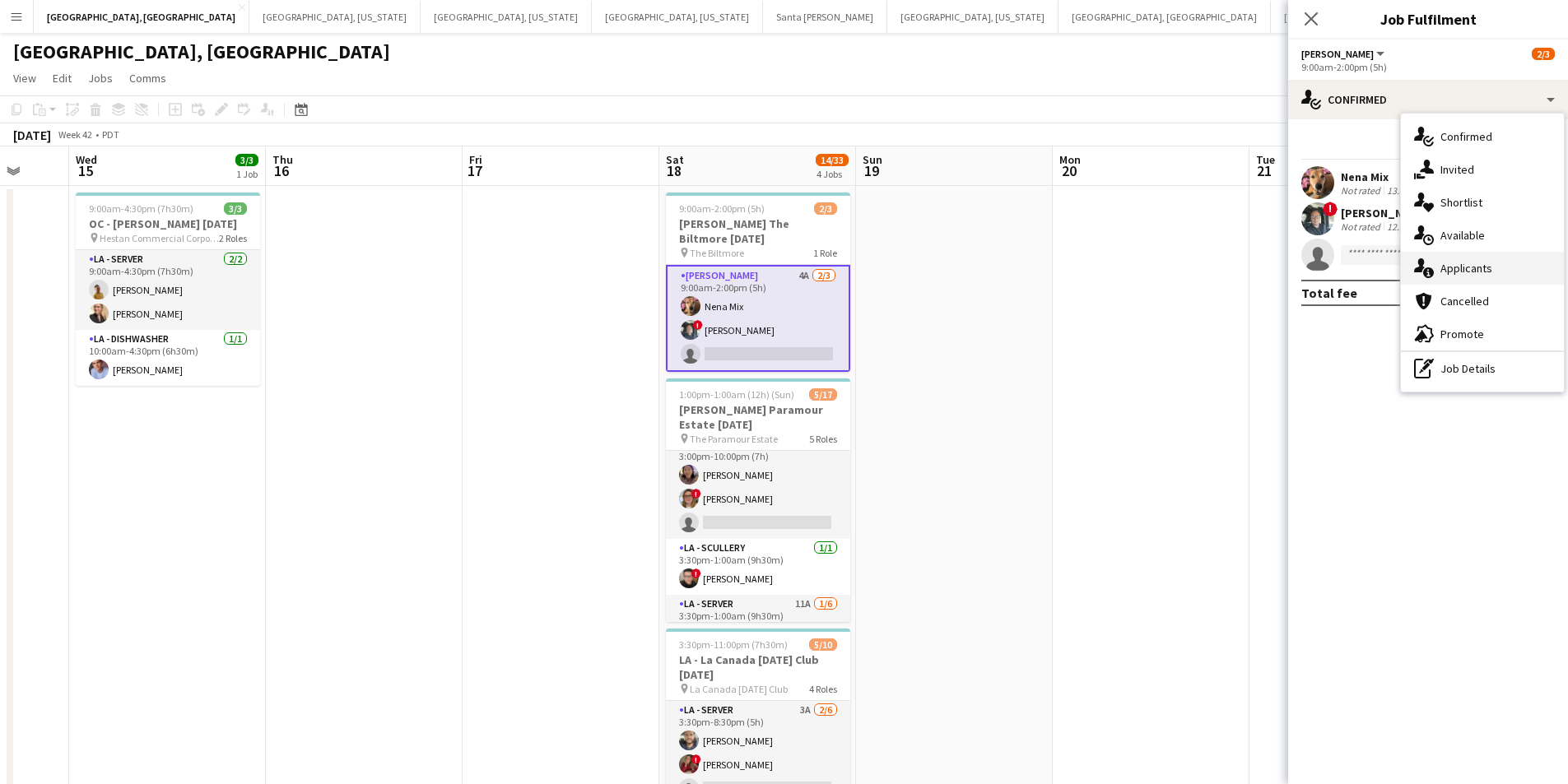
click at [1498, 274] on div "single-neutral-actions-information Applicants" at bounding box center [1482, 268] width 163 height 33
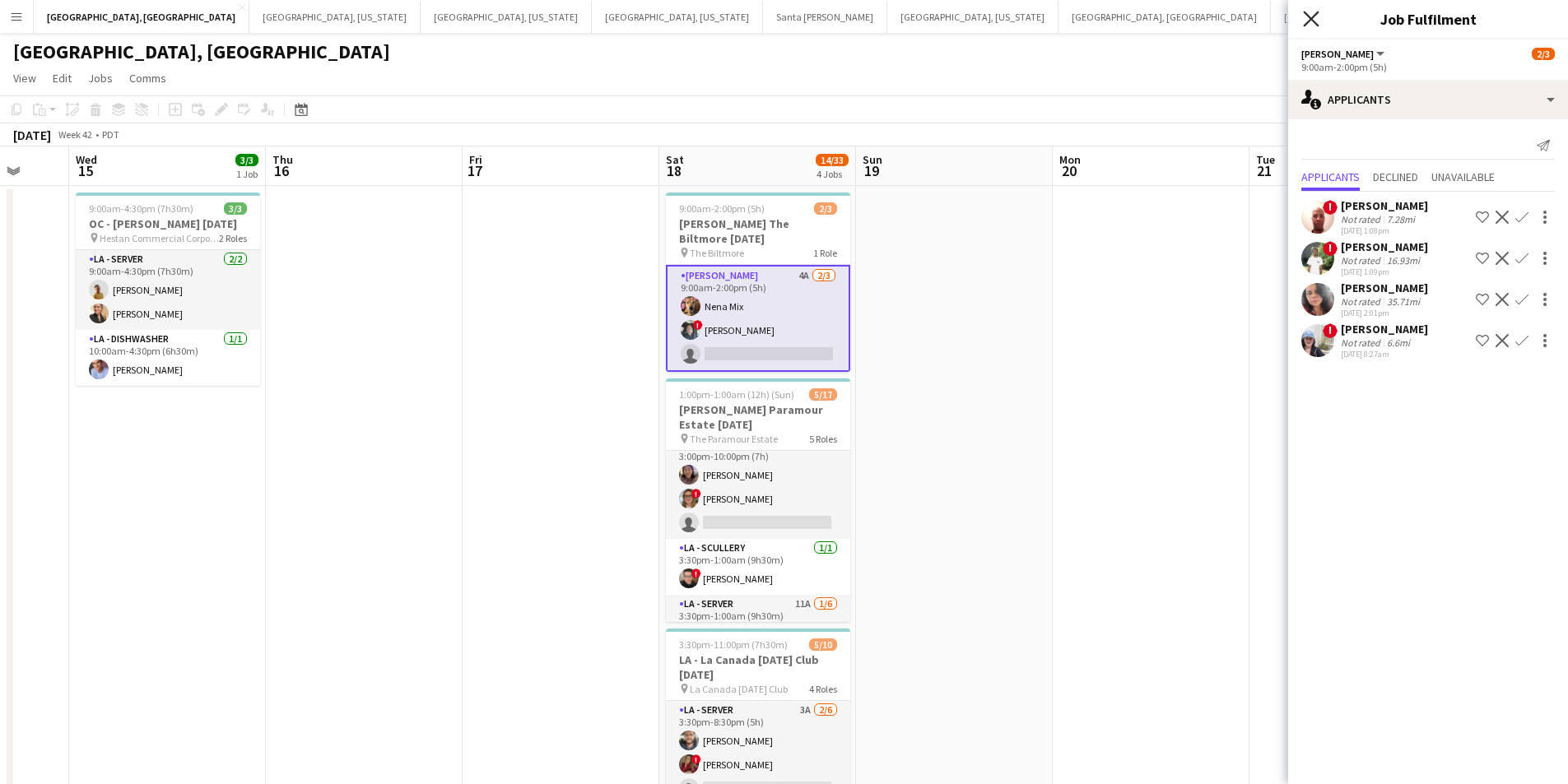
click at [1313, 27] on icon "Close pop-in" at bounding box center [1311, 19] width 16 height 16
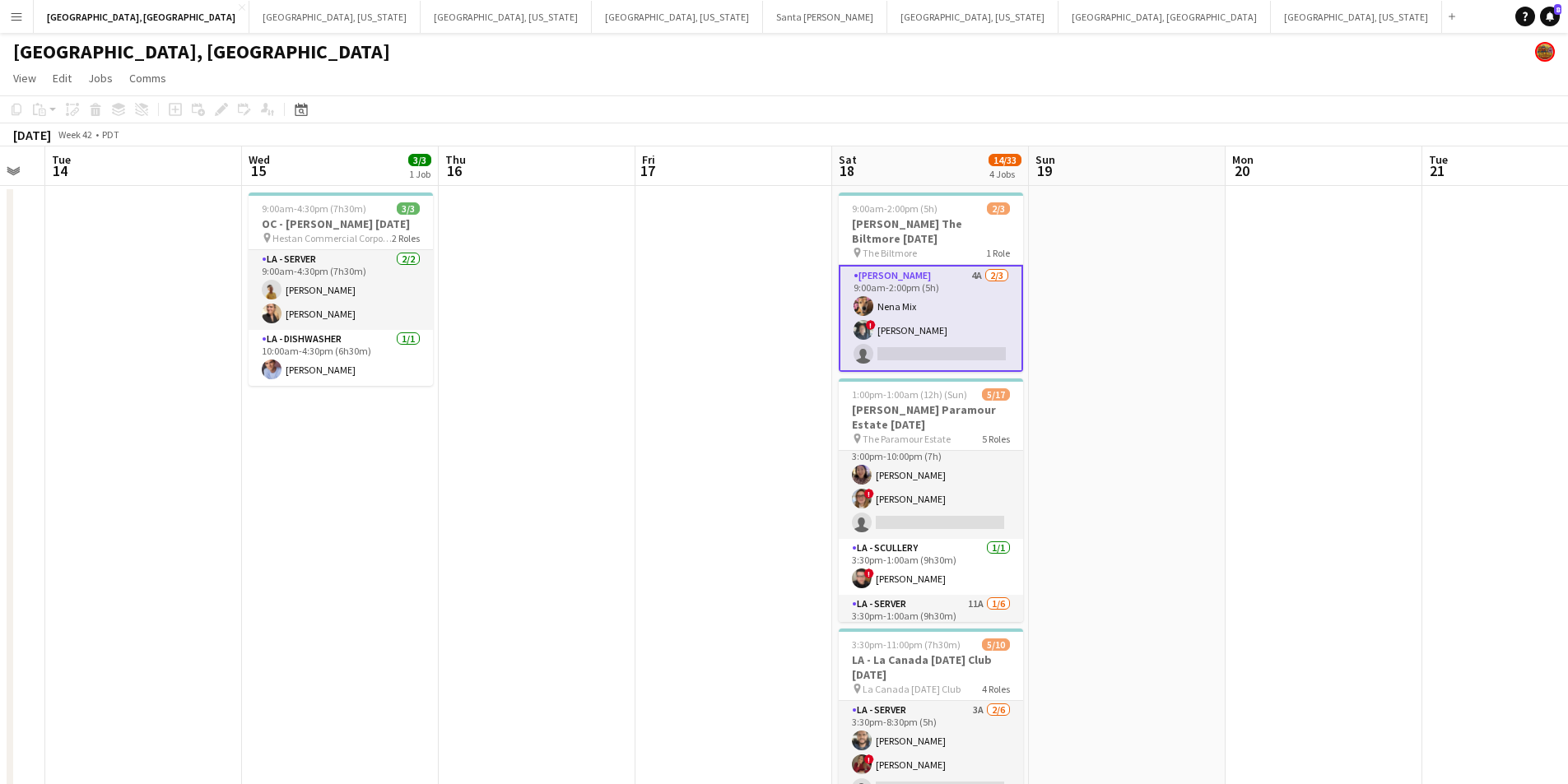
drag, startPoint x: 383, startPoint y: 456, endPoint x: 555, endPoint y: 442, distance: 172.6
click at [555, 442] on app-calendar-viewport "Sun 12 5/5 1 Job Mon 13 Tue 14 Wed 15 3/3 1 Job Thu 16 Fri 17 Sat 18 14/33 4 Jo…" at bounding box center [784, 616] width 1568 height 940
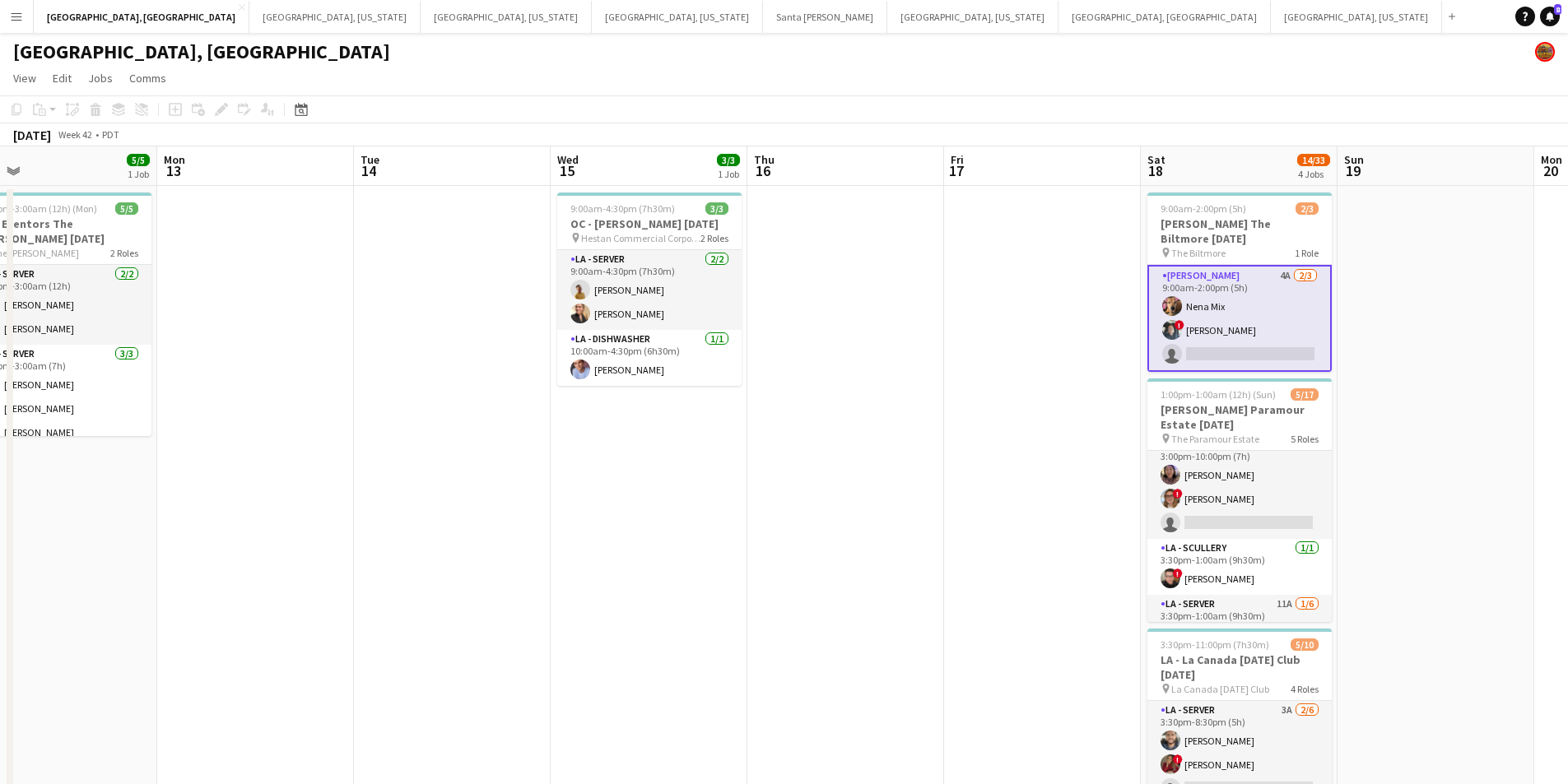
scroll to position [0, 423]
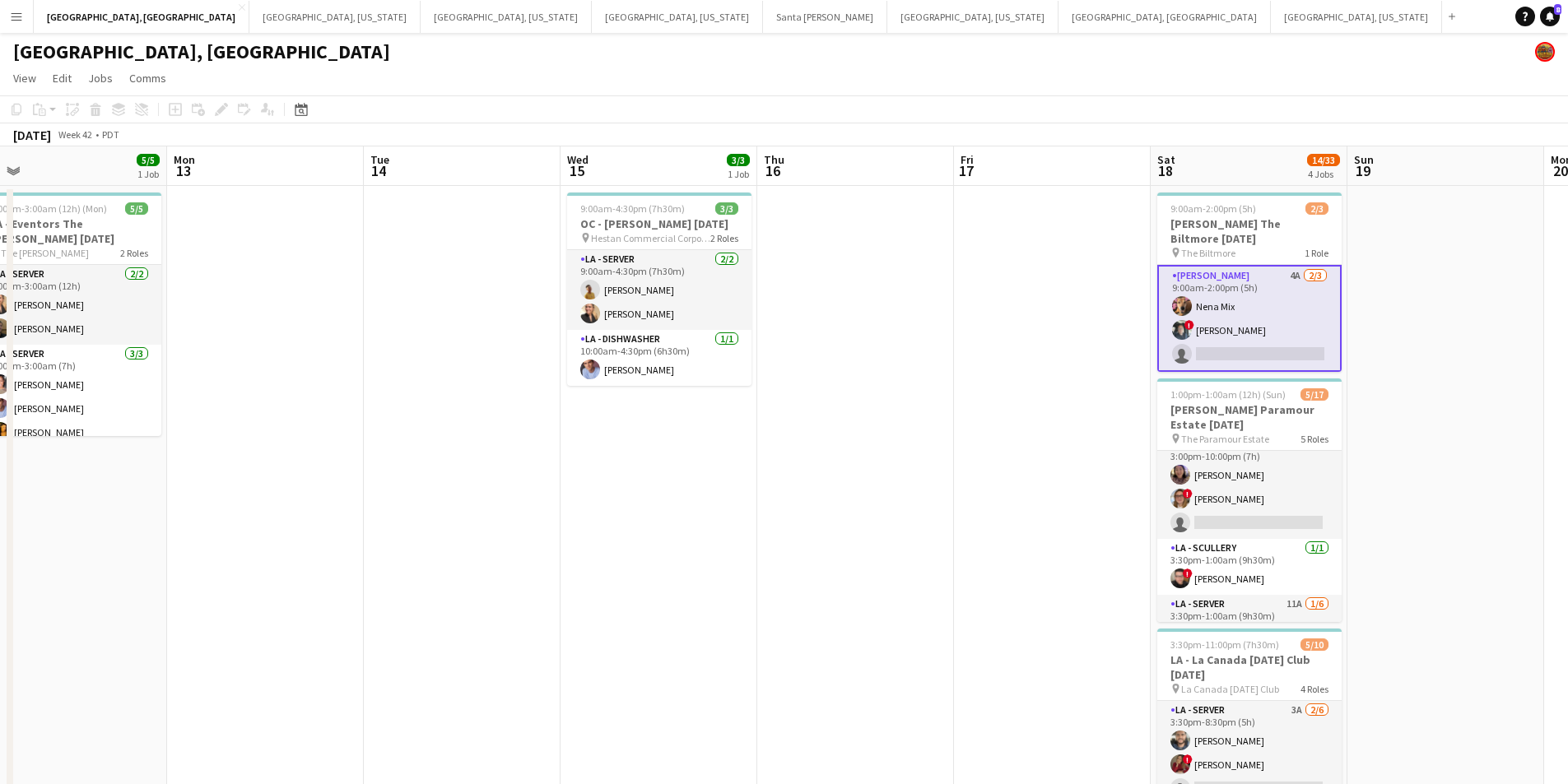
drag, startPoint x: 536, startPoint y: 453, endPoint x: 751, endPoint y: 452, distance: 215.0
click at [751, 452] on app-calendar-viewport "Fri 10 6/6 1 Job Sat 11 16/17 4 Jobs Sun 12 5/5 1 Job Mon 13 Tue 14 Wed 15 3/3 …" at bounding box center [784, 616] width 1568 height 940
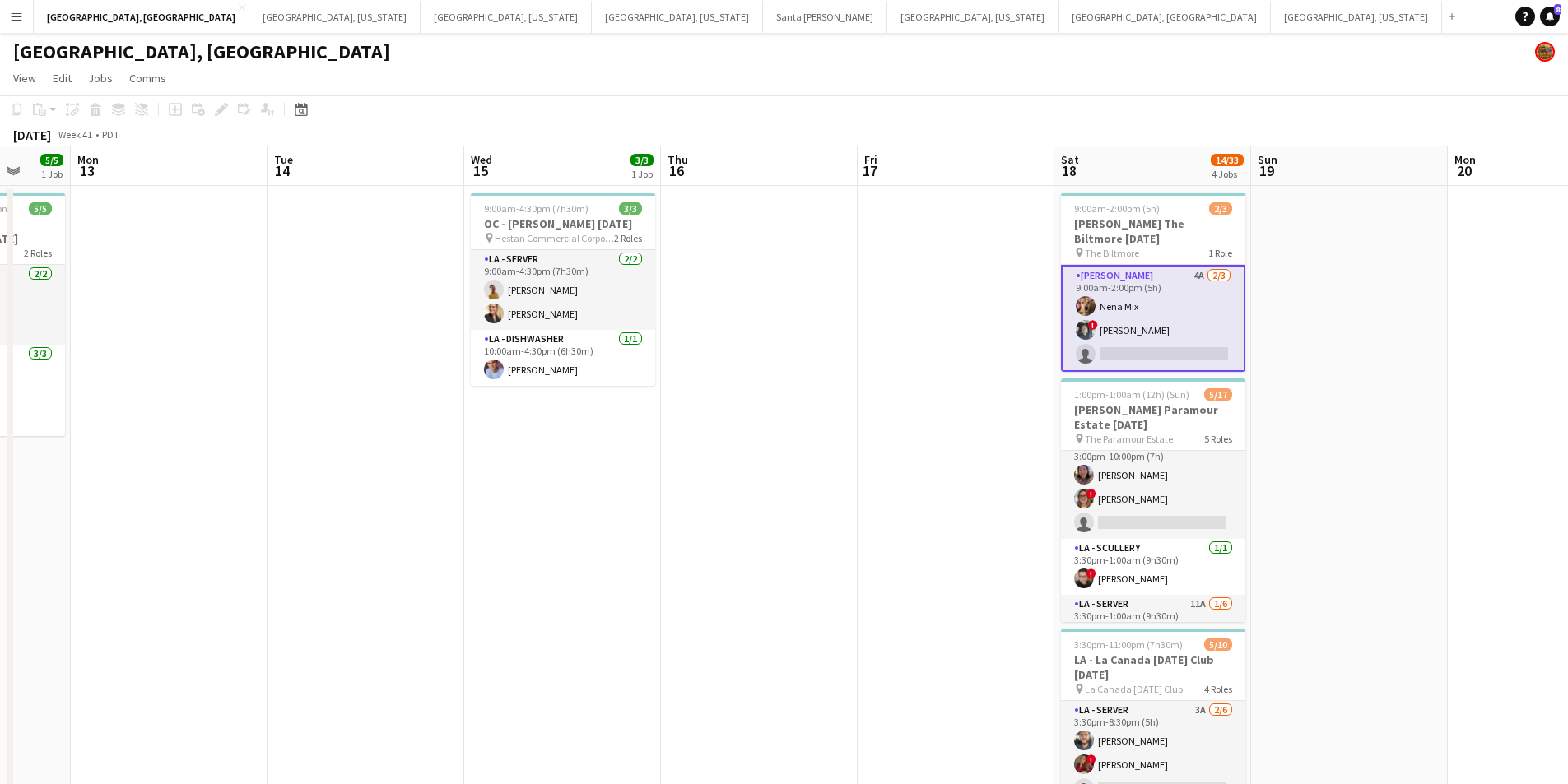
drag, startPoint x: 470, startPoint y: 502, endPoint x: 964, endPoint y: 442, distance: 497.6
click at [964, 442] on app-calendar-viewport "Fri 10 6/6 1 Job Sat 11 16/17 4 Jobs Sun 12 5/5 1 Job Mon 13 Tue 14 Wed 15 3/3 …" at bounding box center [784, 616] width 1568 height 940
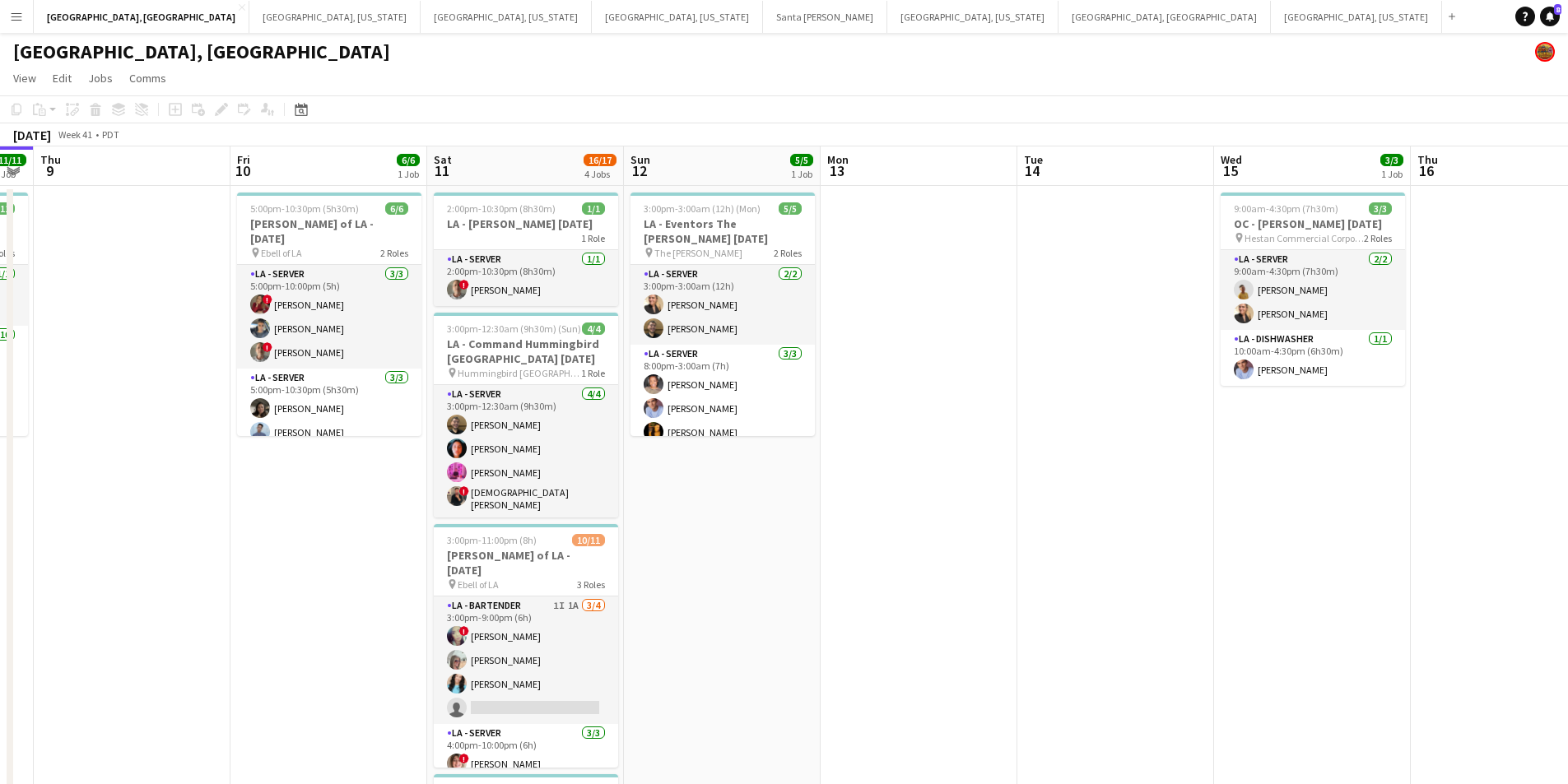
click at [1095, 424] on app-calendar-viewport "Tue 7 Wed 8 11/11 1 Job Thu 9 Fri 10 6/6 1 Job Sat 11 16/17 4 Jobs Sun 12 5/5 1…" at bounding box center [784, 616] width 1568 height 940
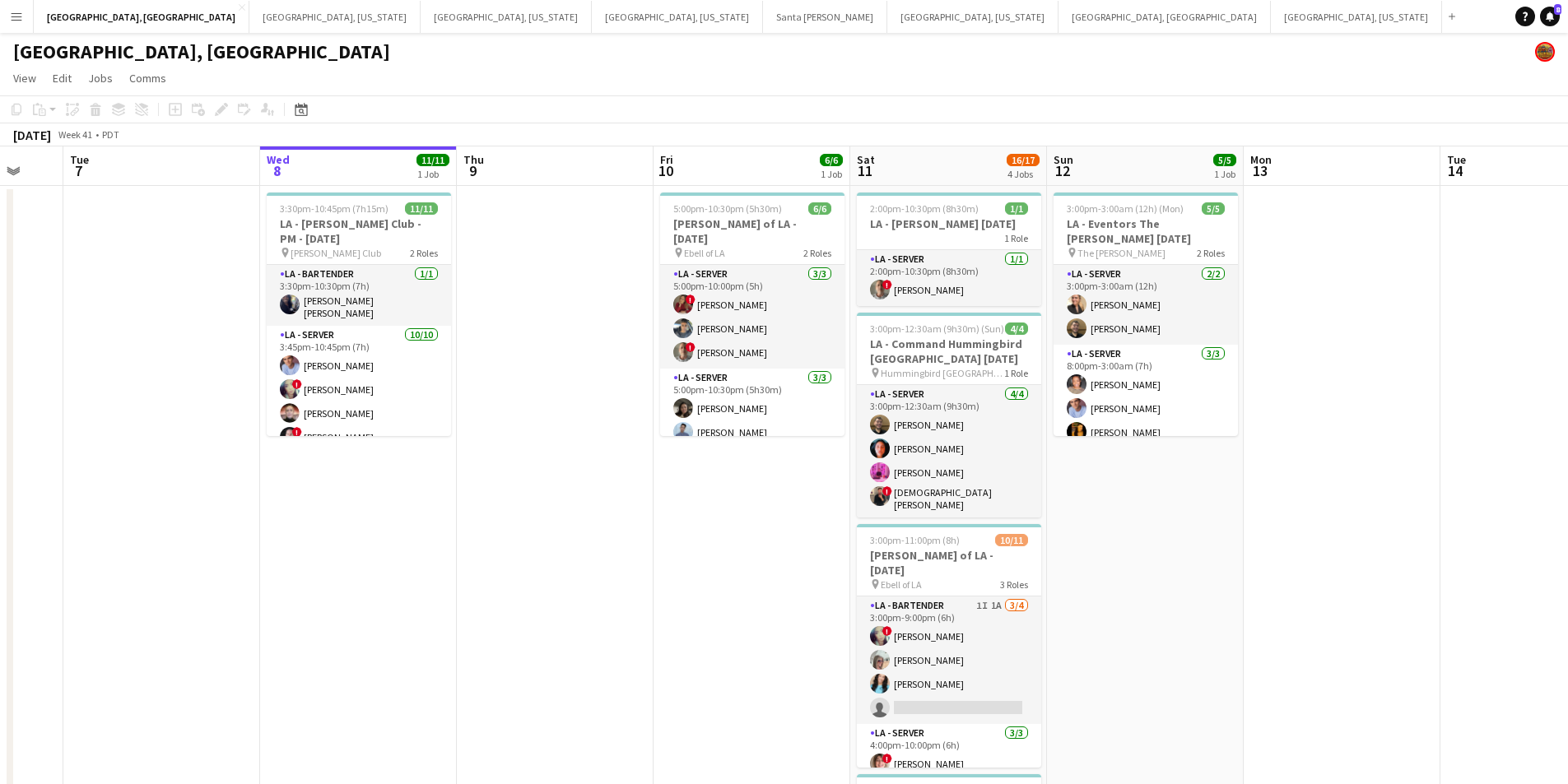
drag, startPoint x: 485, startPoint y: 534, endPoint x: 711, endPoint y: 506, distance: 227.7
click at [711, 506] on app-calendar-viewport "Sun 5 Mon 6 Tue 7 Wed 8 11/11 1 Job Thu 9 Fri 10 6/6 1 Job Sat 11 16/17 4 Jobs …" at bounding box center [784, 616] width 1568 height 940
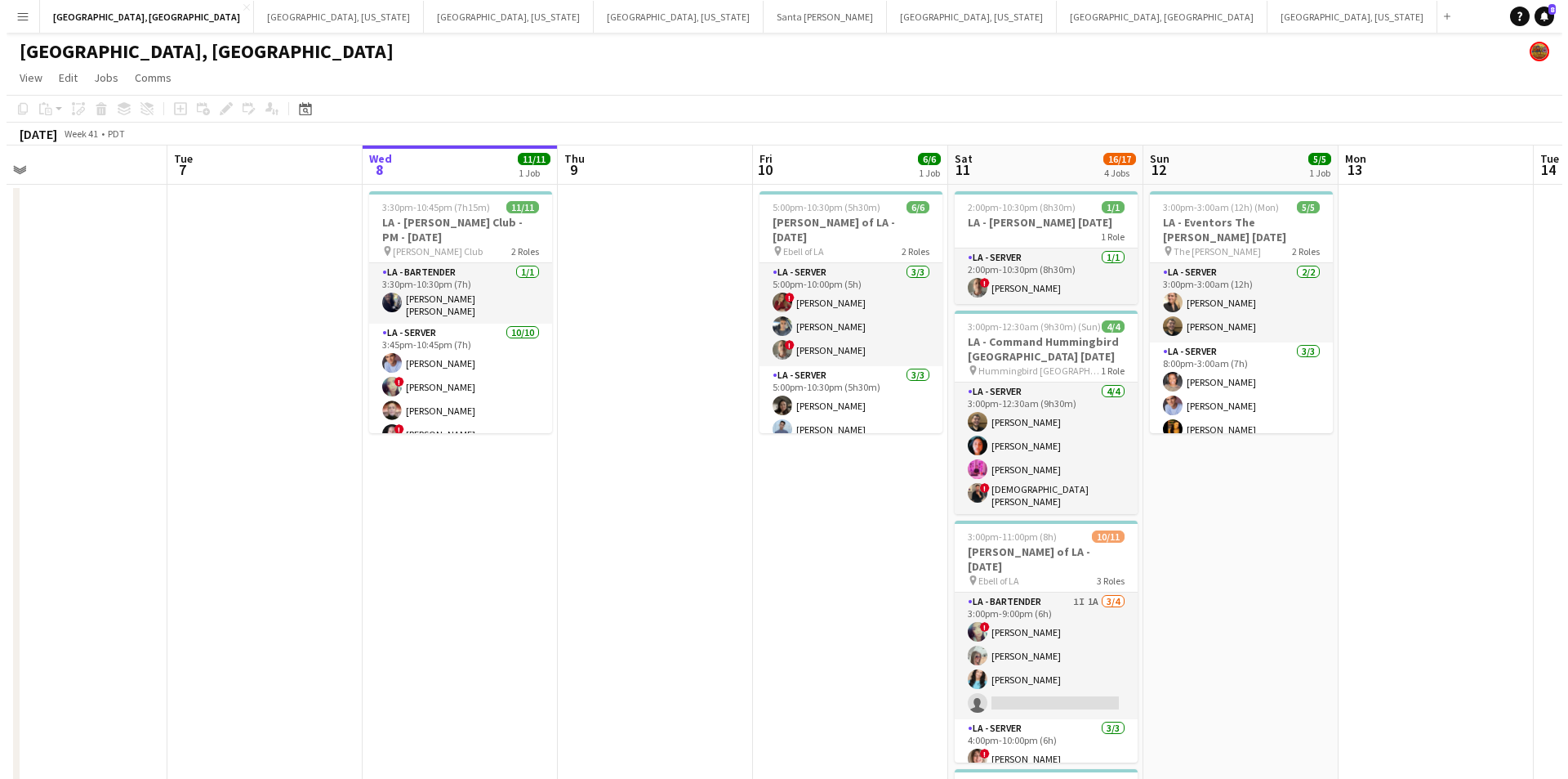
scroll to position [0, 373]
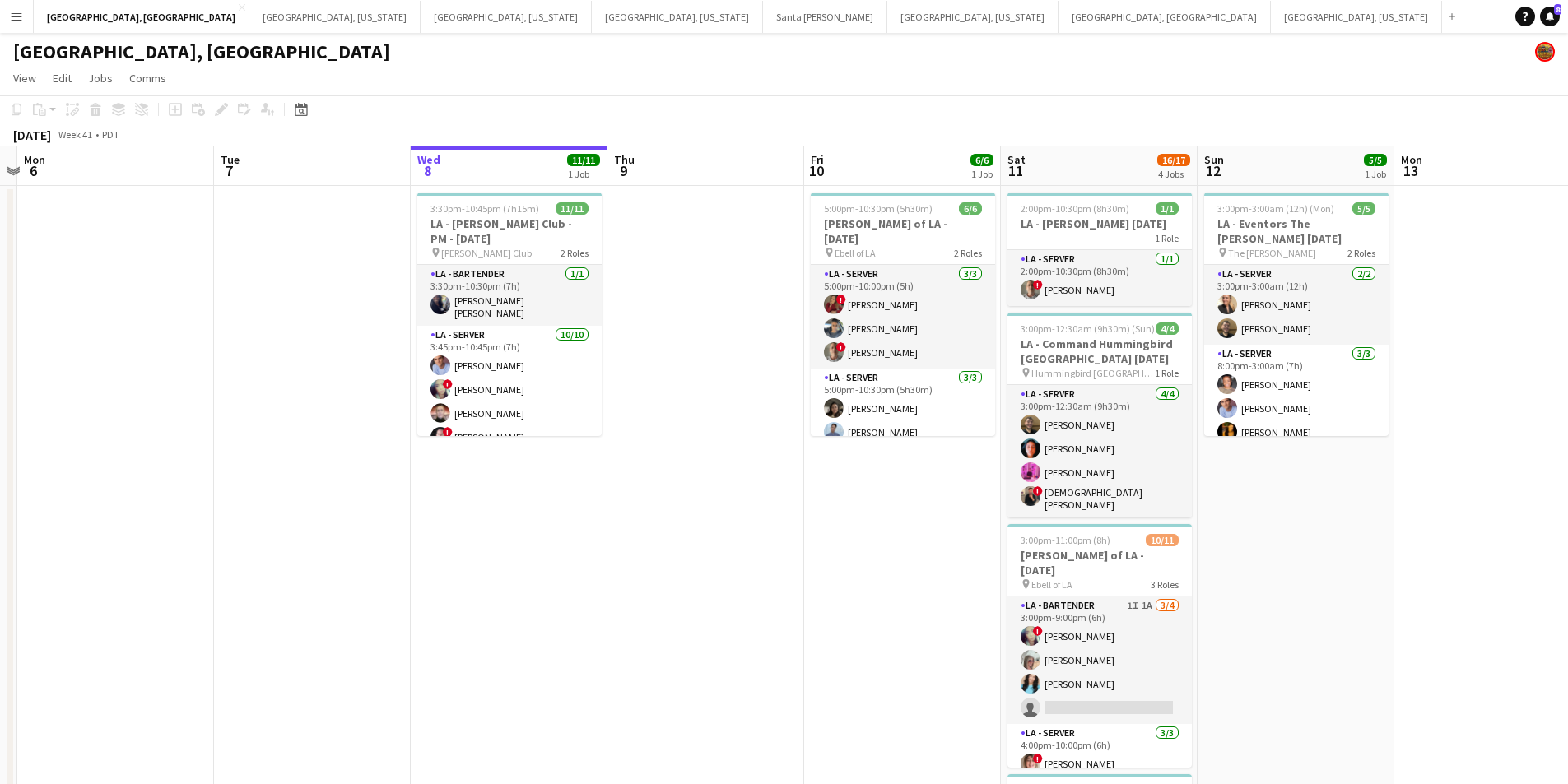
drag, startPoint x: 592, startPoint y: 514, endPoint x: 742, endPoint y: 502, distance: 150.5
click at [742, 502] on app-calendar-viewport "Sat 4 8/8 3 Jobs Sun 5 Mon 6 Tue 7 Wed 8 11/11 1 Job Thu 9 Fri 10 6/6 1 Job Sat…" at bounding box center [784, 616] width 1568 height 940
click at [7, 15] on button "Menu" at bounding box center [16, 16] width 33 height 33
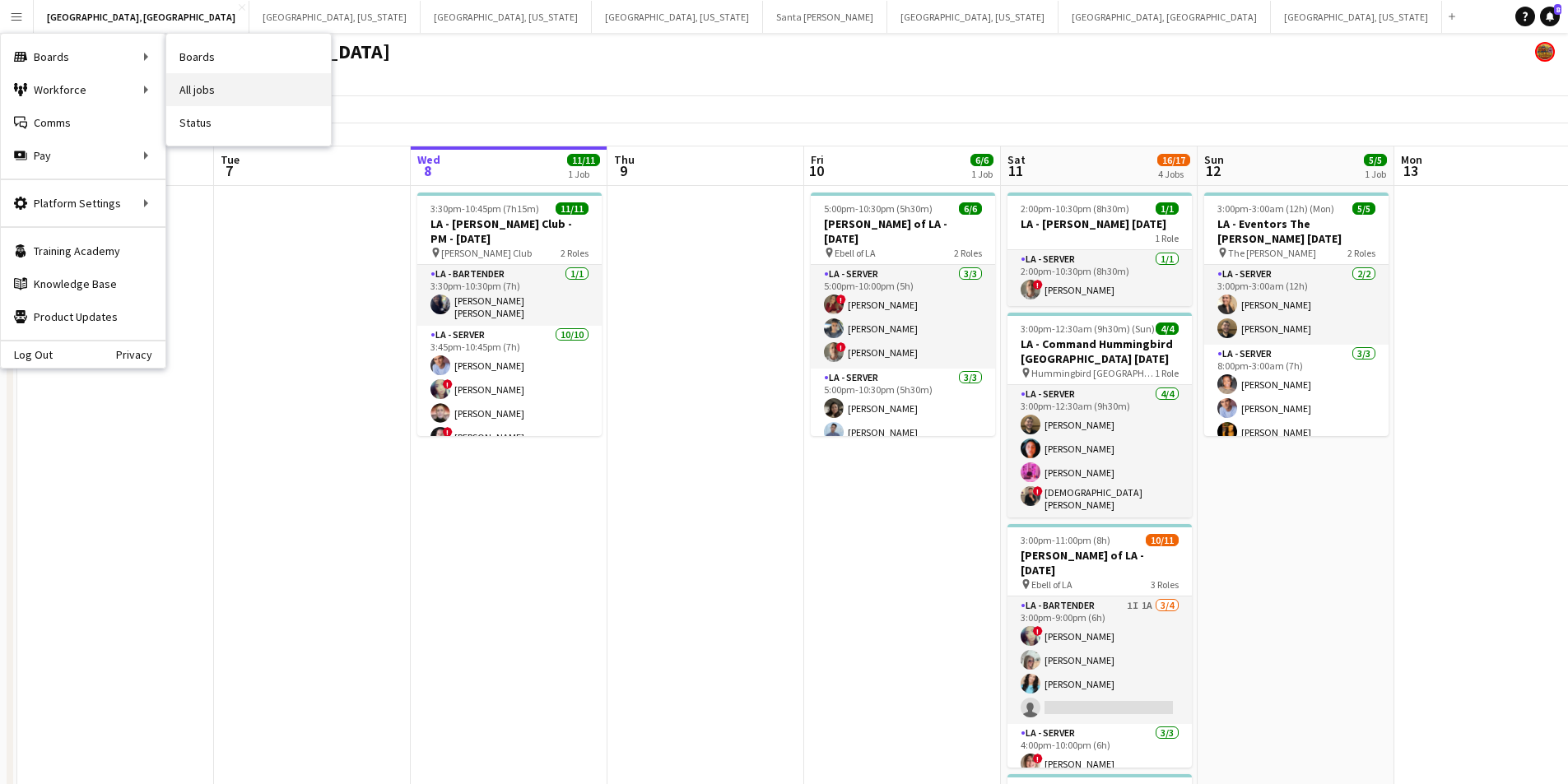
click at [198, 88] on link "All jobs" at bounding box center [248, 89] width 164 height 33
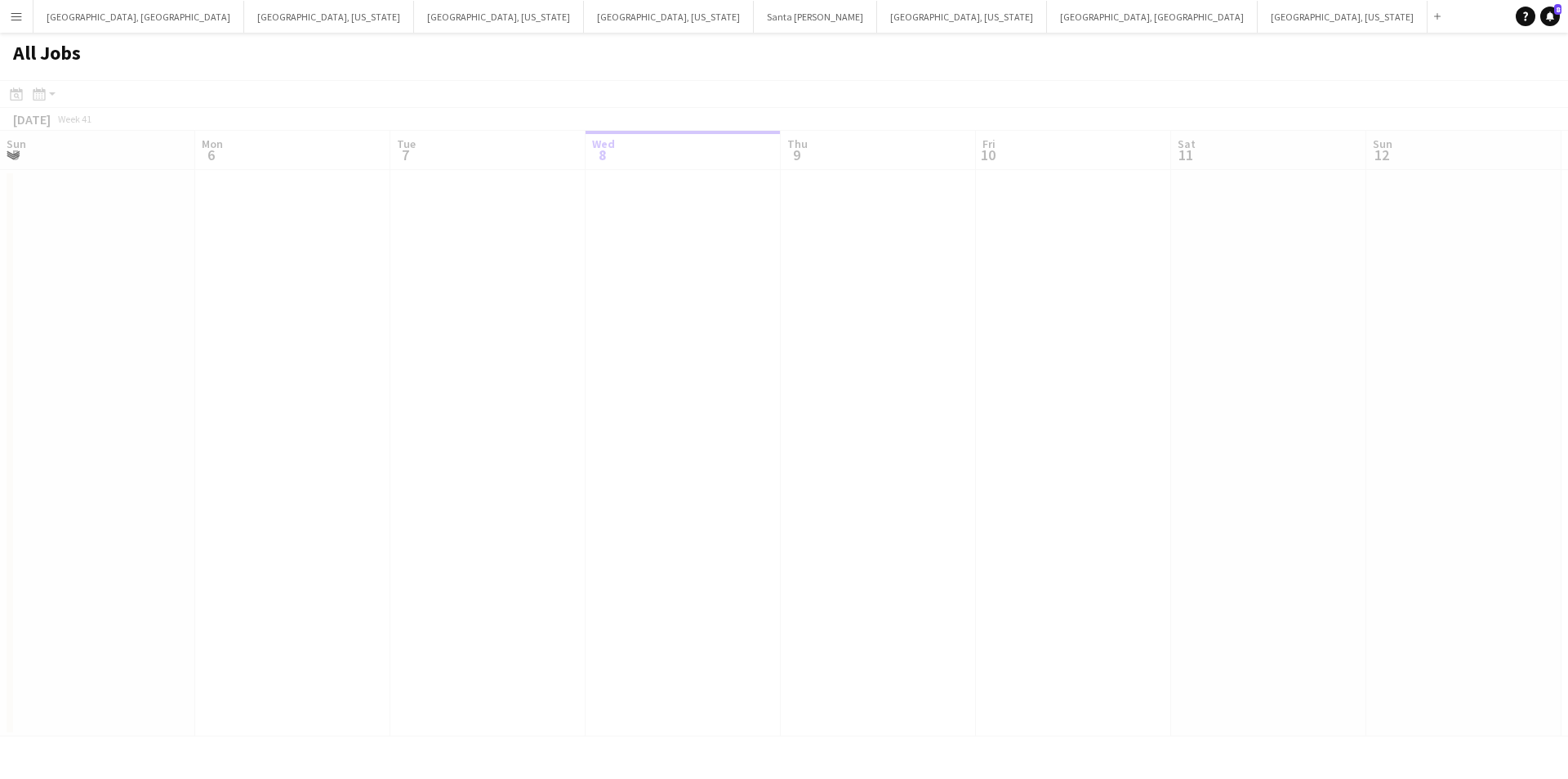
scroll to position [0, 391]
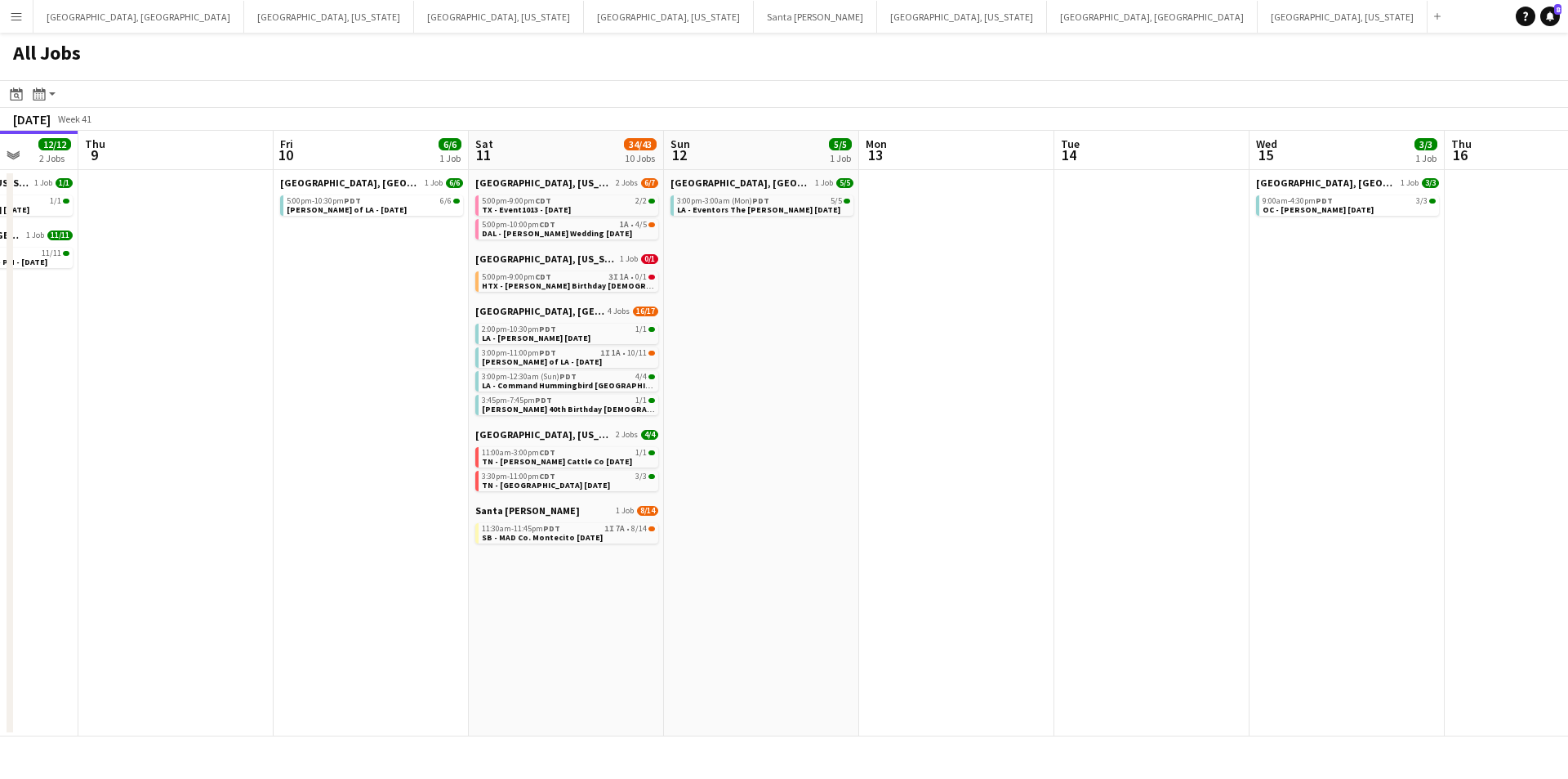
drag, startPoint x: 1245, startPoint y: 422, endPoint x: 933, endPoint y: 421, distance: 312.0
click at [933, 421] on app-calendar-viewport "Sun 5 Mon 6 Tue 7 Wed 8 12/12 2 Jobs Thu 9 Fri 10 6/6 1 Job Sat 11 34/43 10 Job…" at bounding box center [784, 433] width 1568 height 605
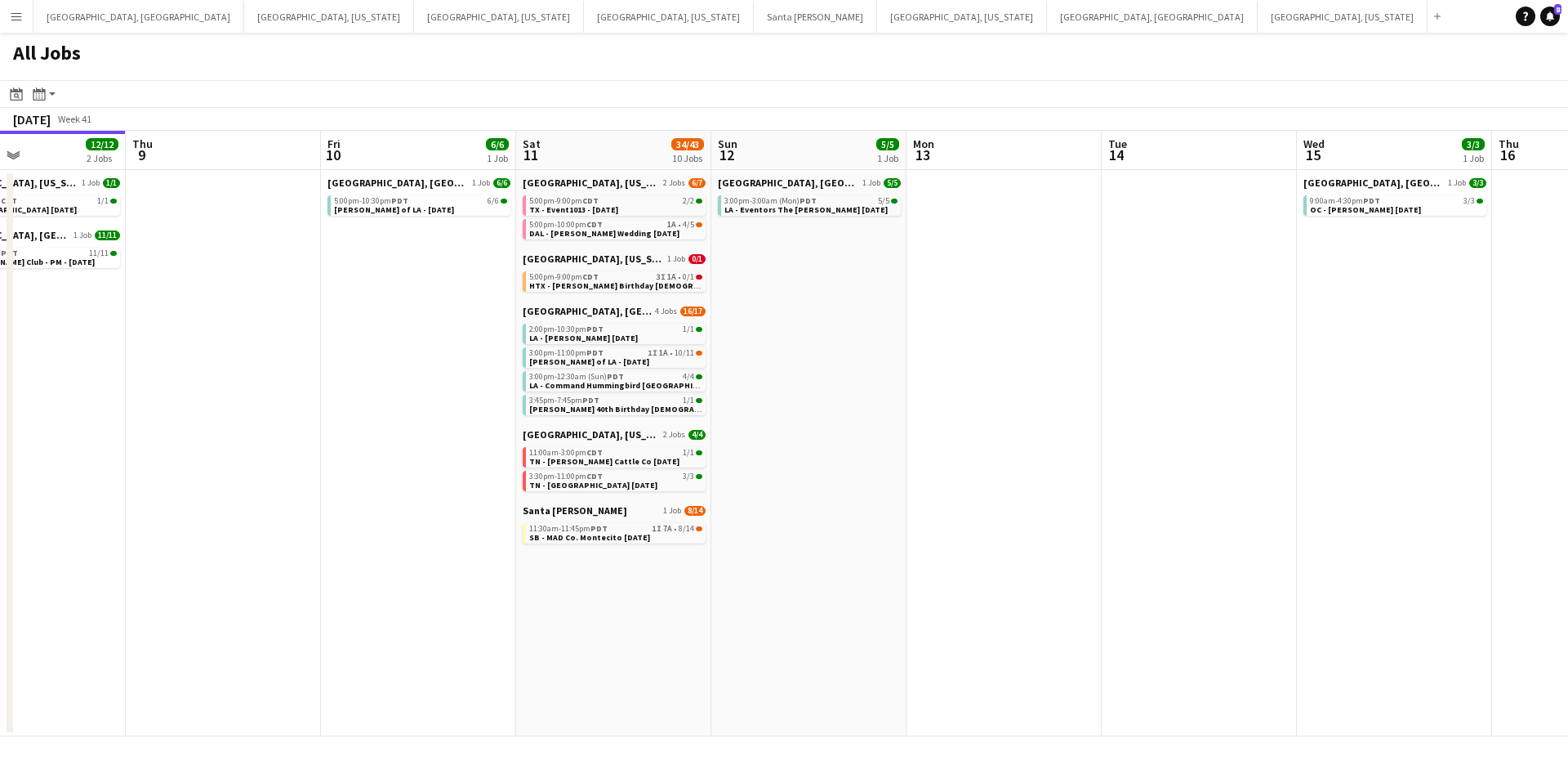
drag, startPoint x: 1169, startPoint y: 421, endPoint x: 1217, endPoint y: 424, distance: 48.1
click at [1217, 424] on app-calendar-viewport "Mon 6 Tue 7 Wed 8 12/12 2 Jobs Thu 9 Fri 10 6/6 1 Job Sat 11 34/43 10 Jobs Sun …" at bounding box center [784, 433] width 1568 height 605
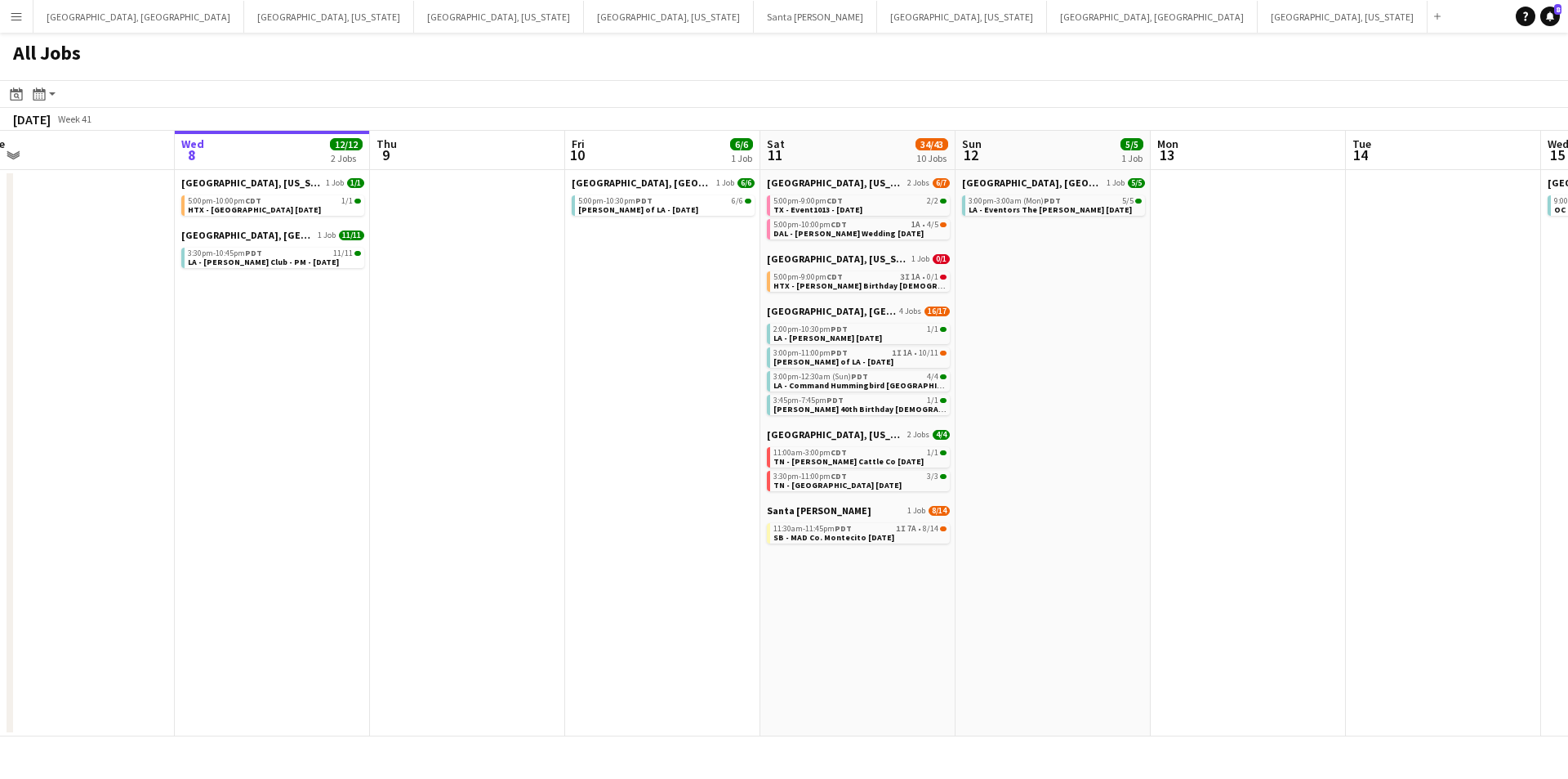
drag, startPoint x: 1061, startPoint y: 422, endPoint x: 1306, endPoint y: 419, distance: 245.0
click at [1306, 419] on app-calendar-viewport "Sun 5 Mon 6 Tue 7 Wed 8 12/12 2 Jobs Thu 9 Fri 10 6/6 1 Job Sat 11 34/43 10 Job…" at bounding box center [784, 433] width 1568 height 605
